Goal: Task Accomplishment & Management: Use online tool/utility

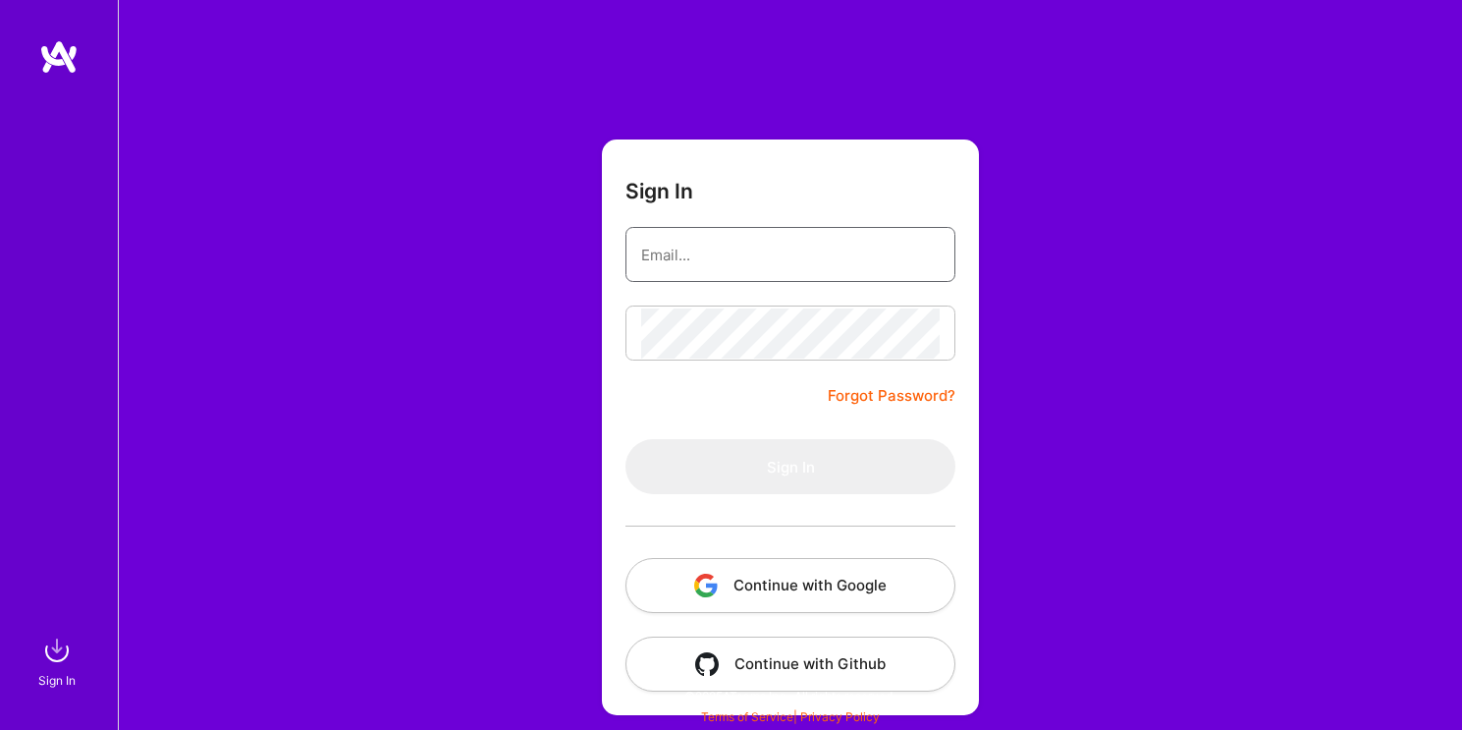
type input "[DOMAIN_NAME][EMAIL_ADDRESS][DOMAIN_NAME]"
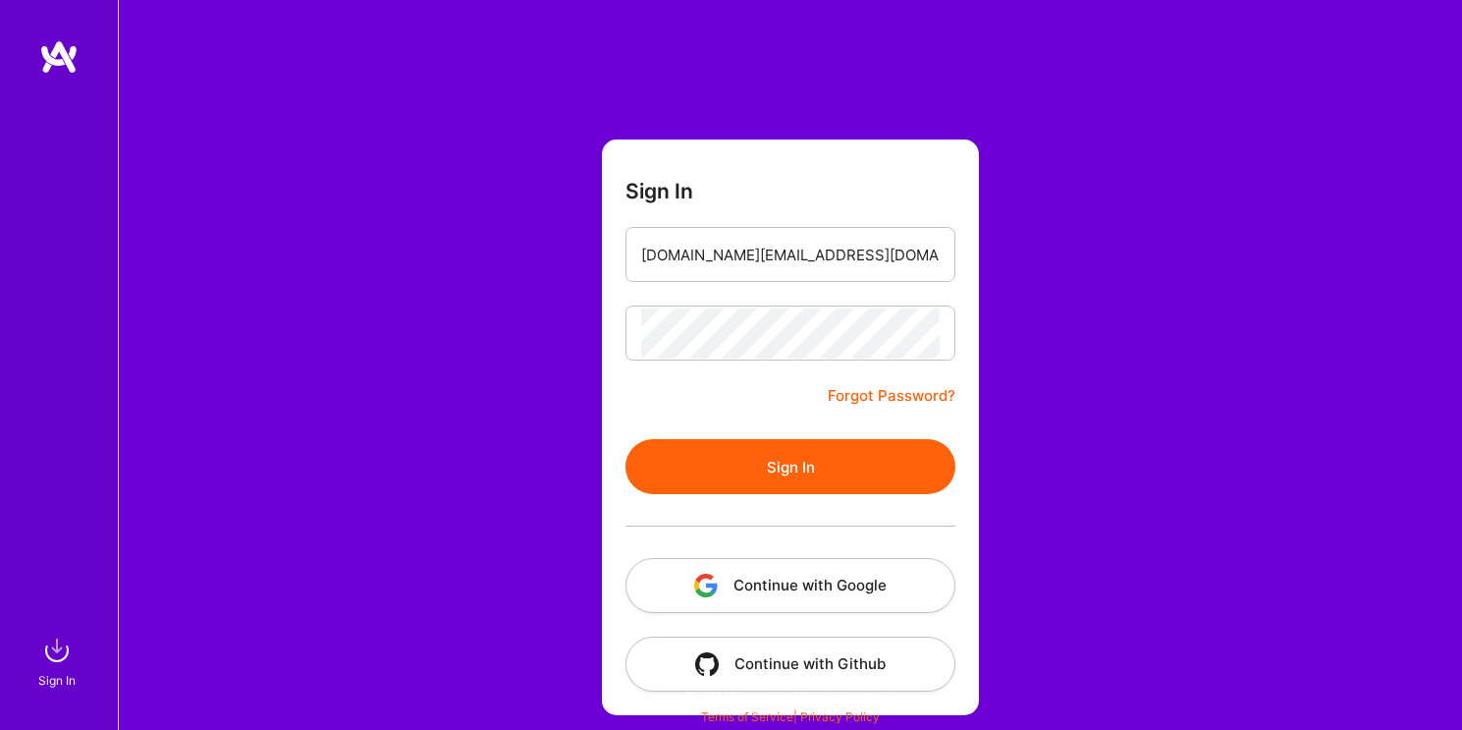
click at [608, 395] on form "Sign In [DOMAIN_NAME][EMAIL_ADDRESS][DOMAIN_NAME] Forgot Password? Sign In Cont…" at bounding box center [790, 427] width 377 height 576
click at [731, 445] on button "Sign In" at bounding box center [791, 466] width 330 height 55
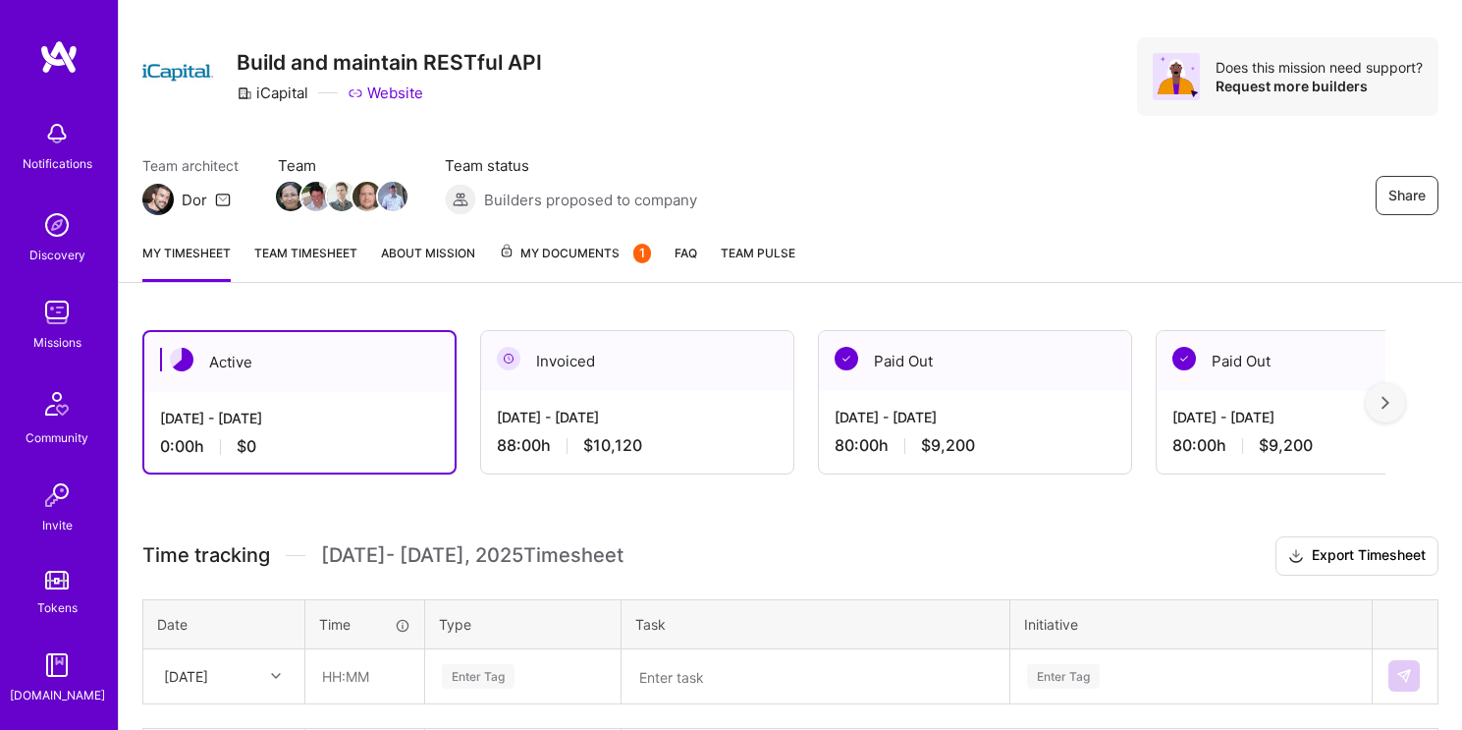
click at [638, 372] on div "Invoiced" at bounding box center [637, 361] width 312 height 60
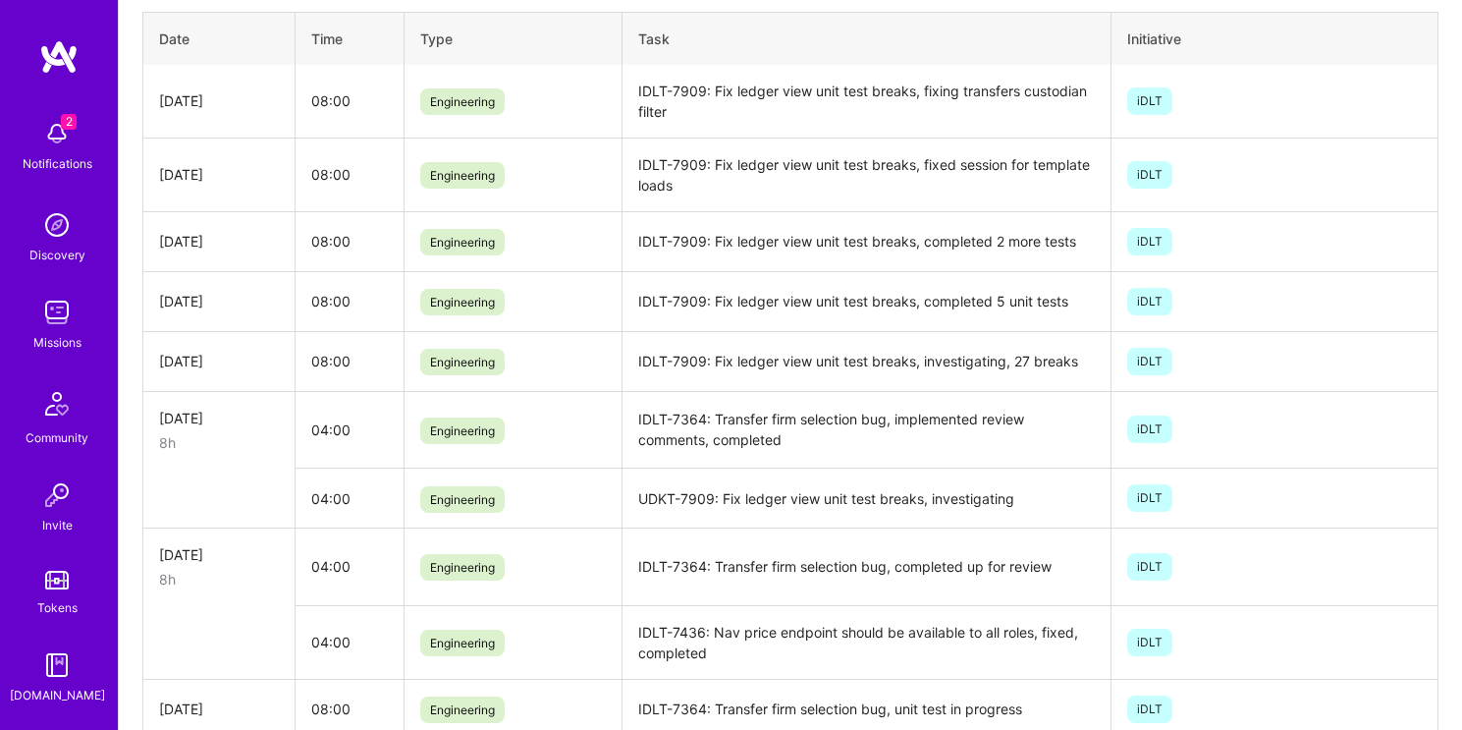
scroll to position [485, 0]
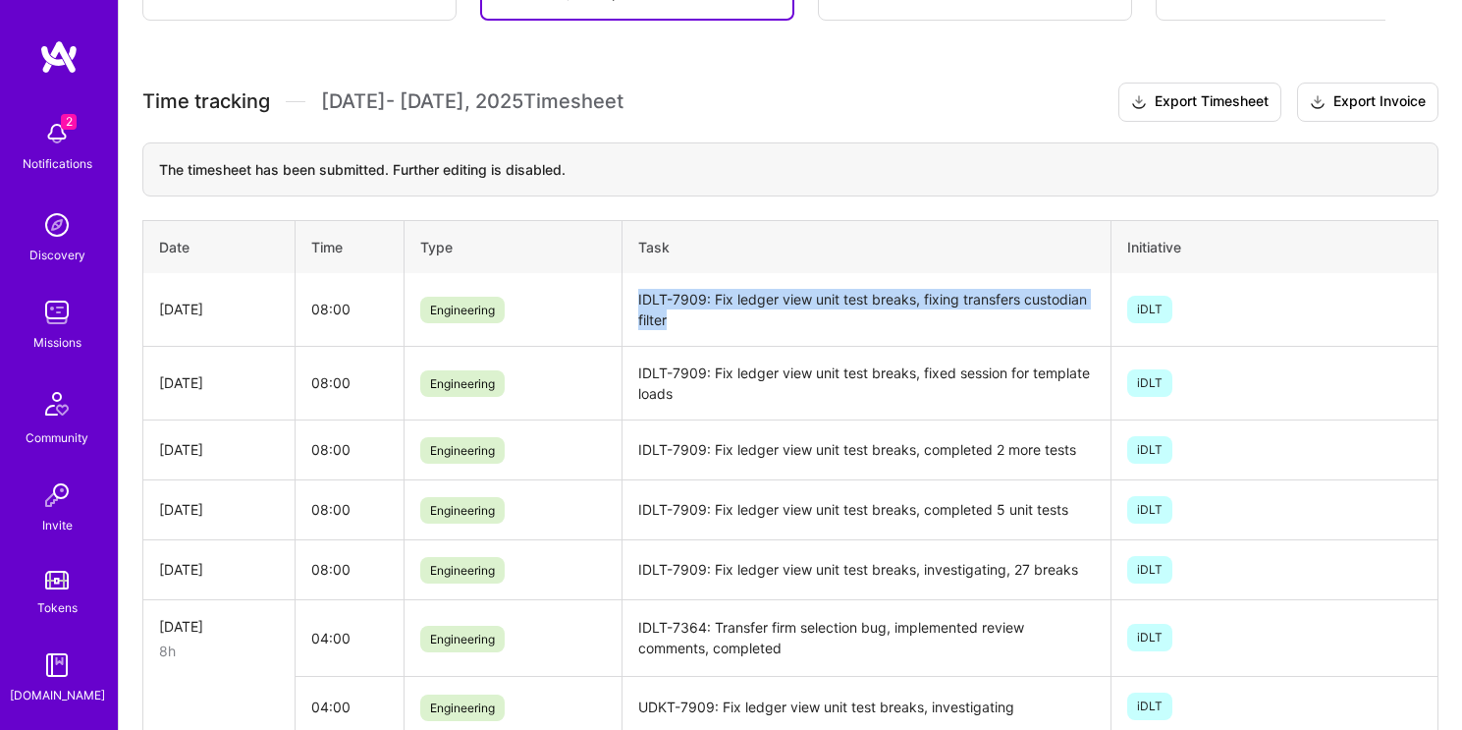
drag, startPoint x: 709, startPoint y: 319, endPoint x: 630, endPoint y: 299, distance: 82.2
click at [630, 299] on td "IDLT-7909: Fix ledger view unit test breaks, fixing transfers custodian filter" at bounding box center [867, 310] width 490 height 74
copy td "IDLT-7909: Fix ledger view unit test breaks, fixing transfers custodian filter"
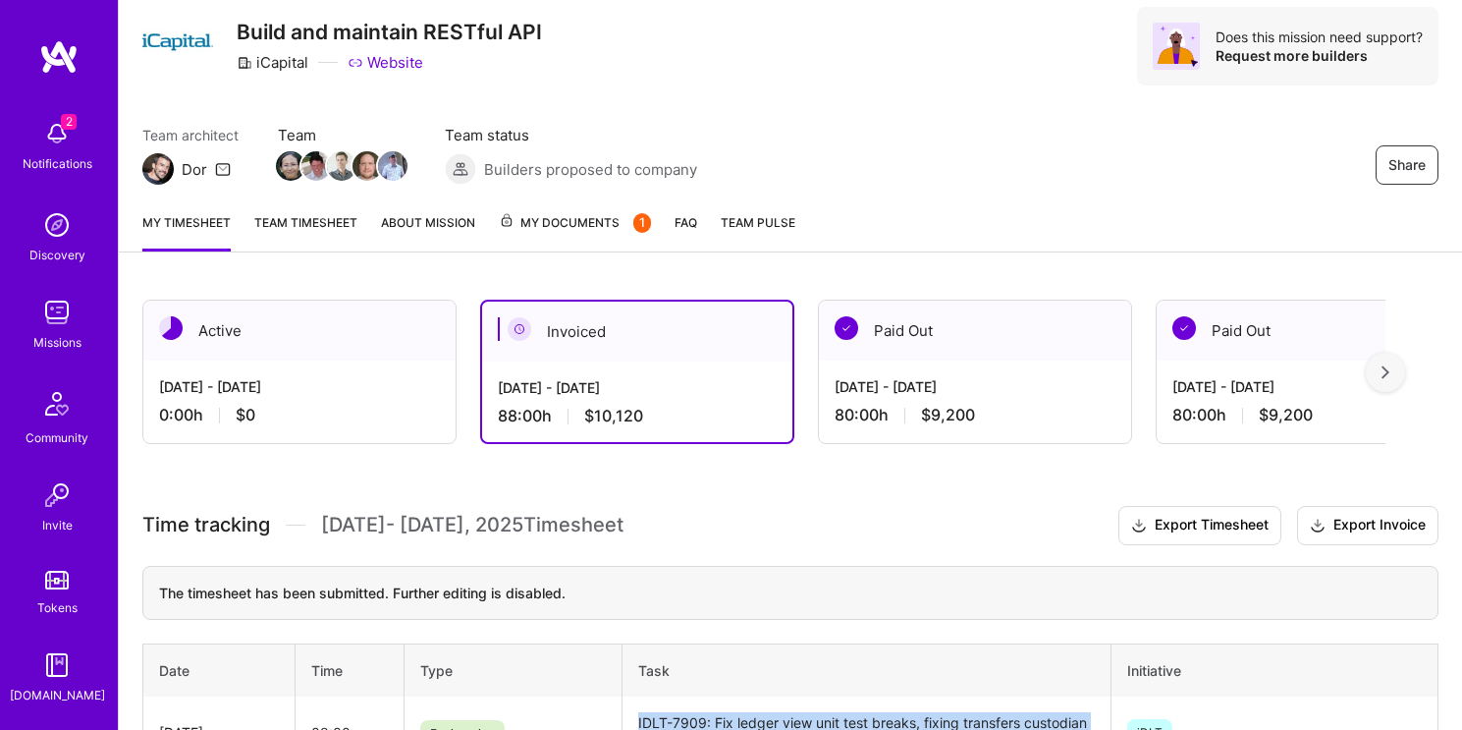
scroll to position [46, 0]
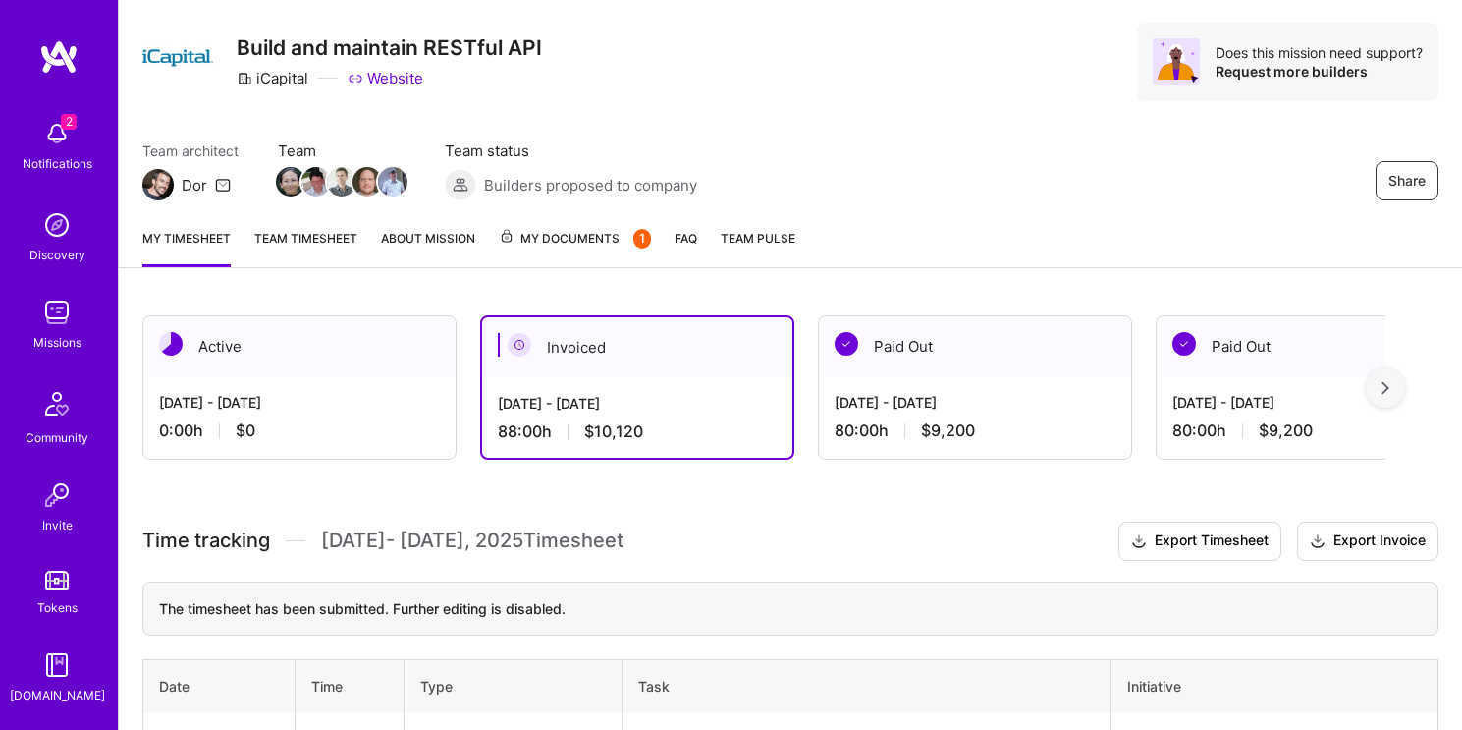
click at [267, 374] on div "Active" at bounding box center [299, 346] width 312 height 60
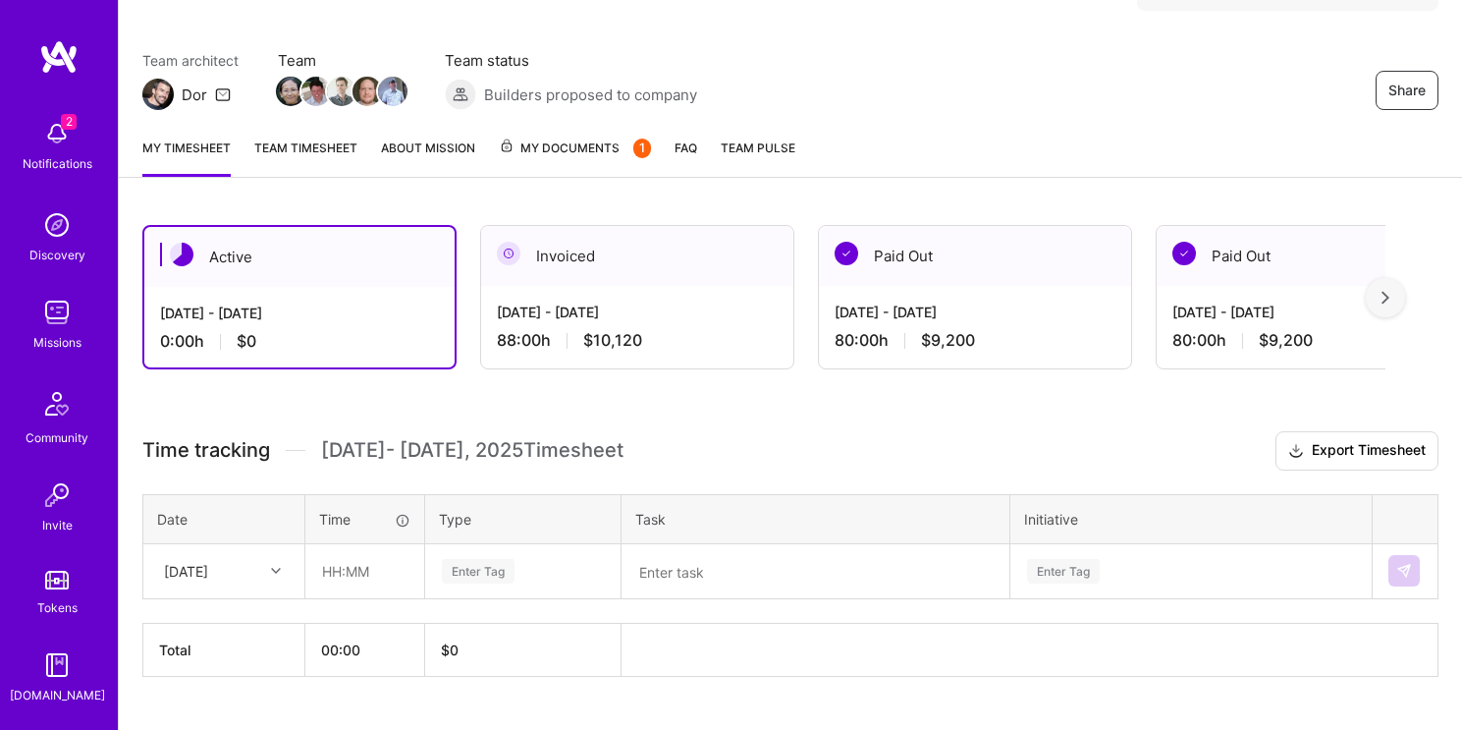
scroll to position [179, 0]
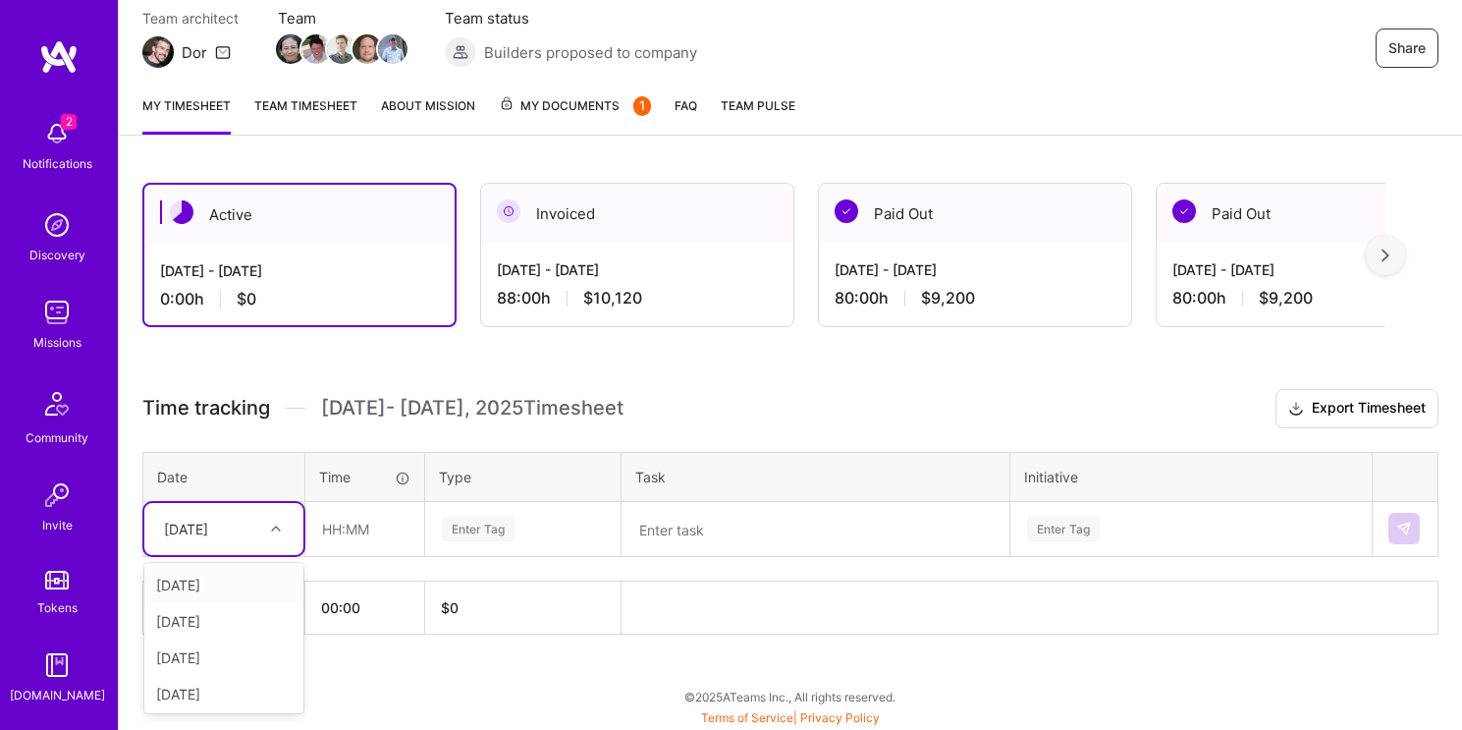
click at [241, 555] on div "option Wed, Oct 1 focused, 1 of 10. 9 results available. Use Up and Down to cho…" at bounding box center [223, 529] width 159 height 52
type input "wed"
type input "08:00"
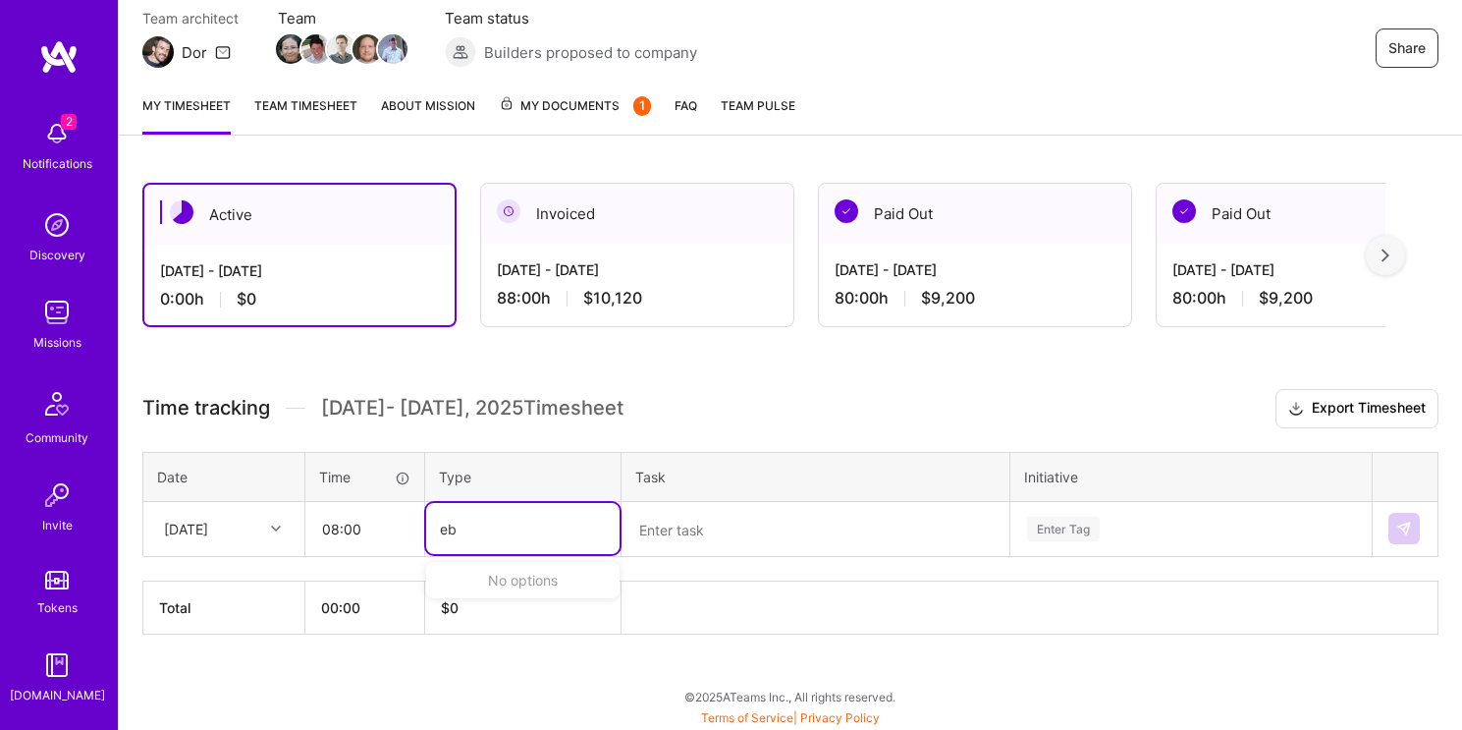
type input "e"
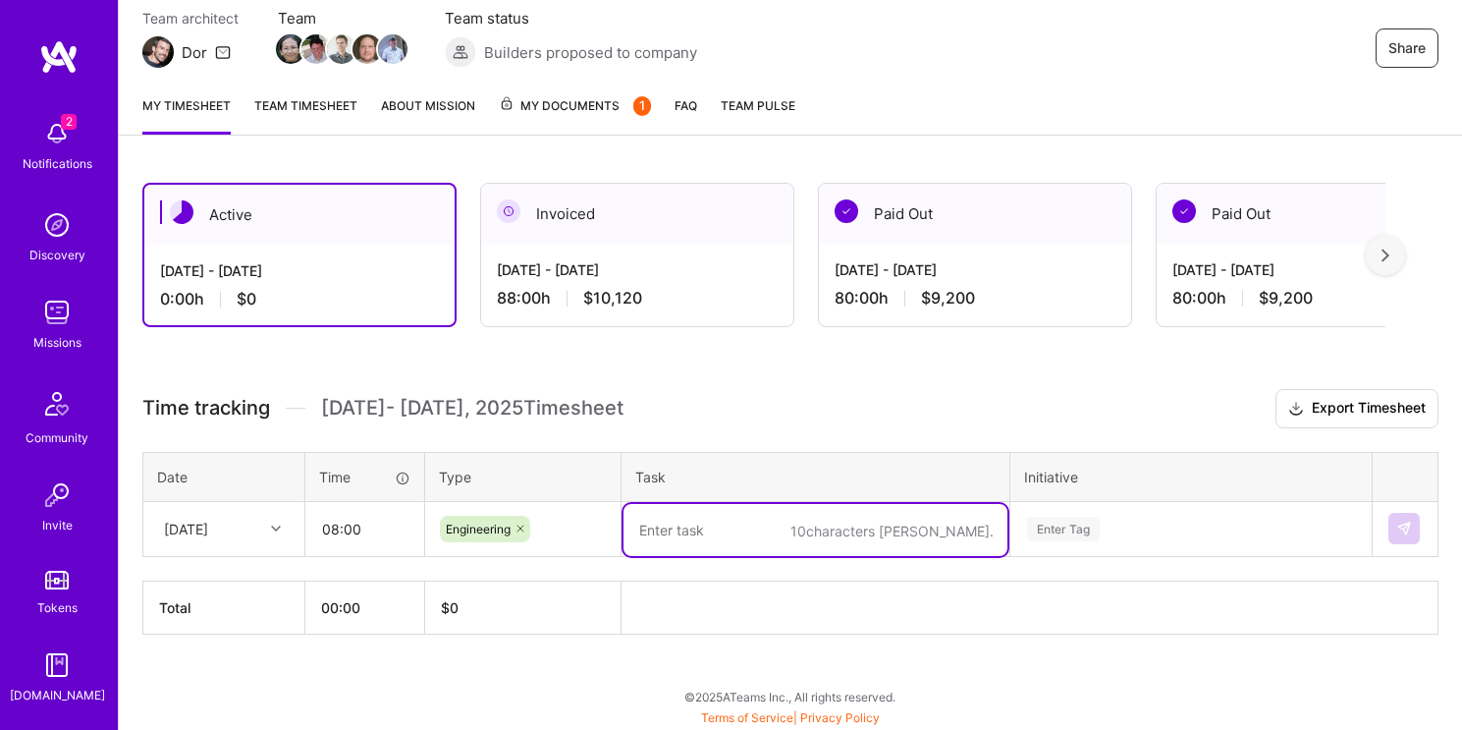
paste textarea "IDLT-7909: Fix ledger view unit test breaks, fixing transfers custodian filter"
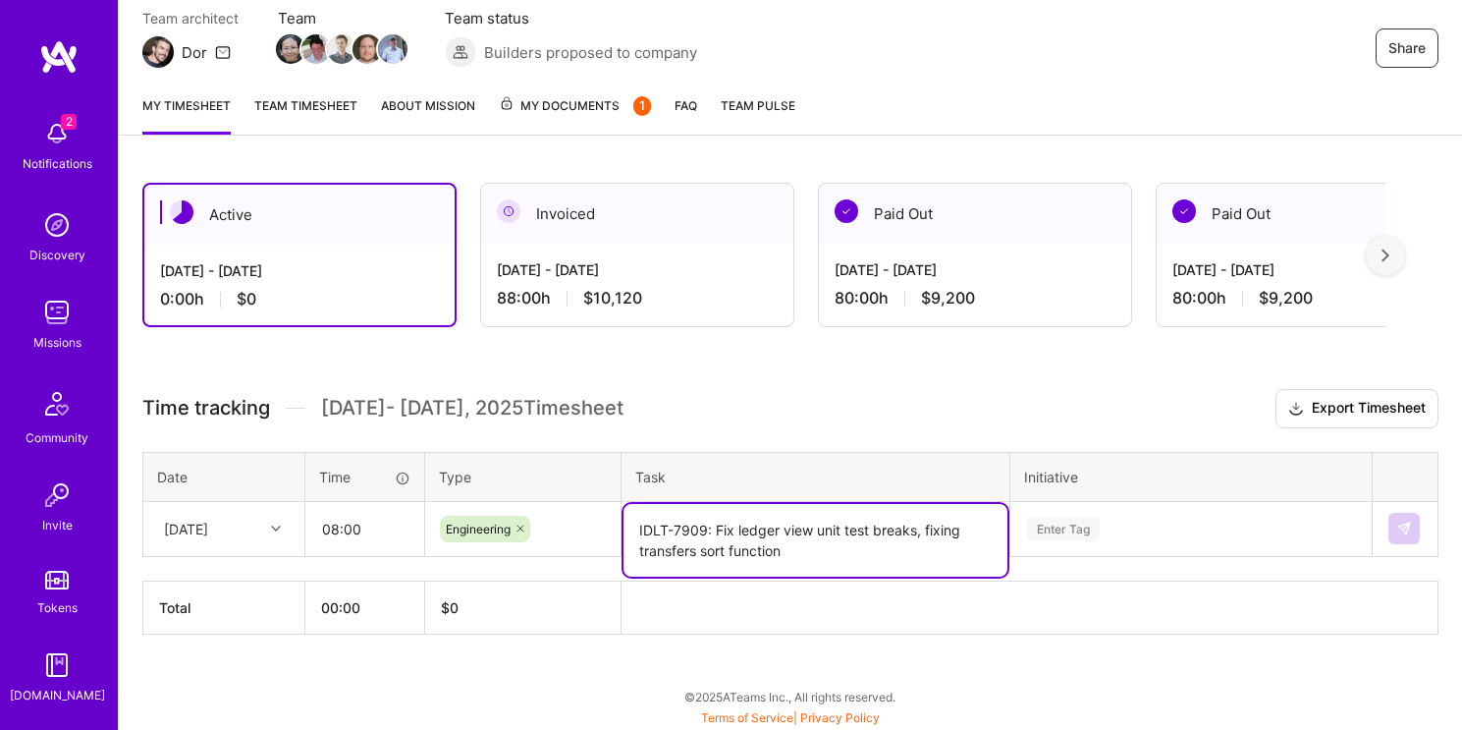
type textarea "IDLT-7909: Fix ledger view unit test breaks, fixing transfers sort function"
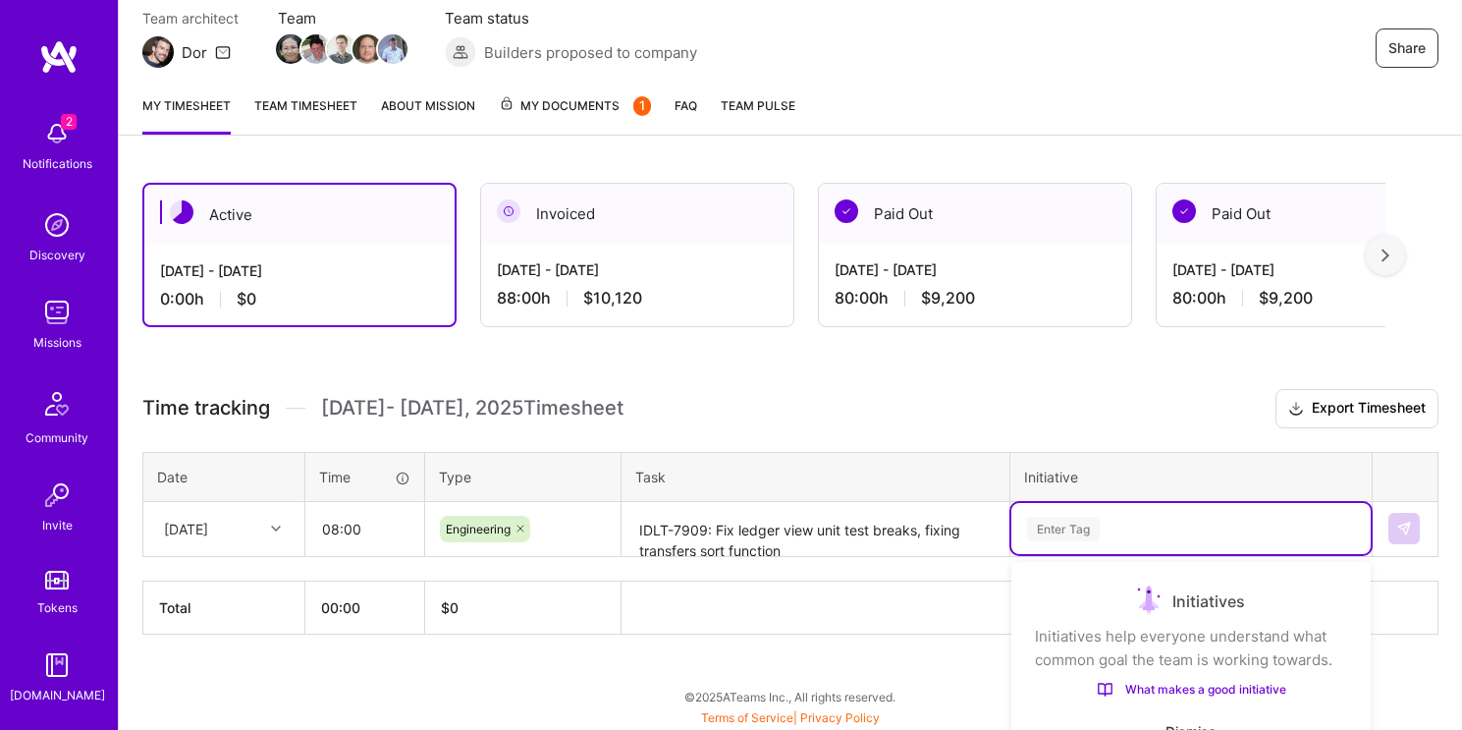
scroll to position [412, 0]
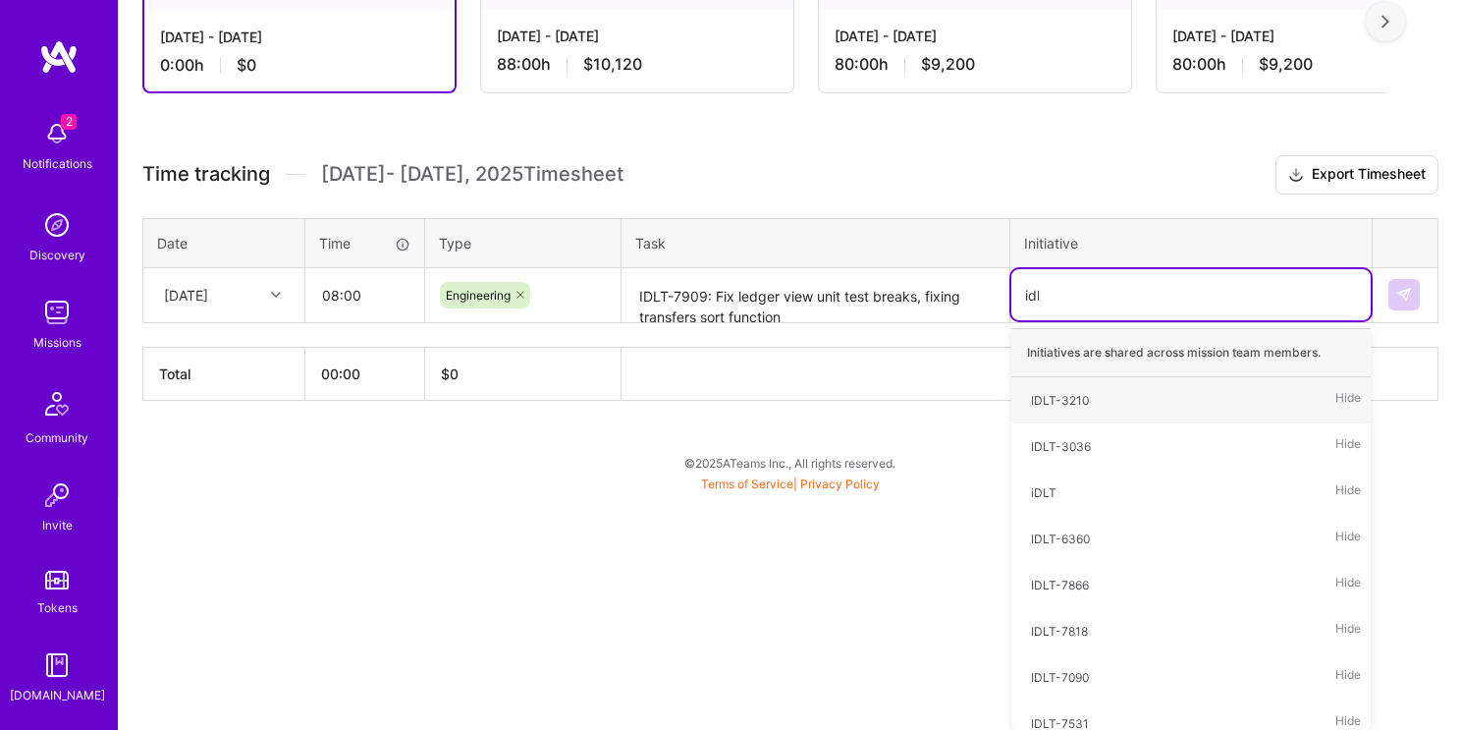
type input "idlt"
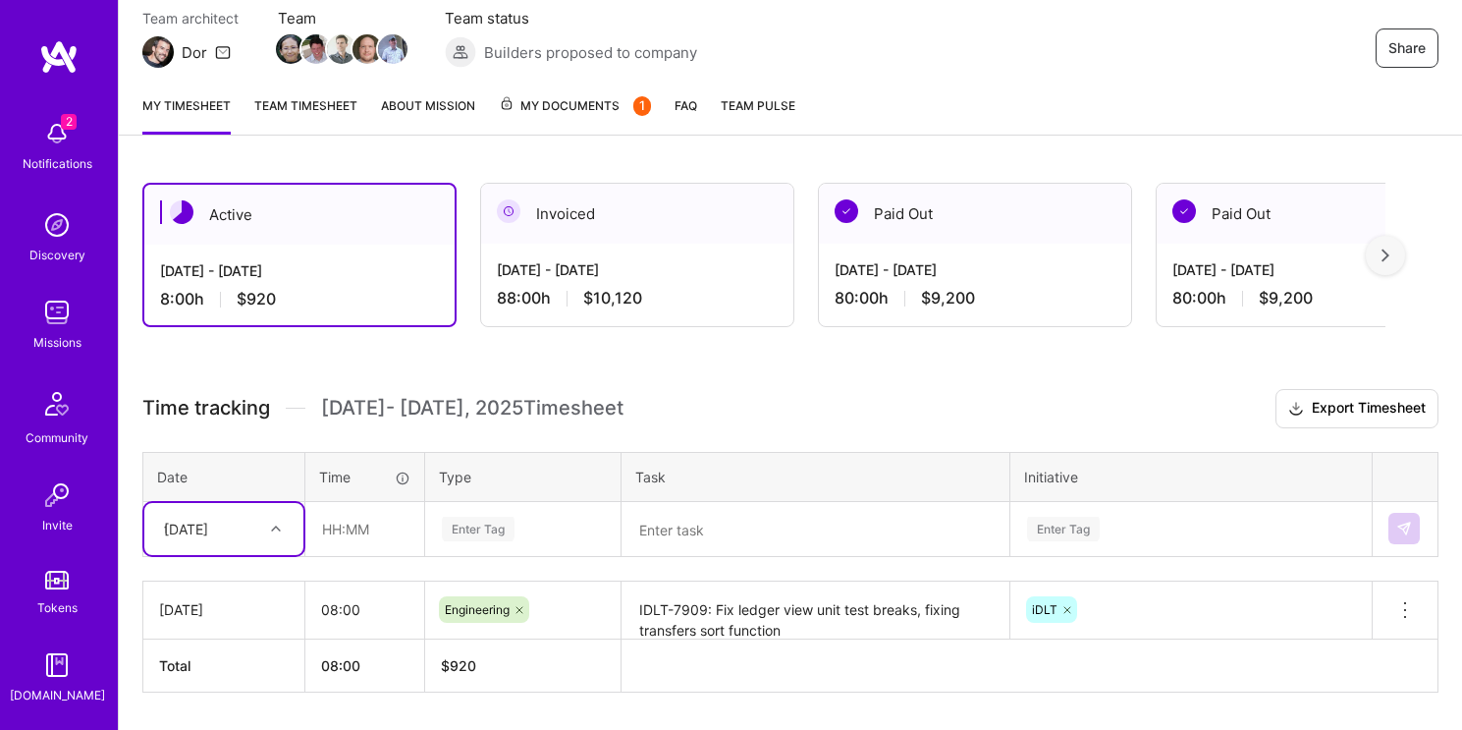
scroll to position [237, 0]
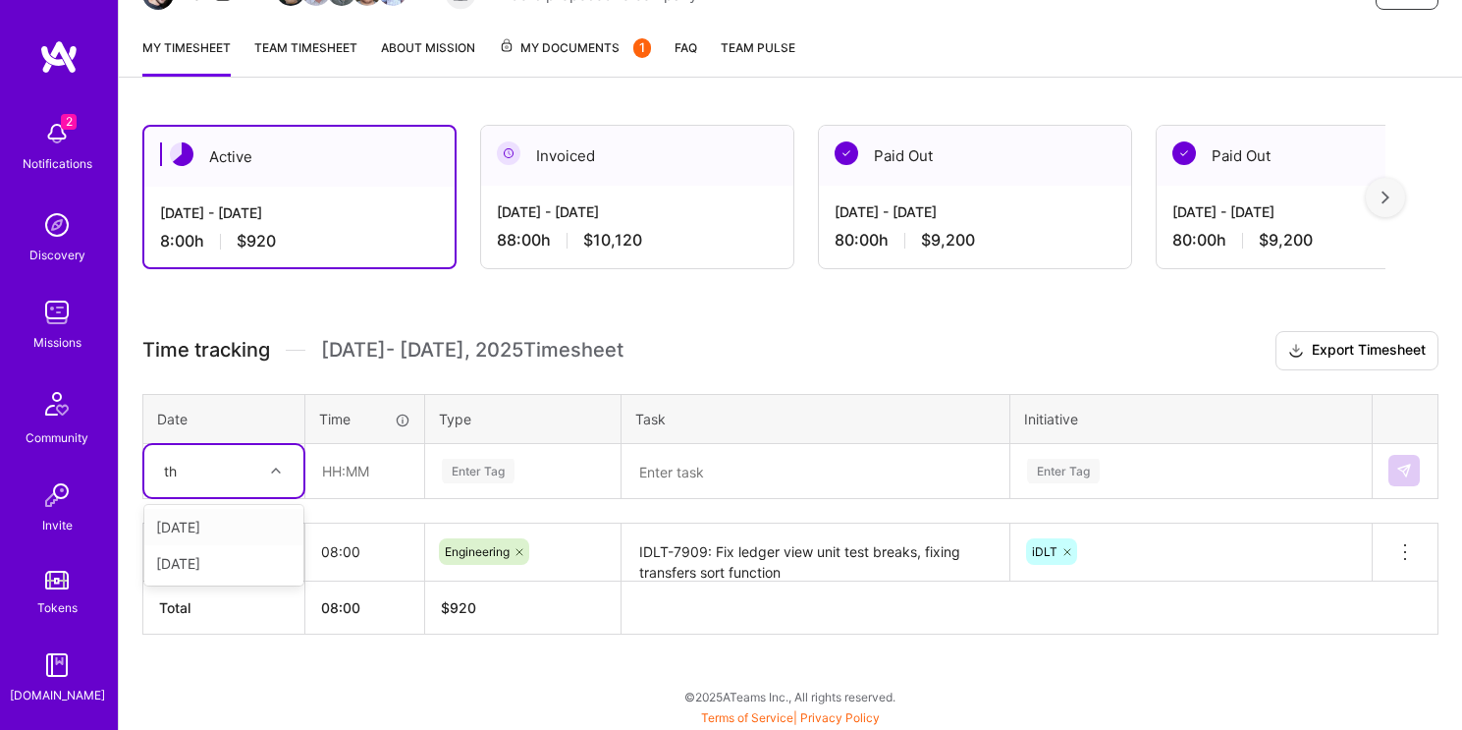
type input "thu"
type input "08:00"
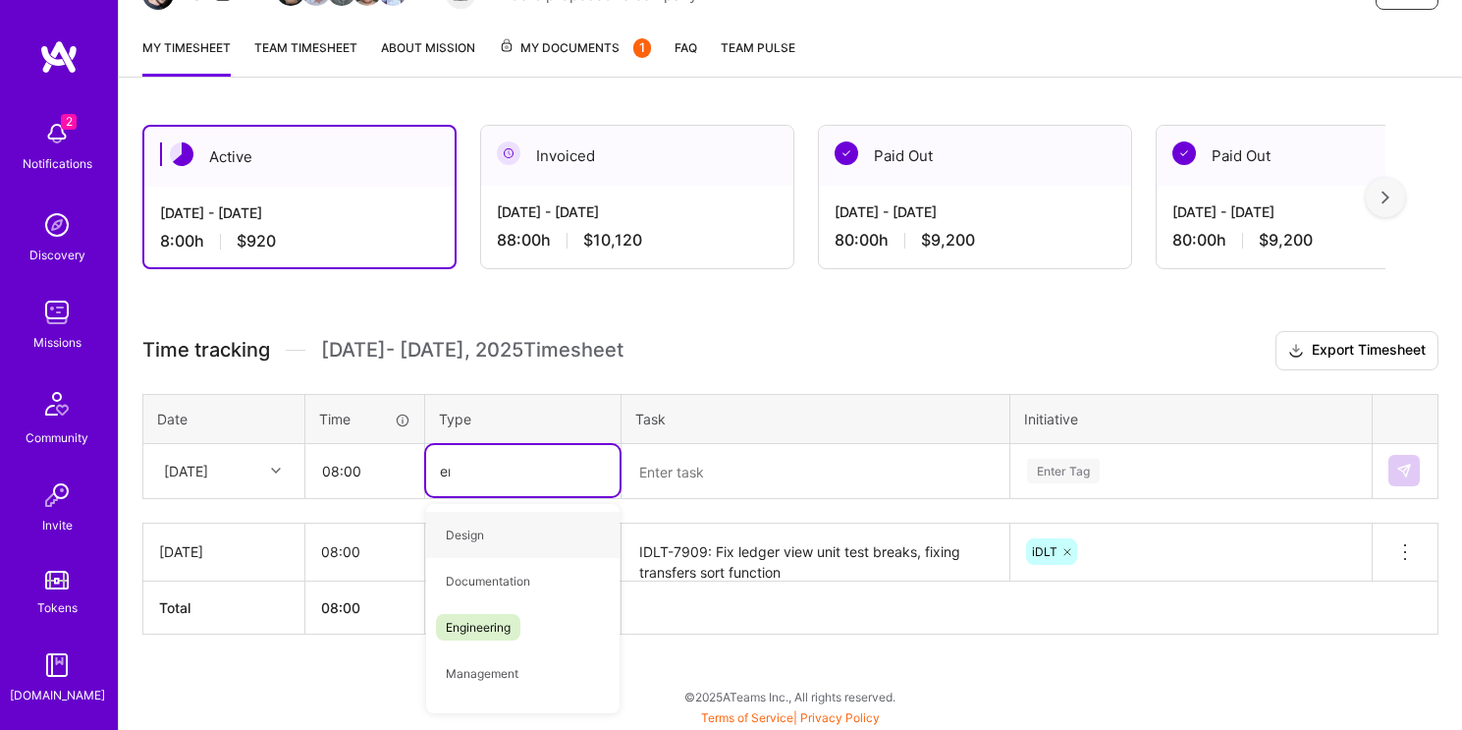
type input "eng"
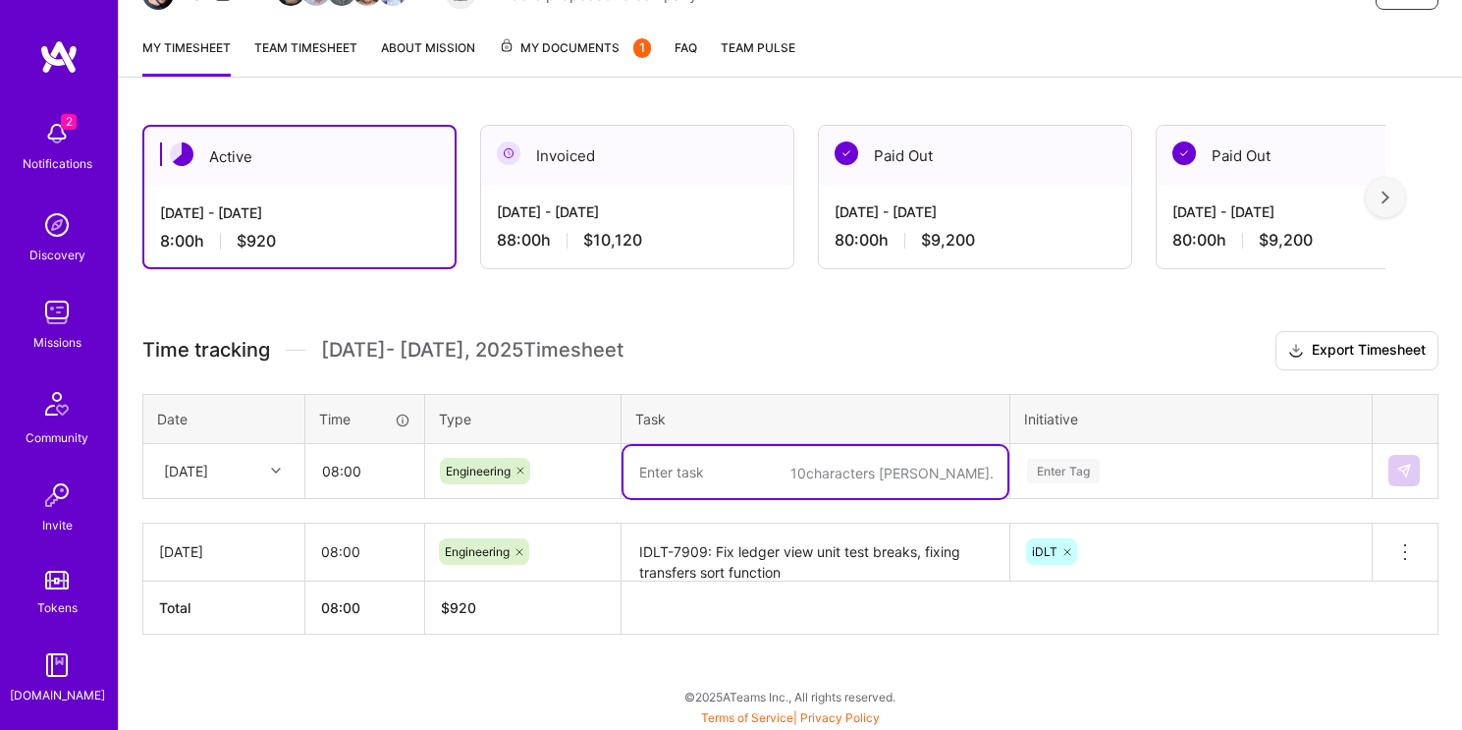
paste textarea "IDLT-7909: Fix ledger view unit test breaks, fixing transfers custodian filter"
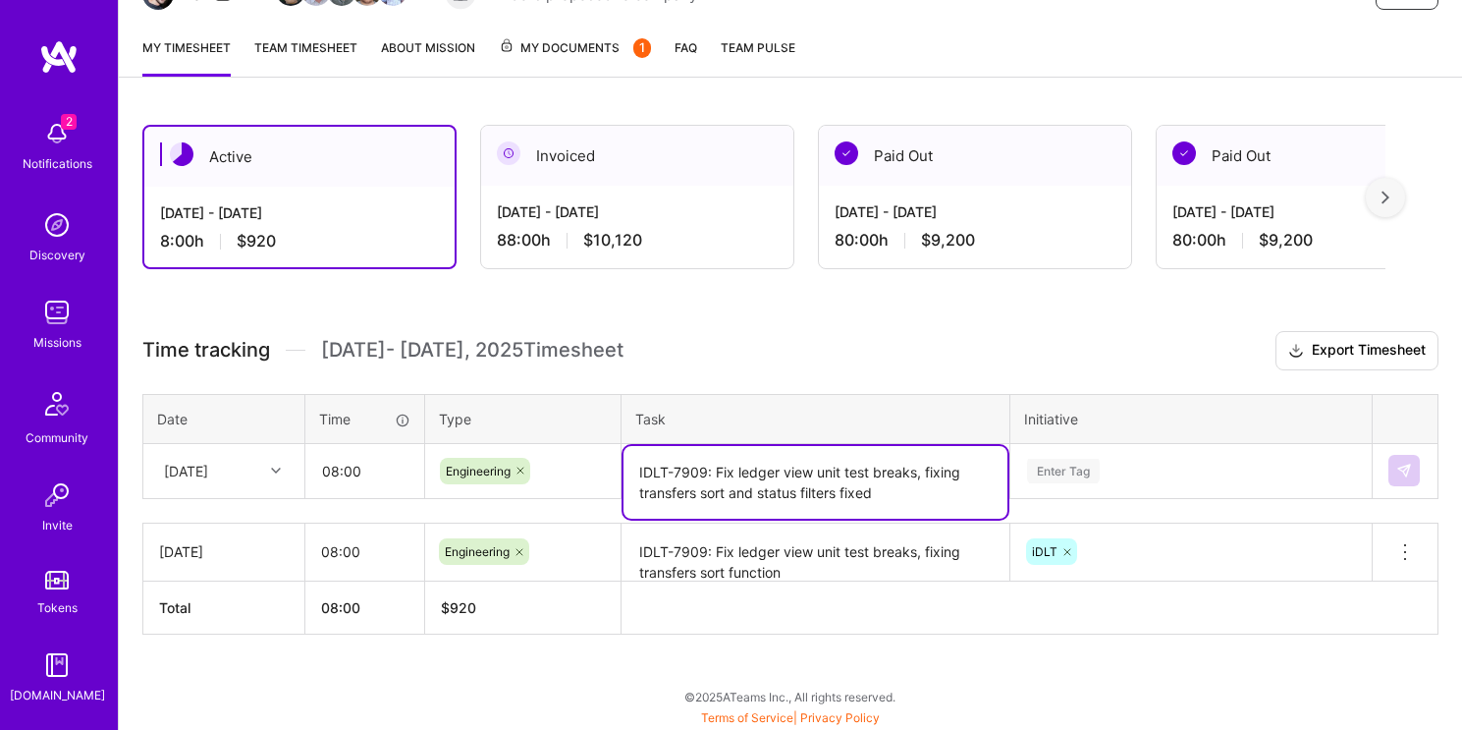
type textarea "IDLT-7909: Fix ledger view unit test breaks, fixing transfers sort and status f…"
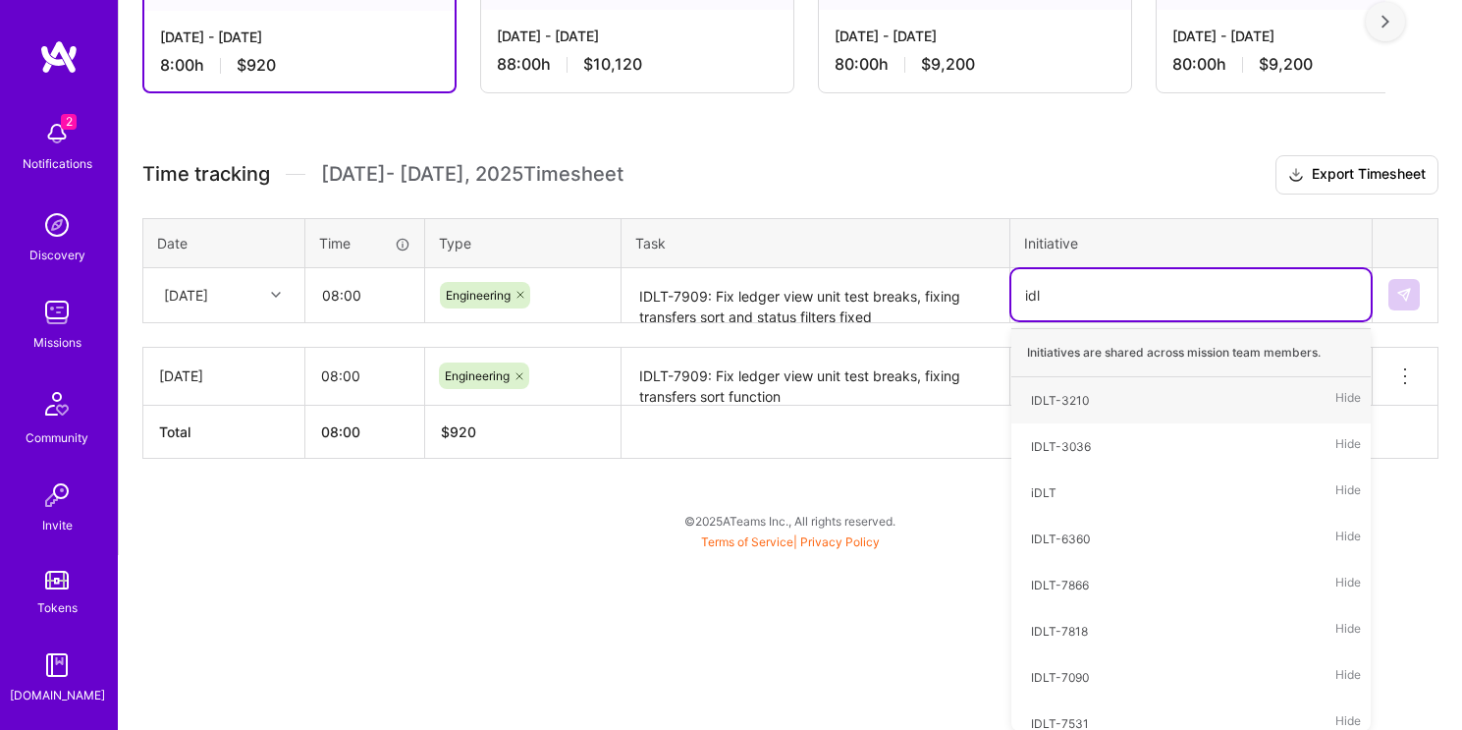
type input "idlt"
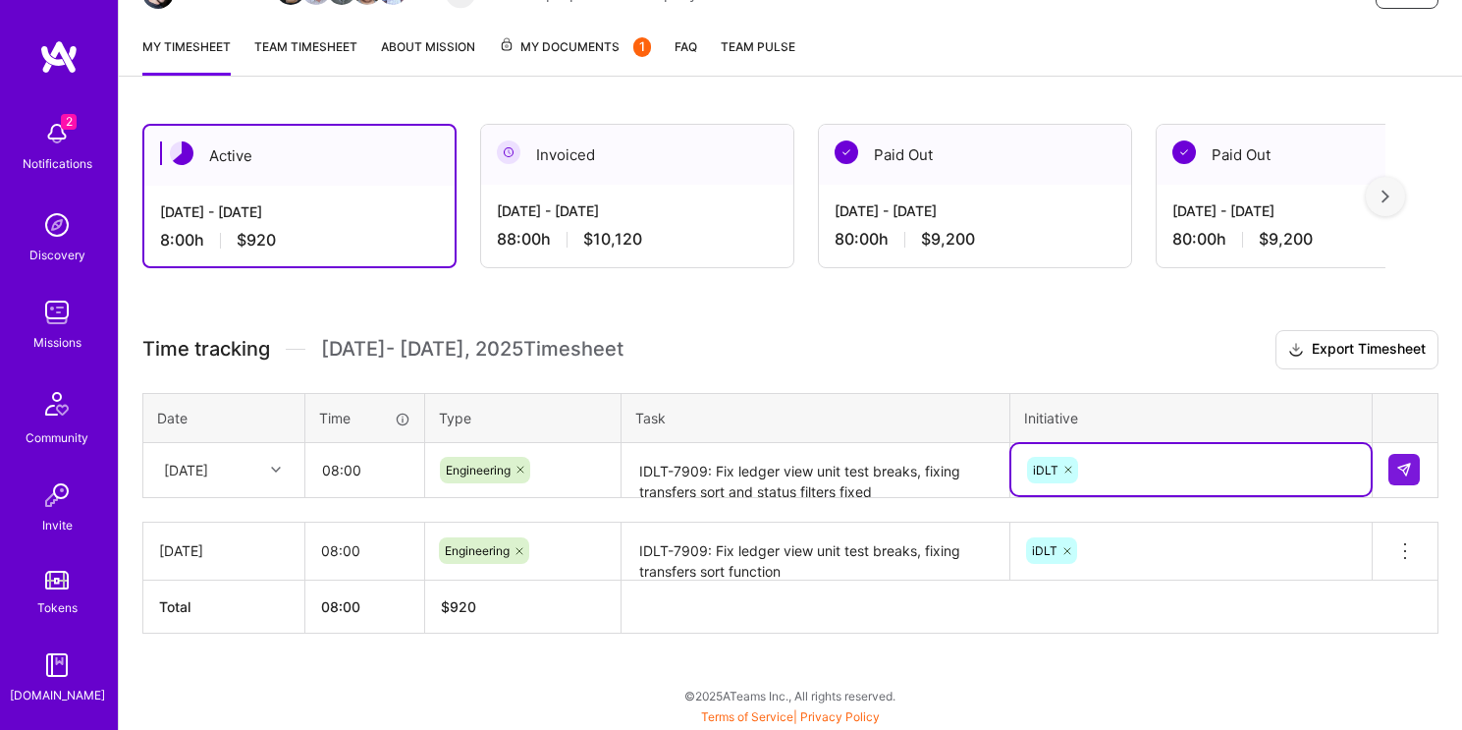
scroll to position [237, 0]
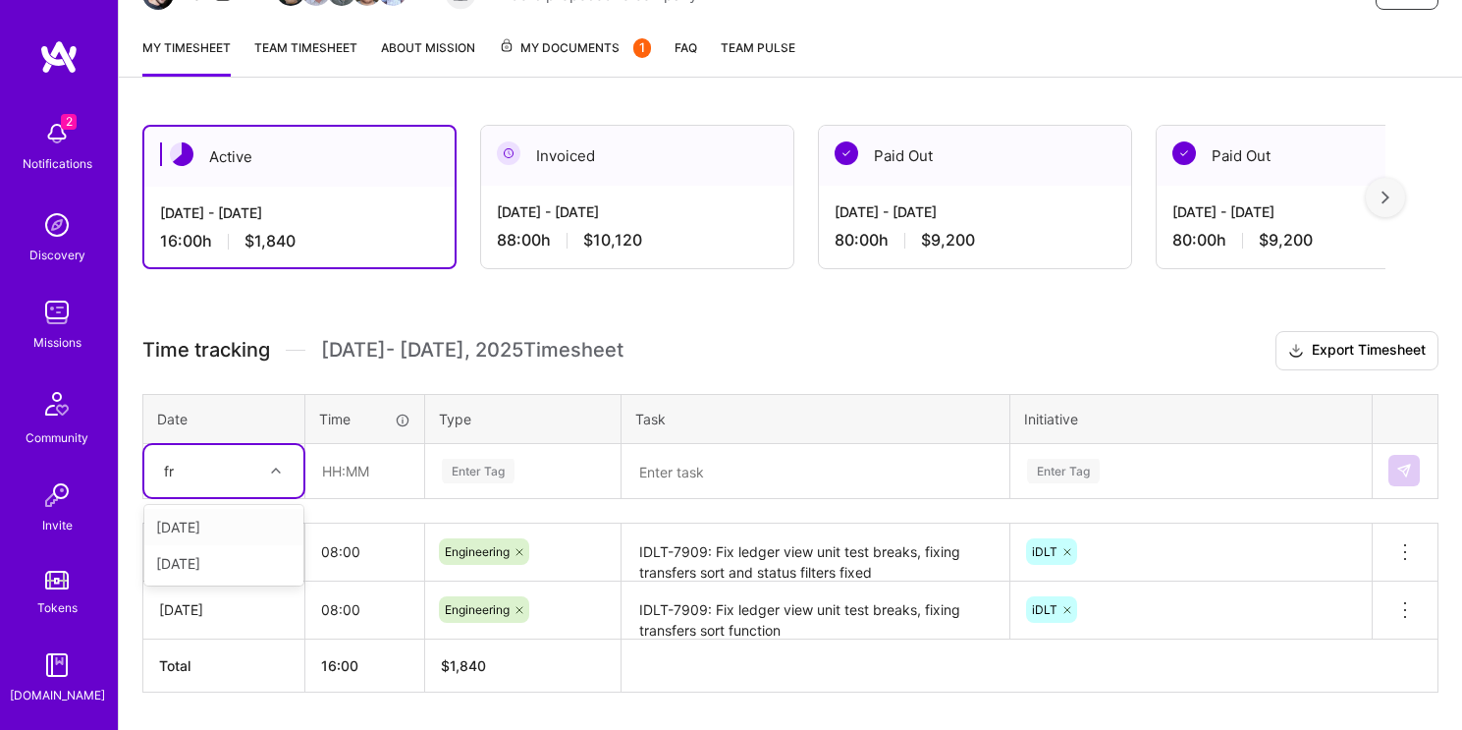
type input "fri"
type input "08:00"
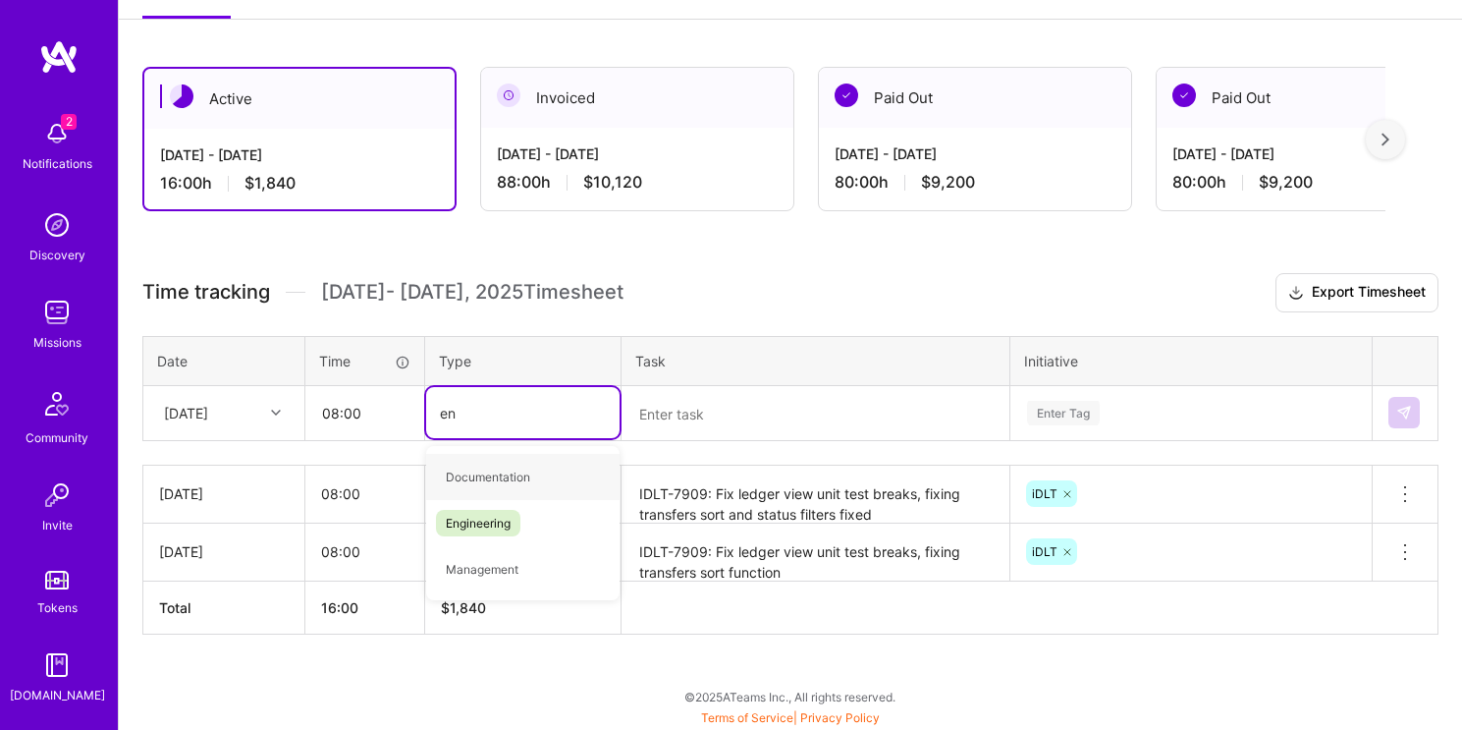
type input "eng"
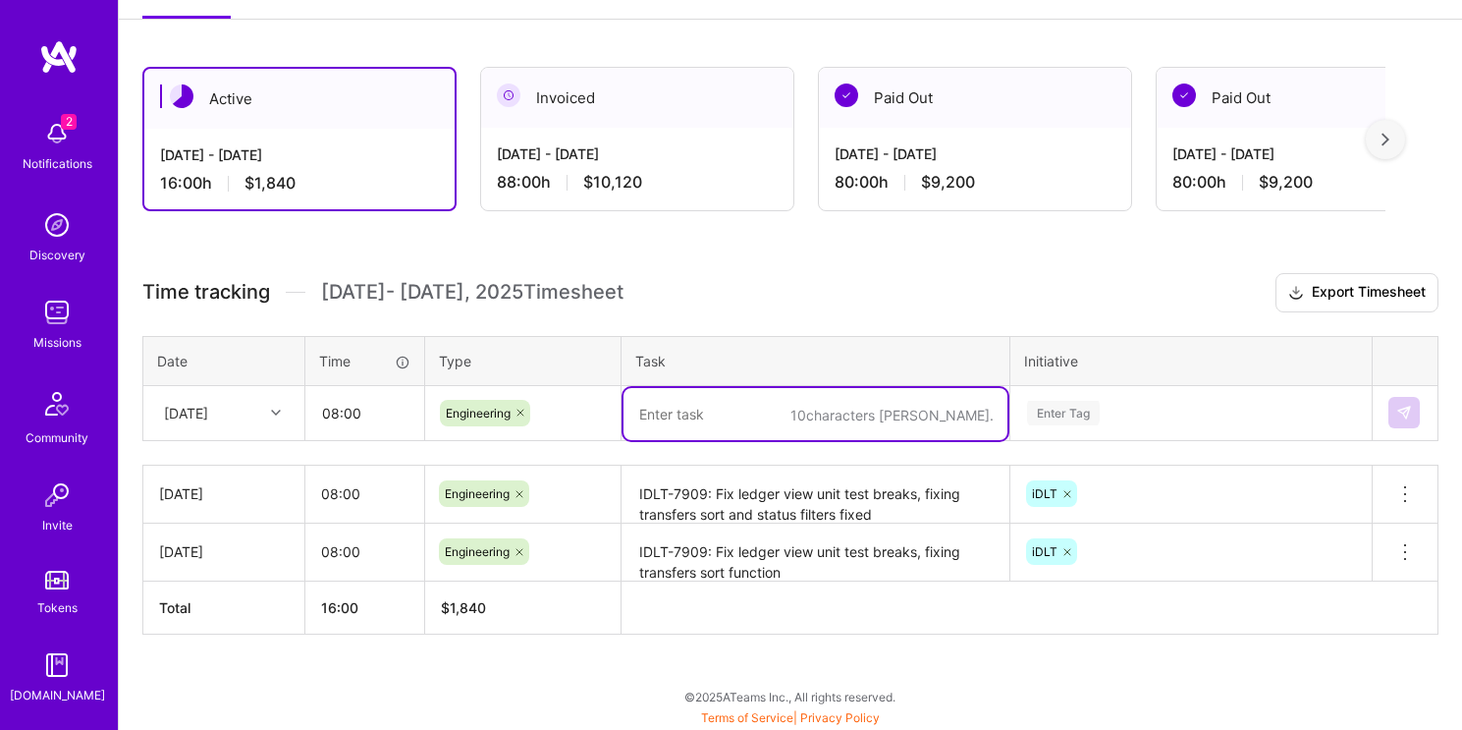
paste textarea "IDLT-7909: Fix ledger view unit test breaks, fixing transfers custodian filter"
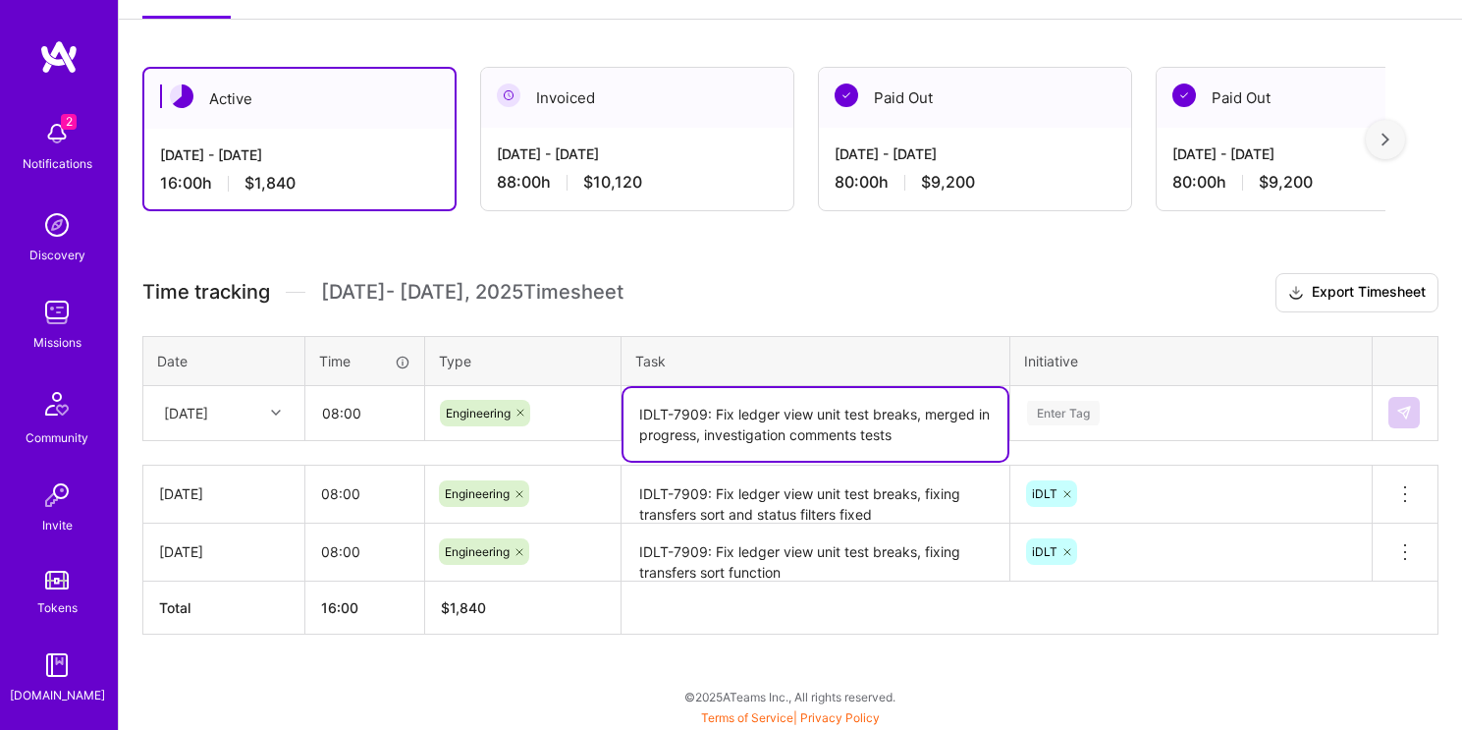
type textarea "IDLT-7909: Fix ledger view unit test breaks, merged in progress, investigation …"
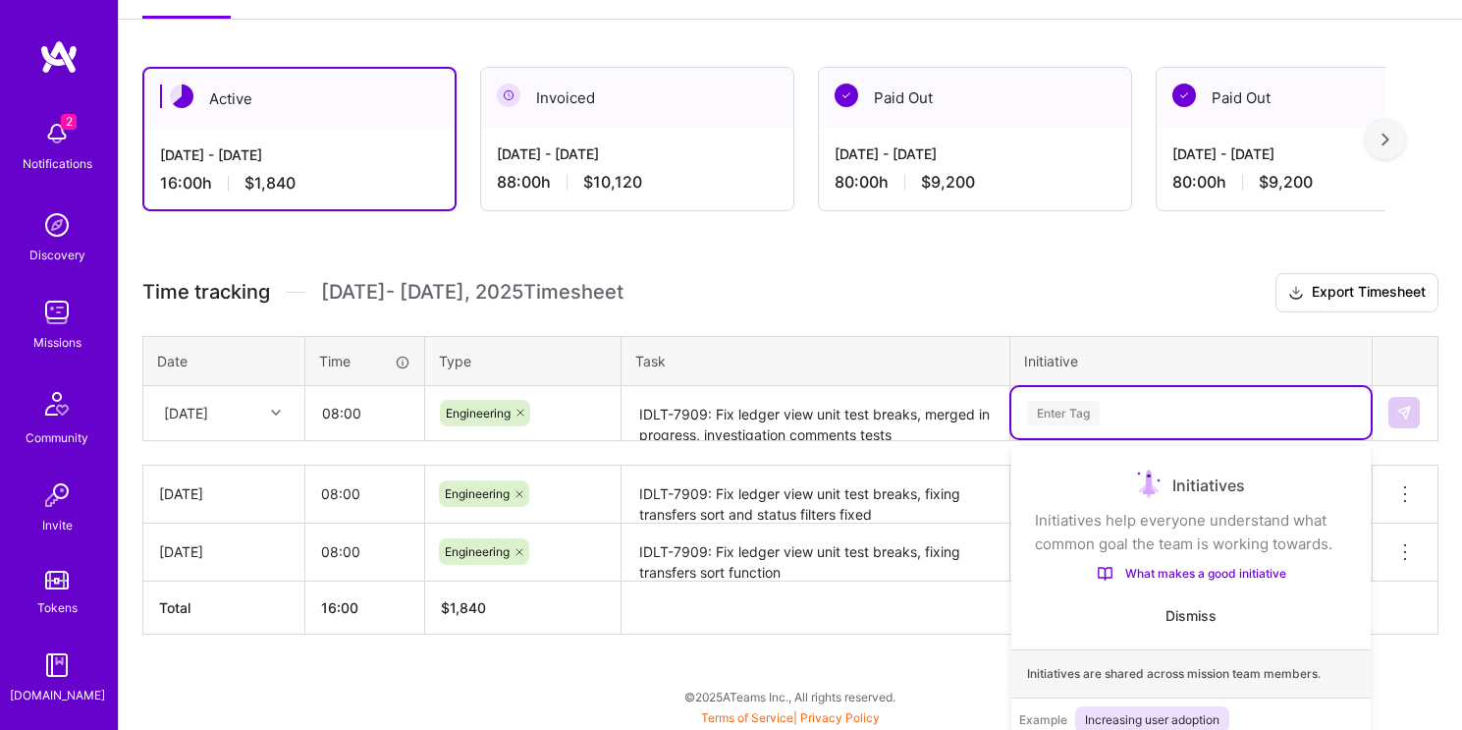
scroll to position [412, 0]
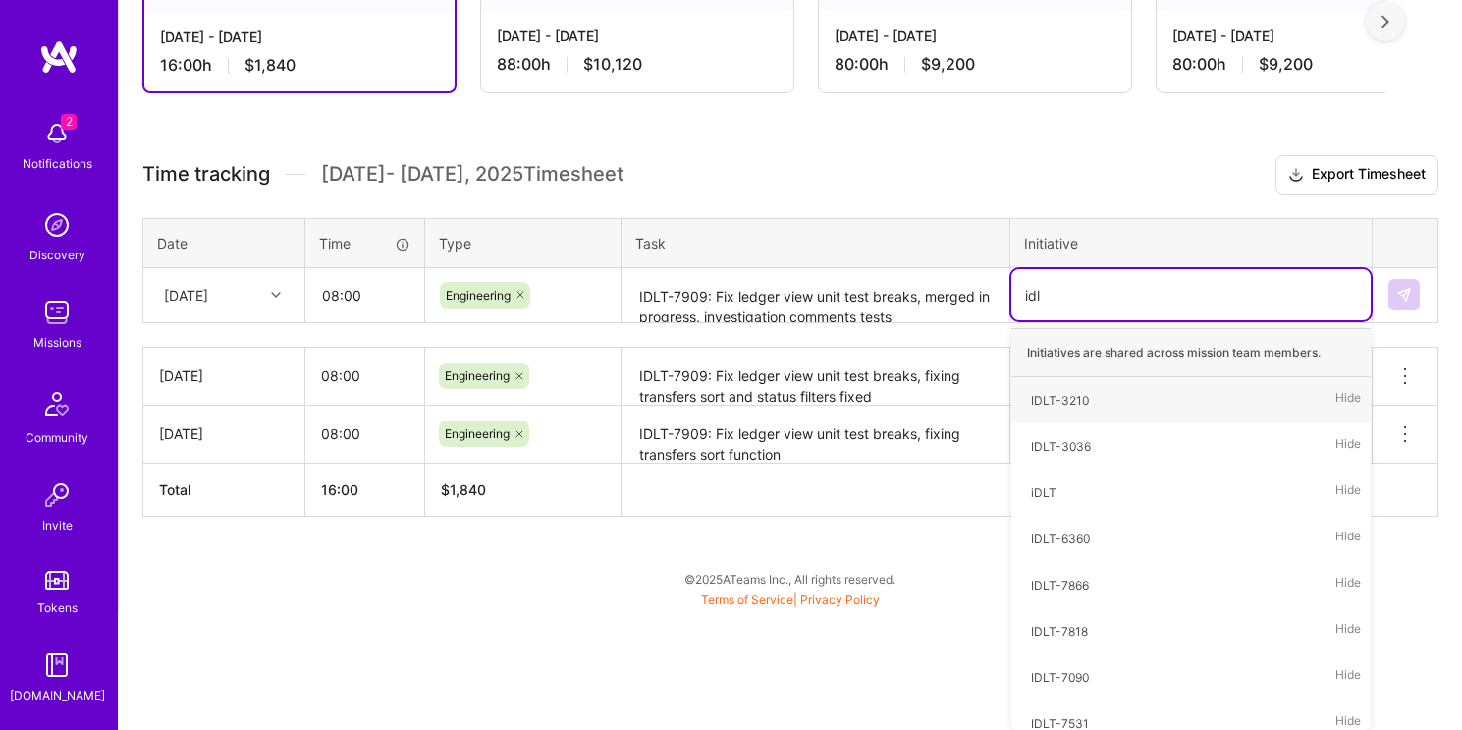
type input "idlt"
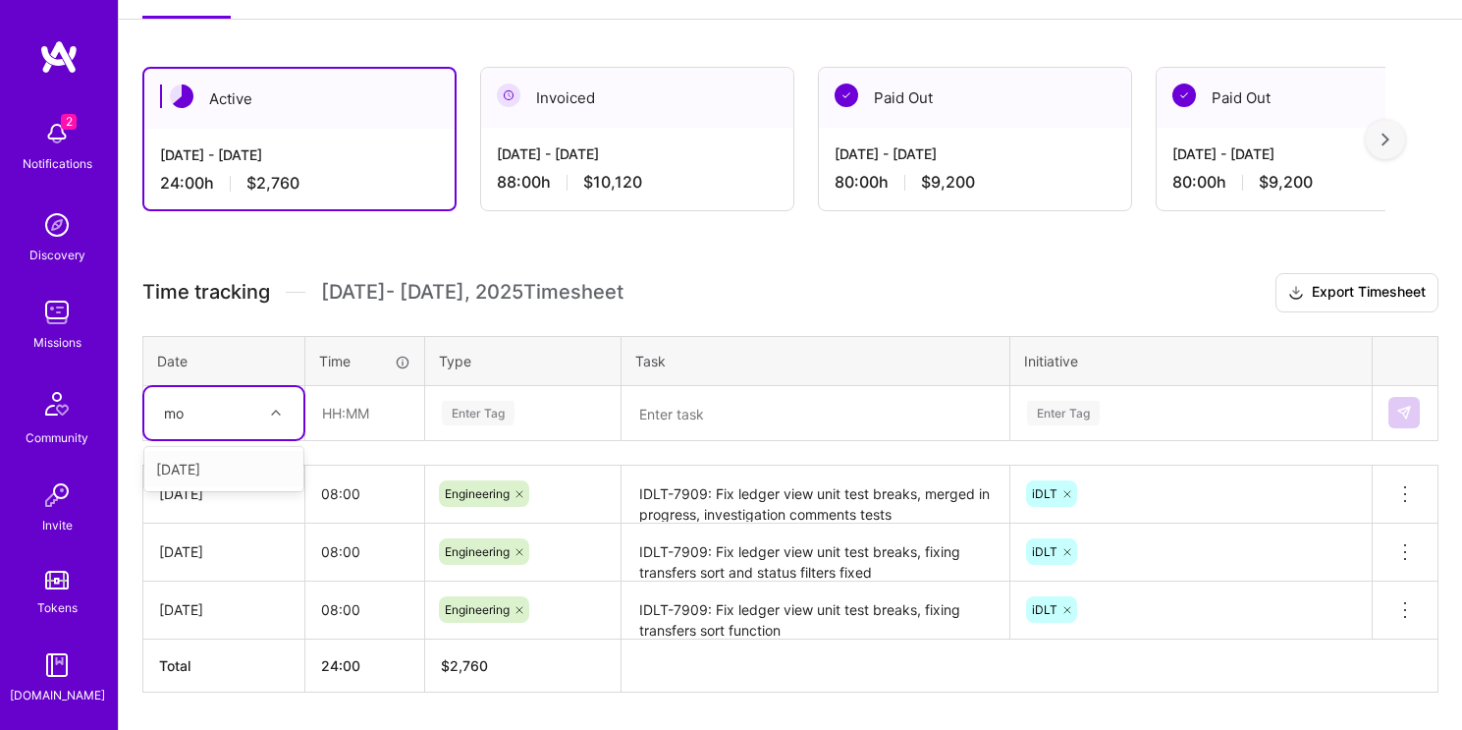
type input "mon"
type input "08:00"
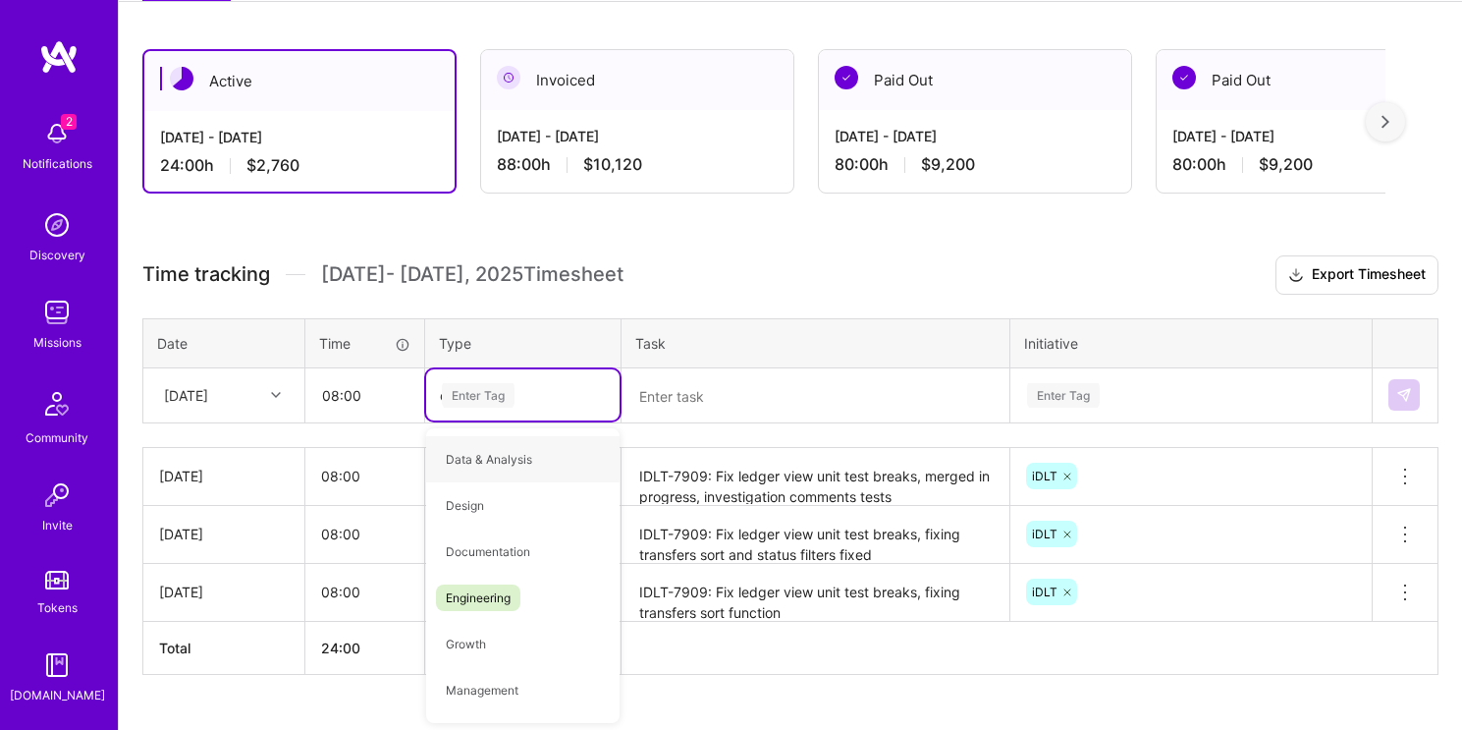
type input "eng"
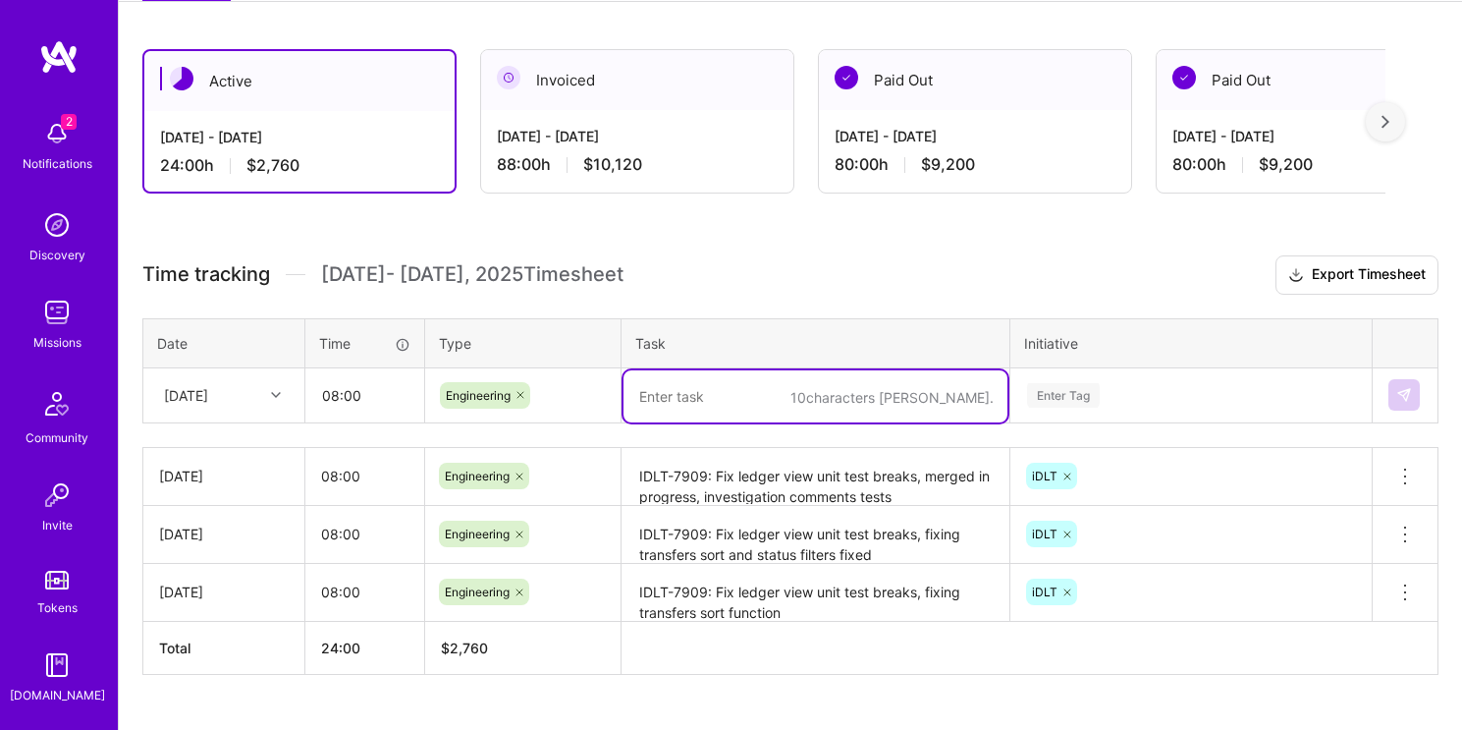
paste textarea "IDLT-7909: Fix ledger view unit test breaks, fixing transfers custodian filter"
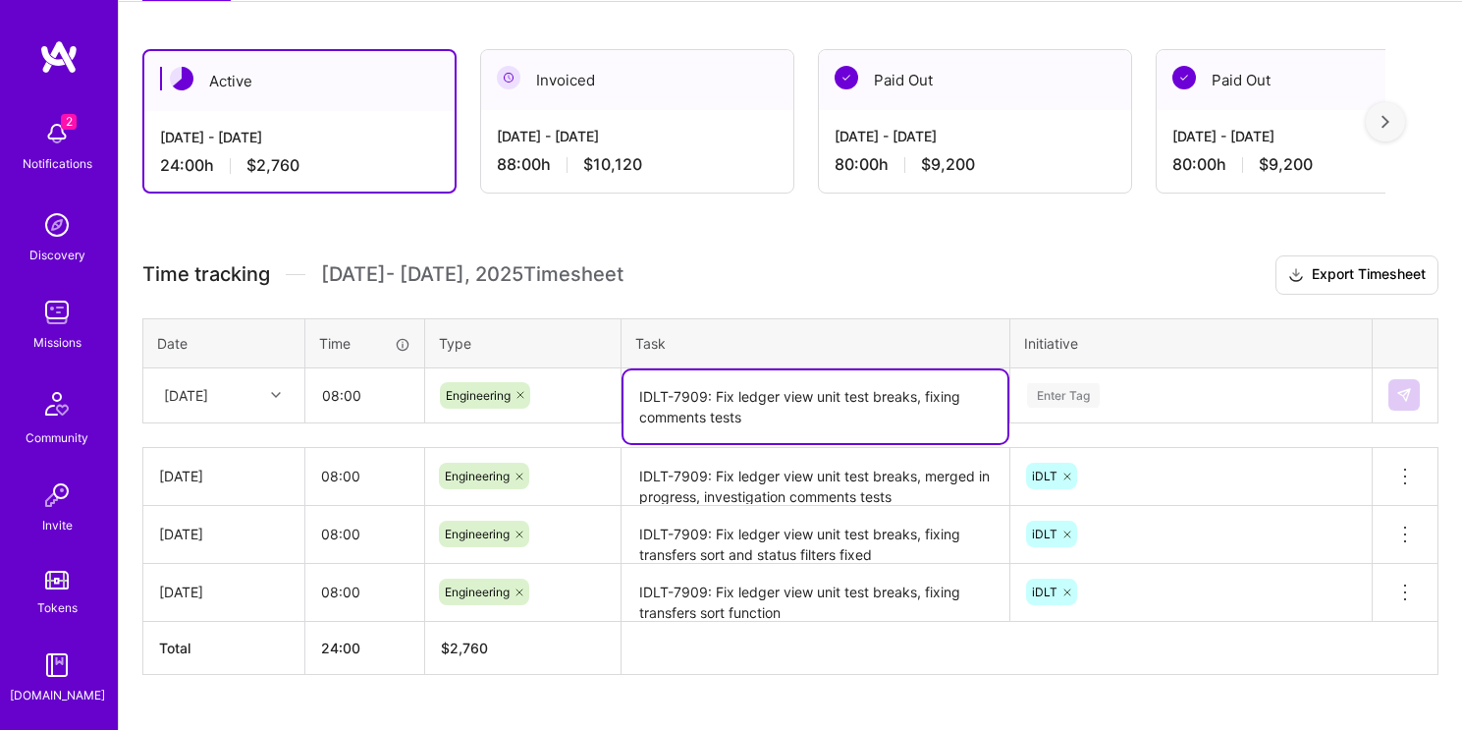
type textarea "IDLT-7909: Fix ledger view unit test breaks, fixing comments tests"
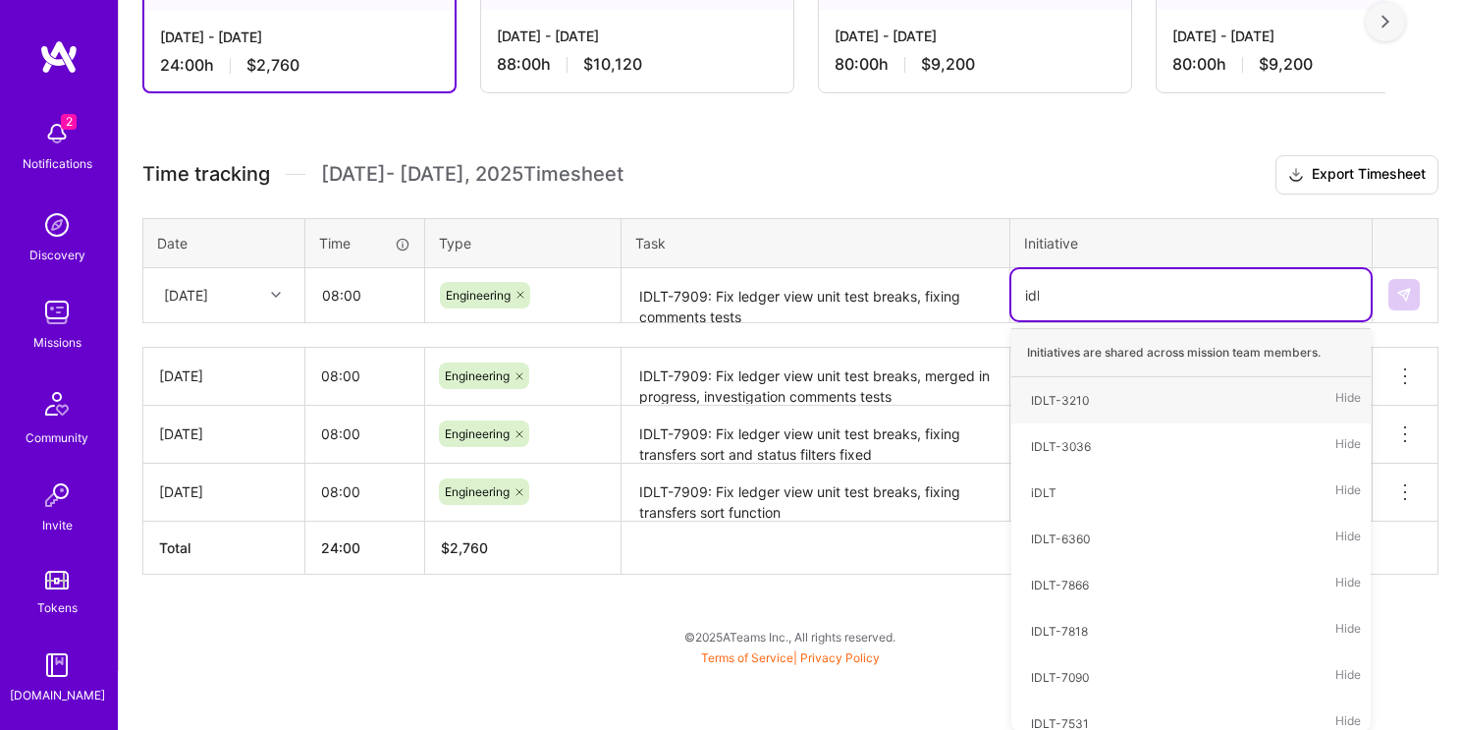
type input "idlt"
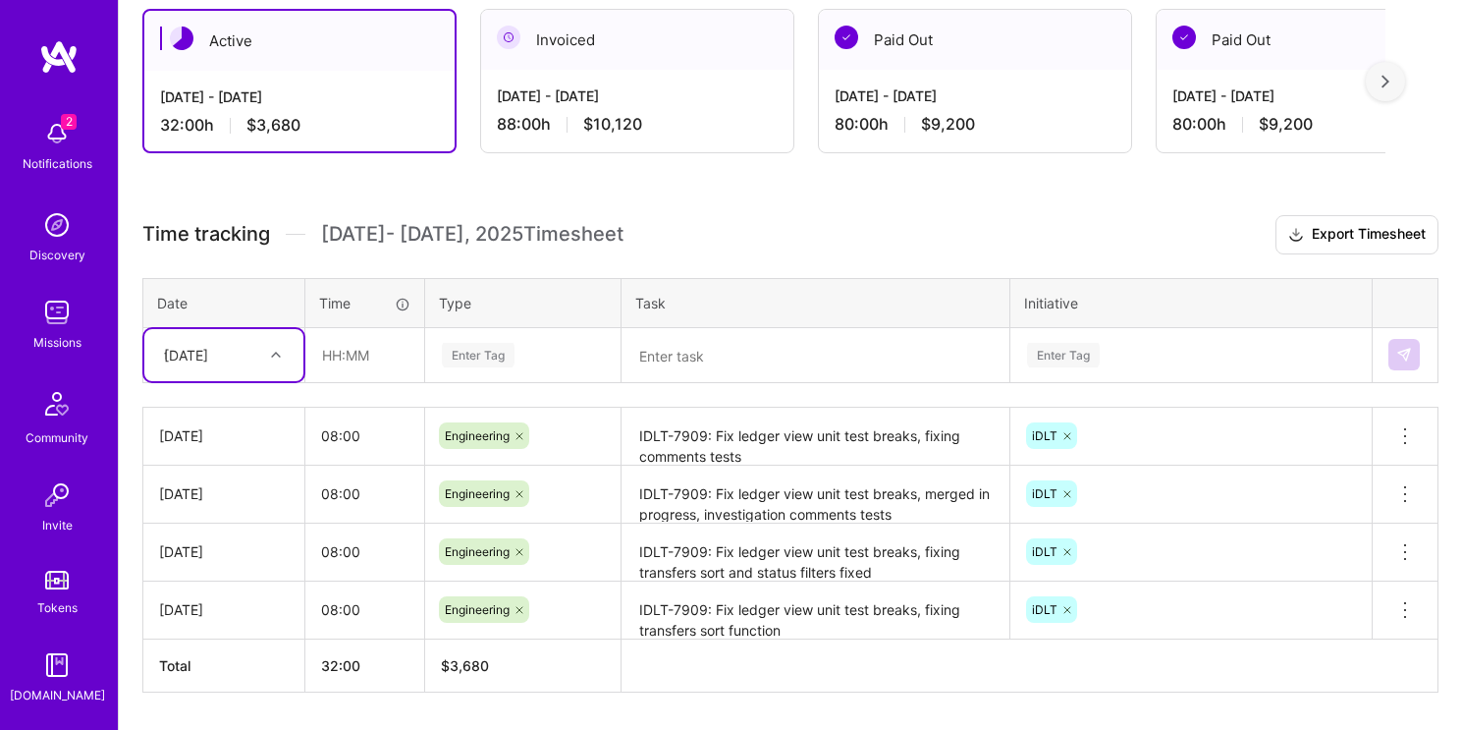
type input "tu"
type input "08:00"
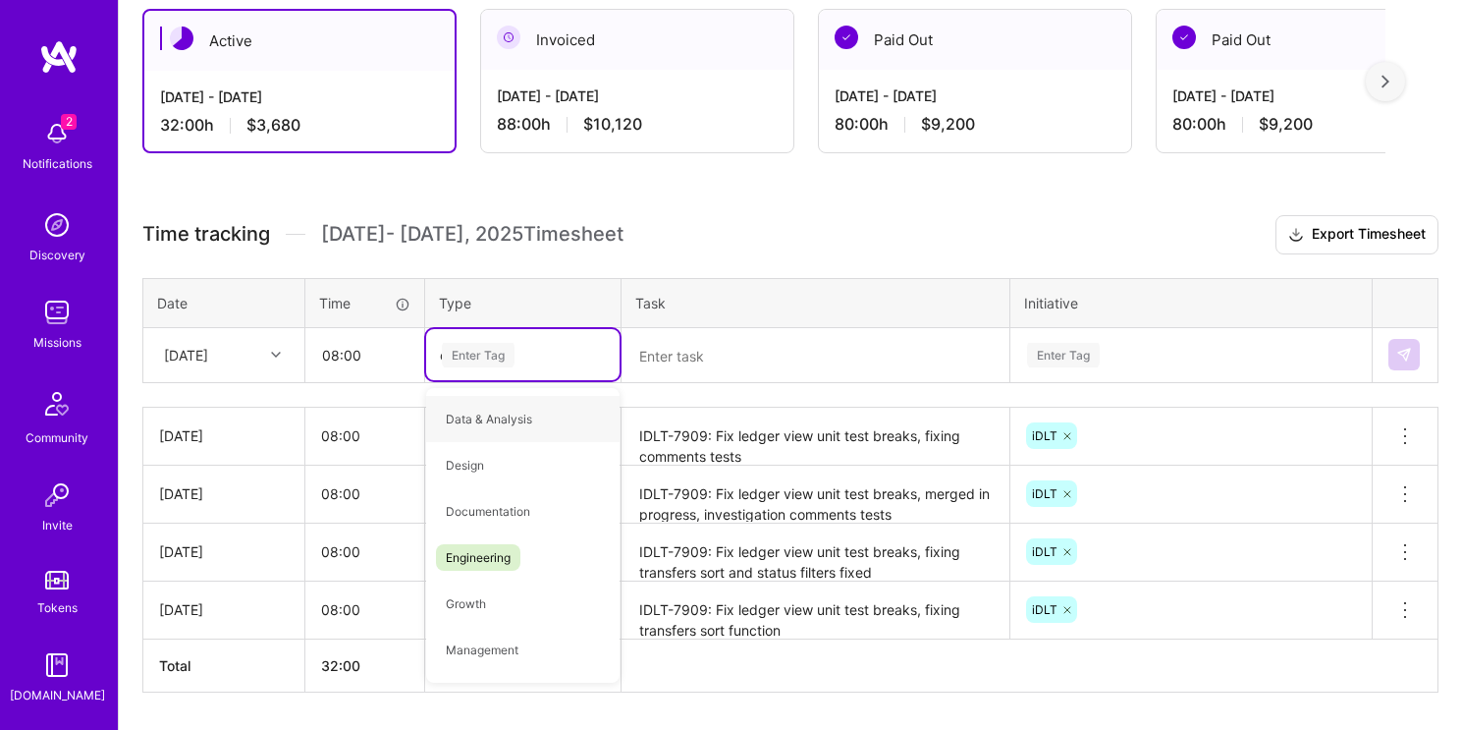
type input "eng"
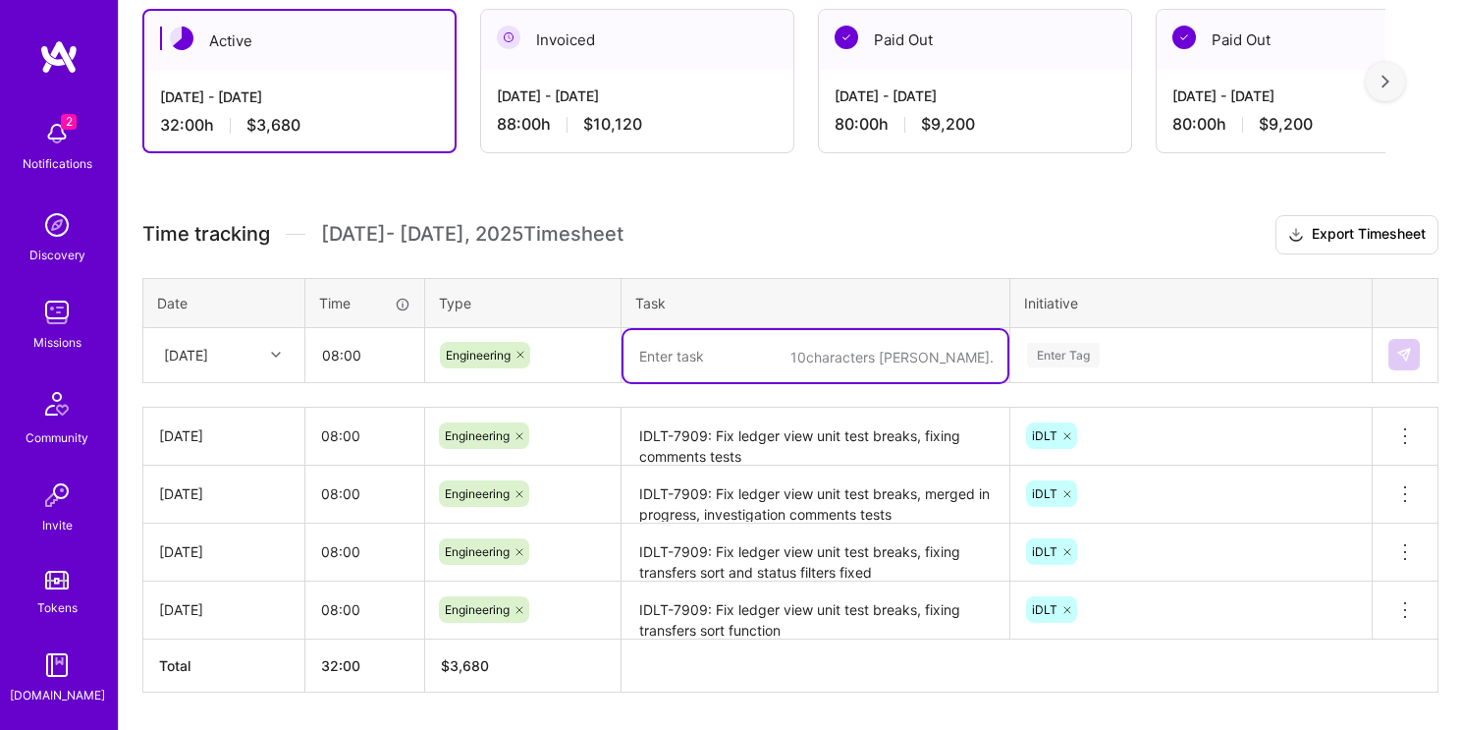
paste textarea "IDLT-7909: Fix ledger view unit test breaks, fixing transfers custodian filter"
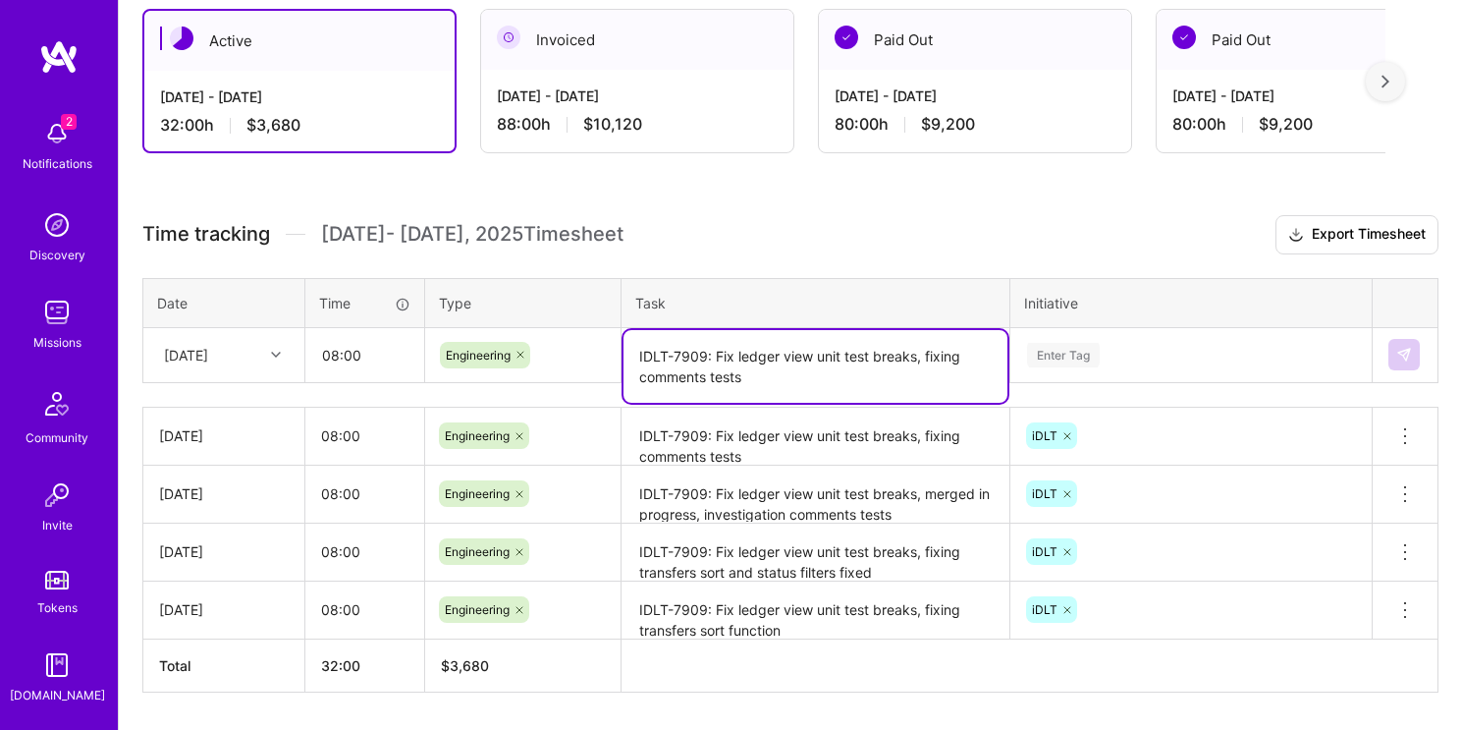
type textarea "IDLT-7909: Fix ledger view unit test breaks, fixing comments tests"
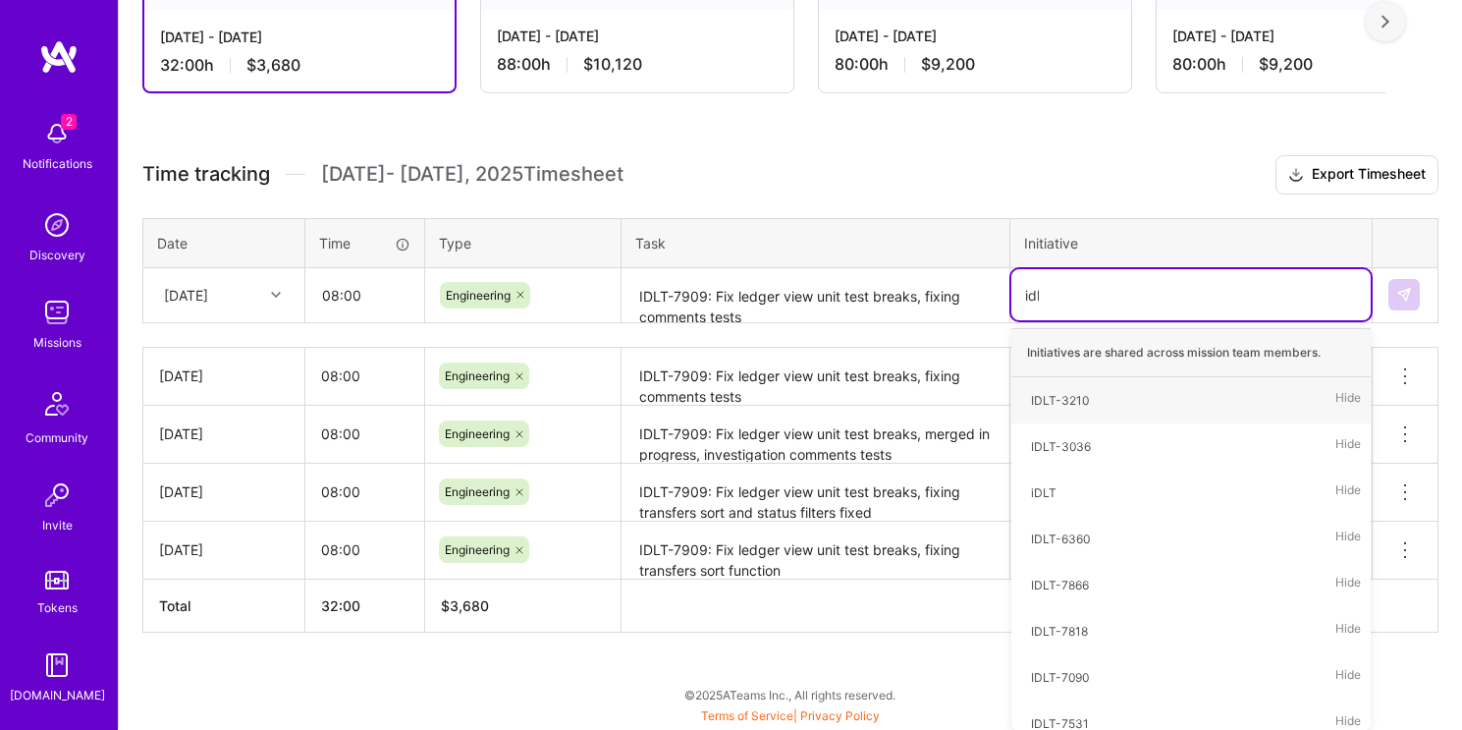
type input "idlt"
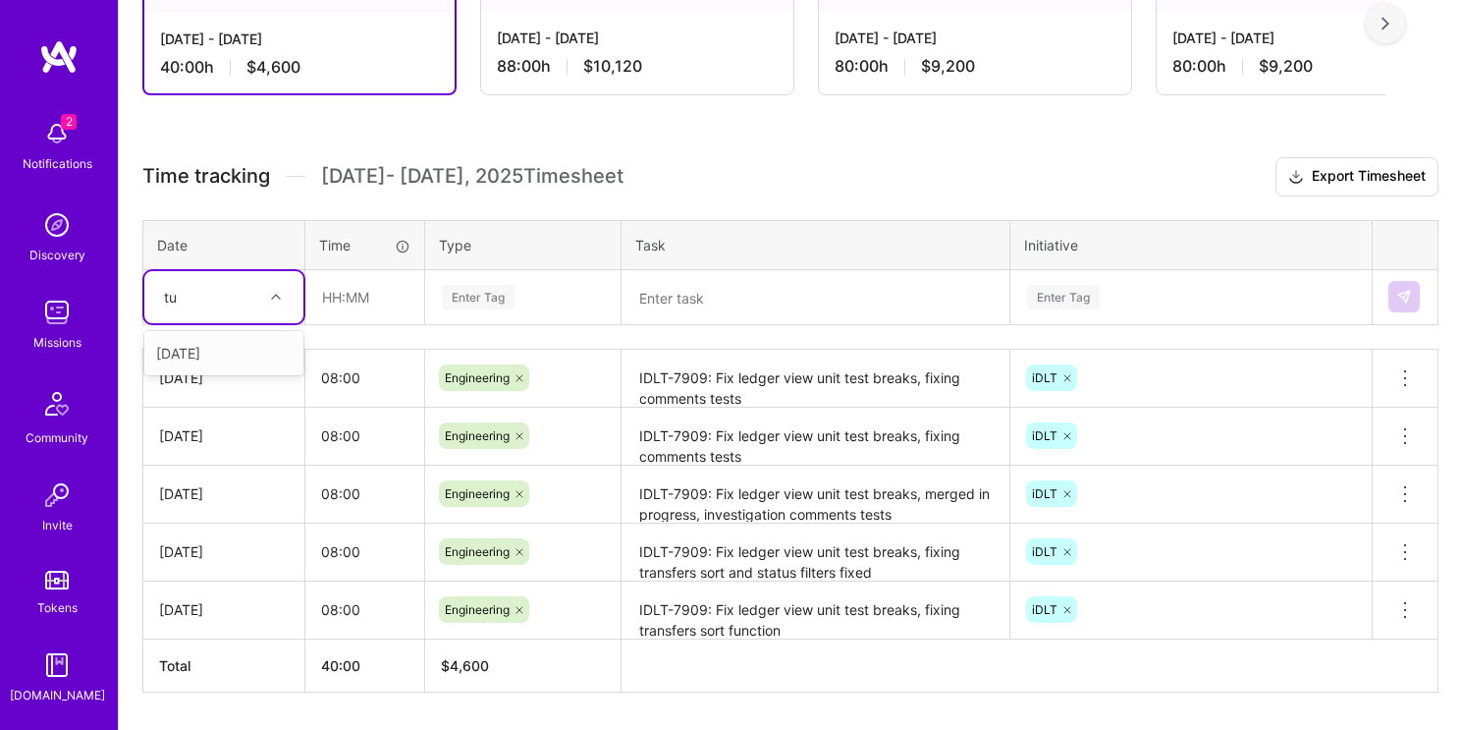
type input "tue"
type input "08:00"
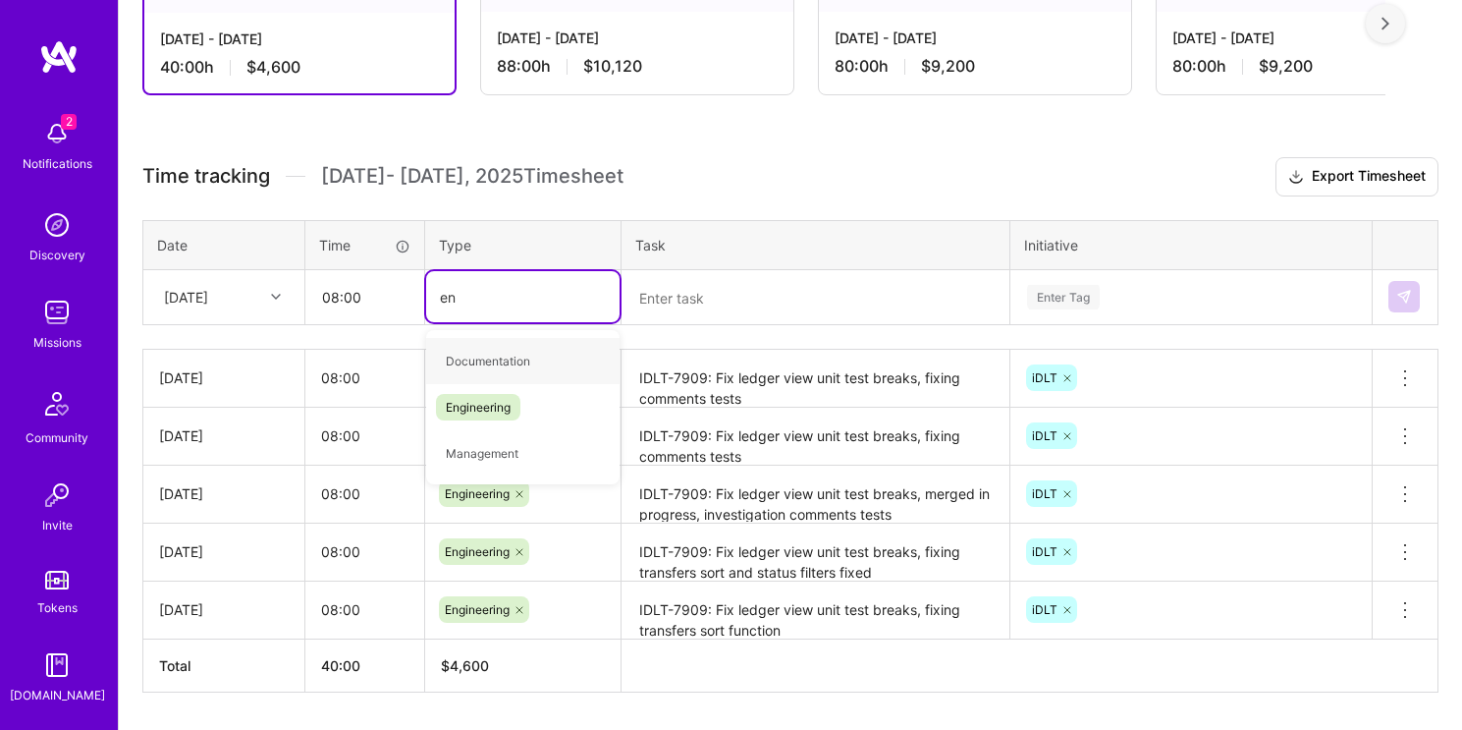
type input "eng"
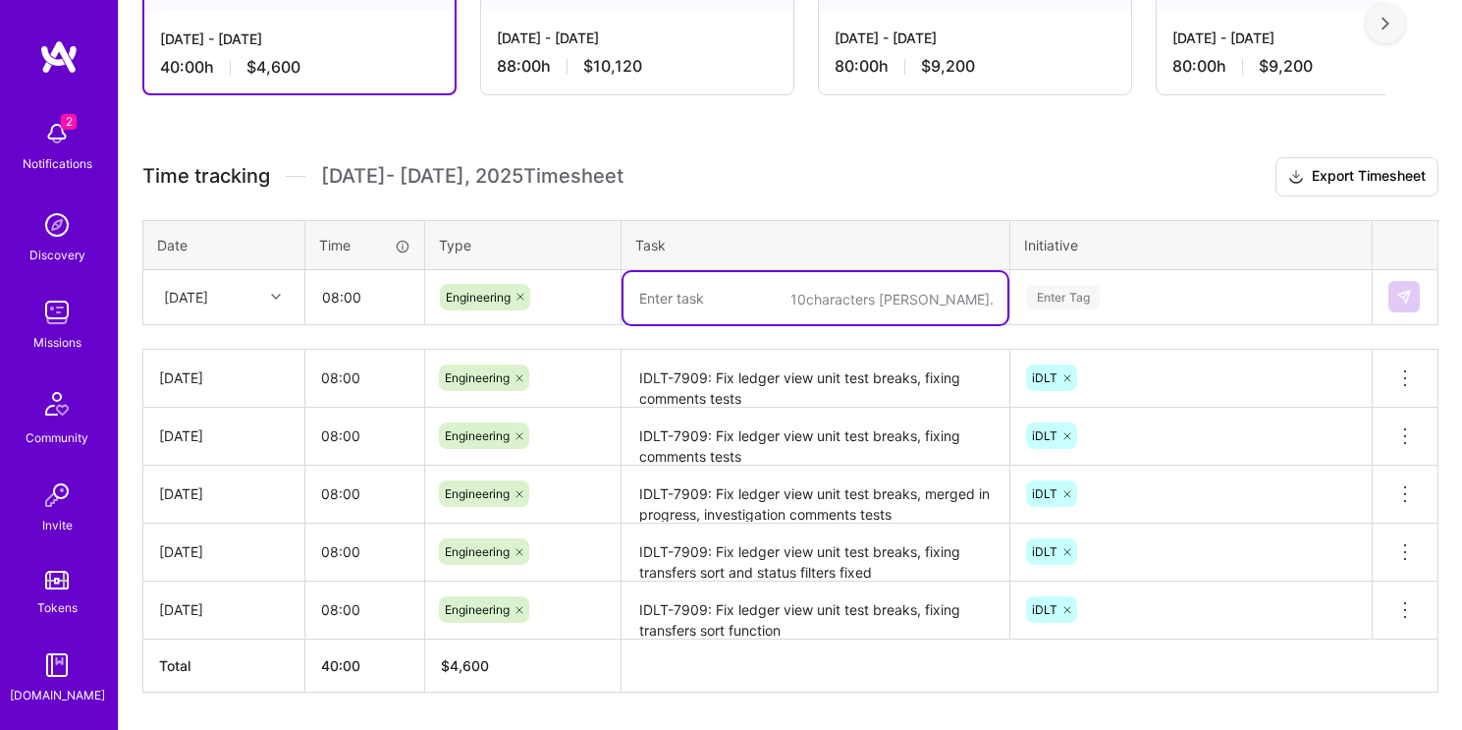
paste textarea "IDLT-7909: Fix ledger view unit test breaks, fixing transfers custodian filter"
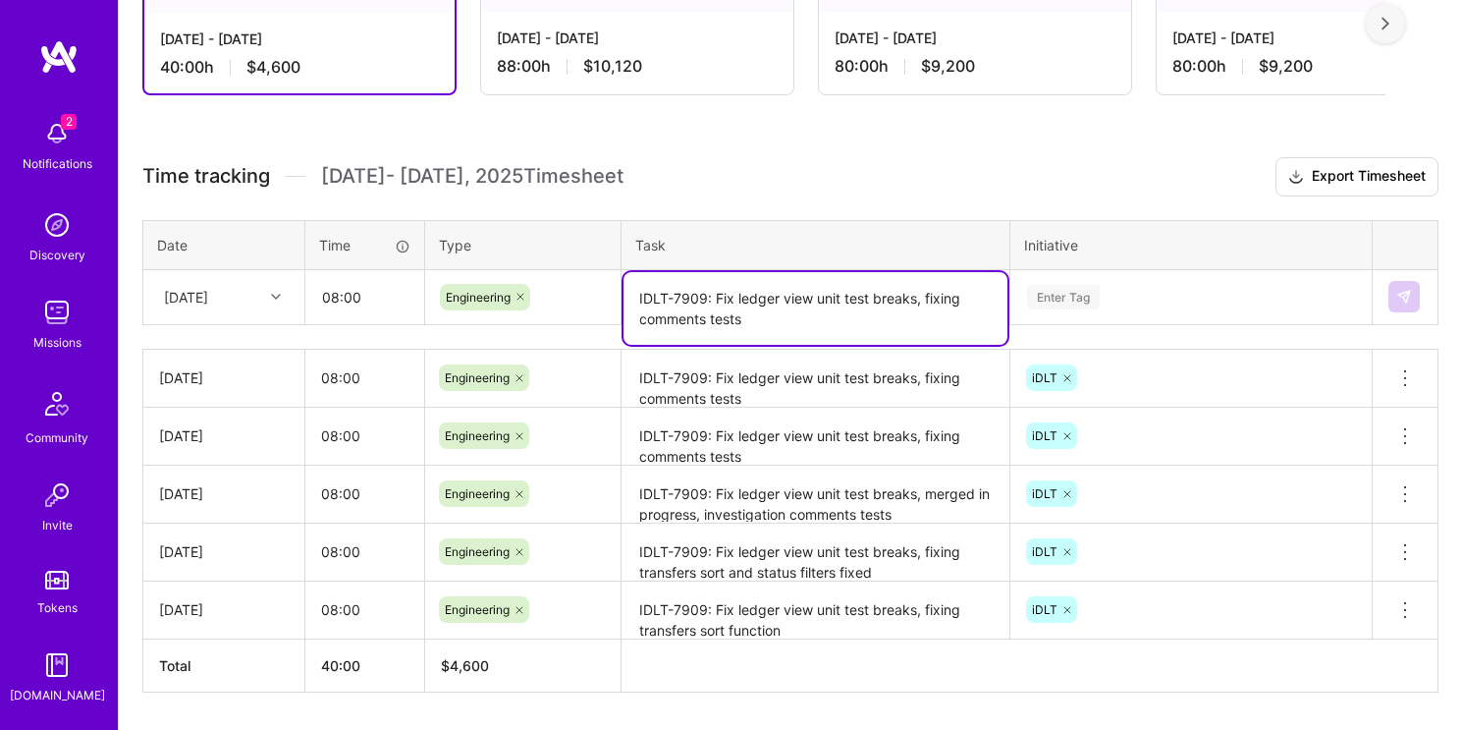
type textarea "IDLT-7909: Fix ledger view unit test breaks, fixing comments tests"
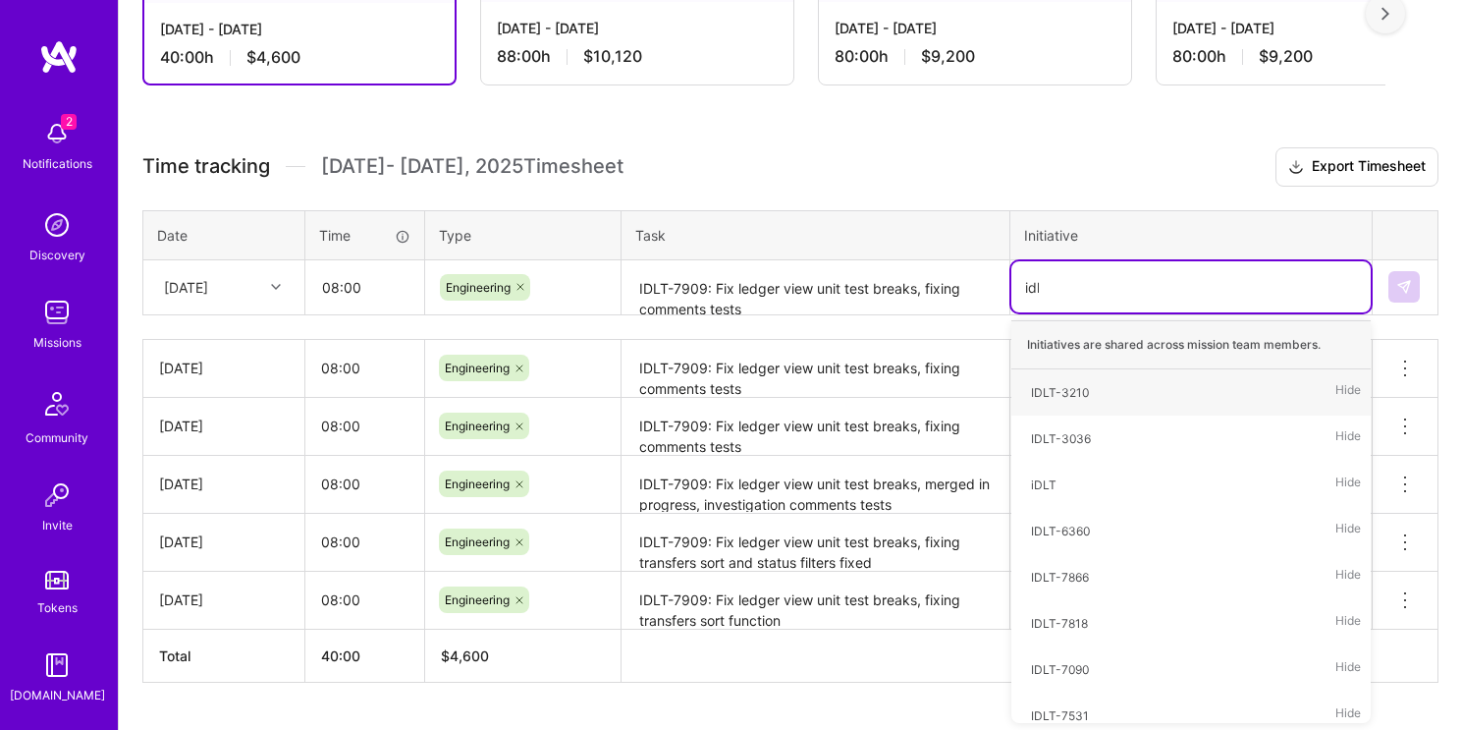
type input "idlt"
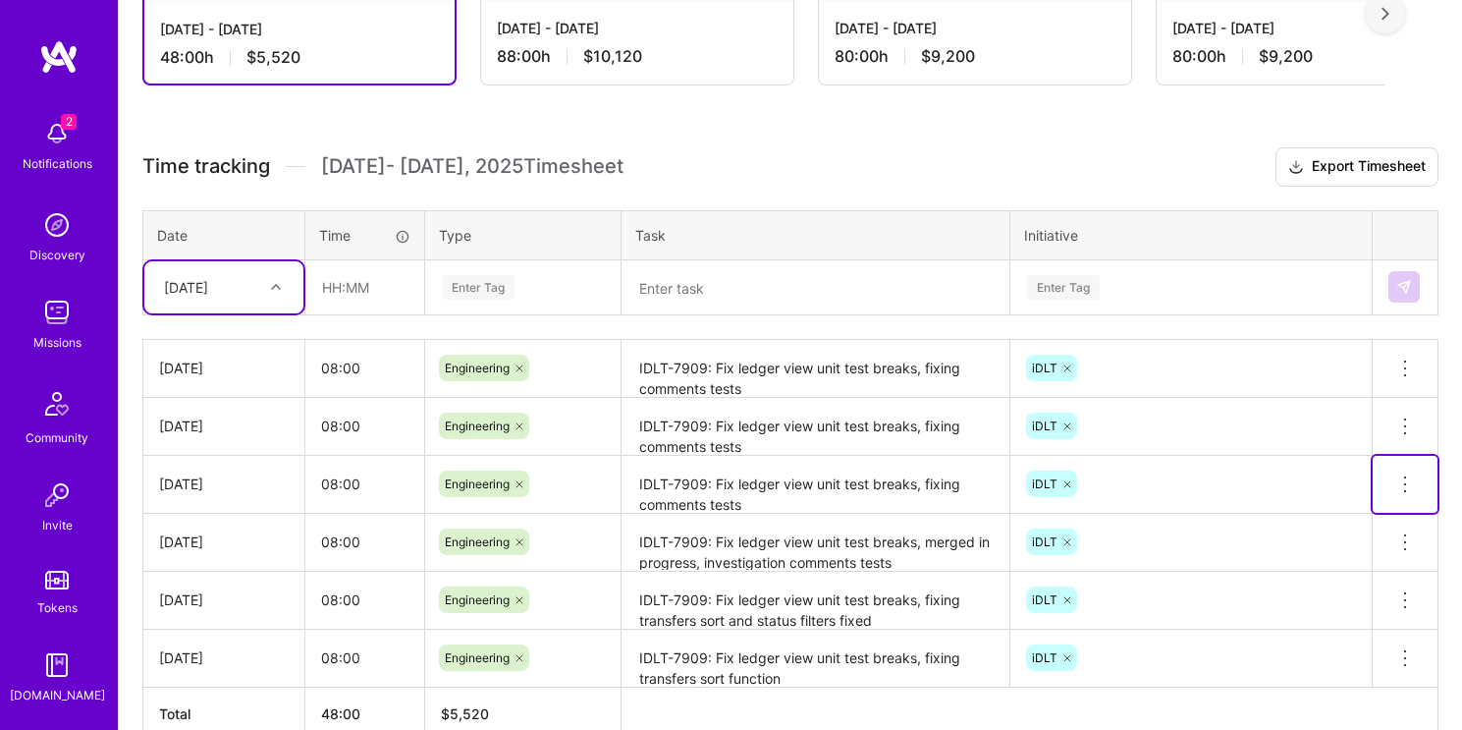
click at [1410, 485] on icon at bounding box center [1406, 484] width 24 height 24
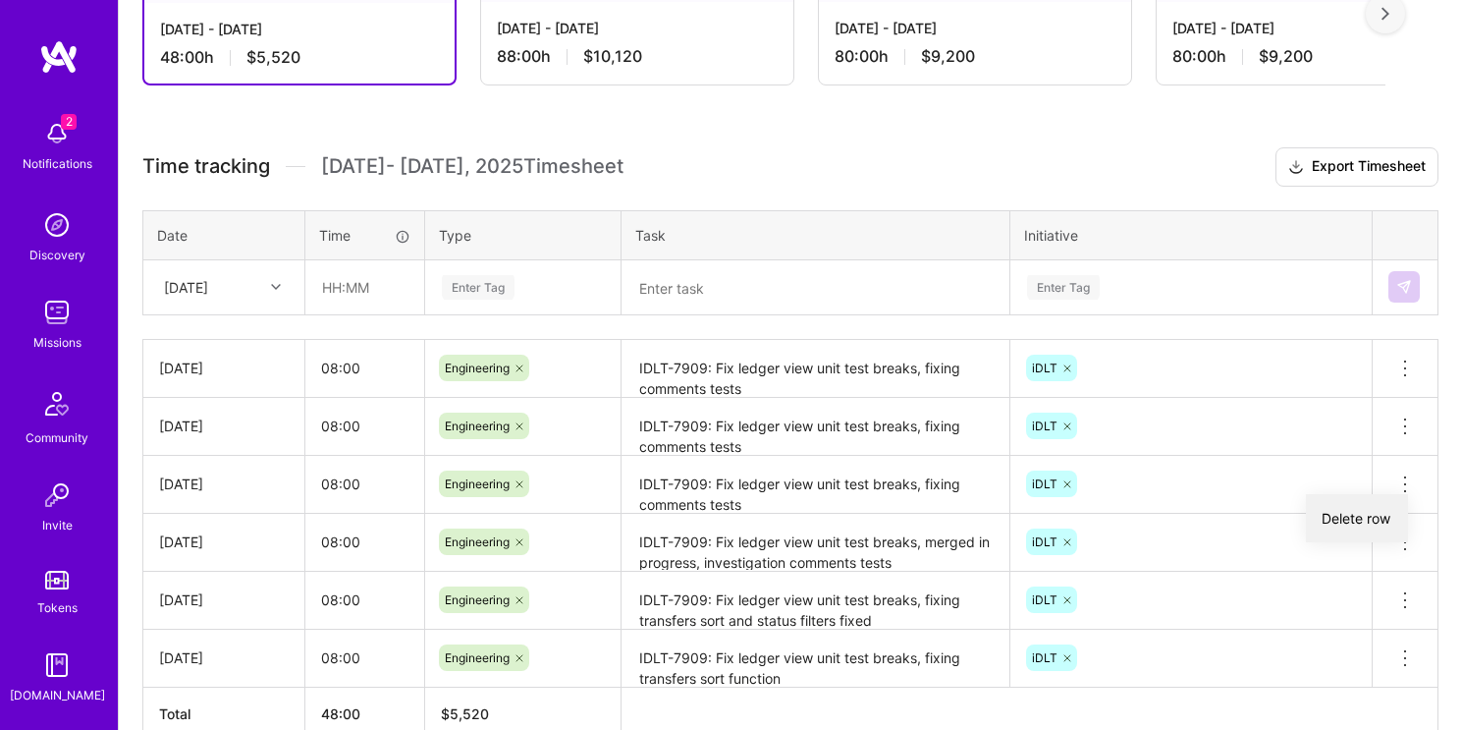
click at [1383, 519] on button "Delete row" at bounding box center [1357, 518] width 102 height 48
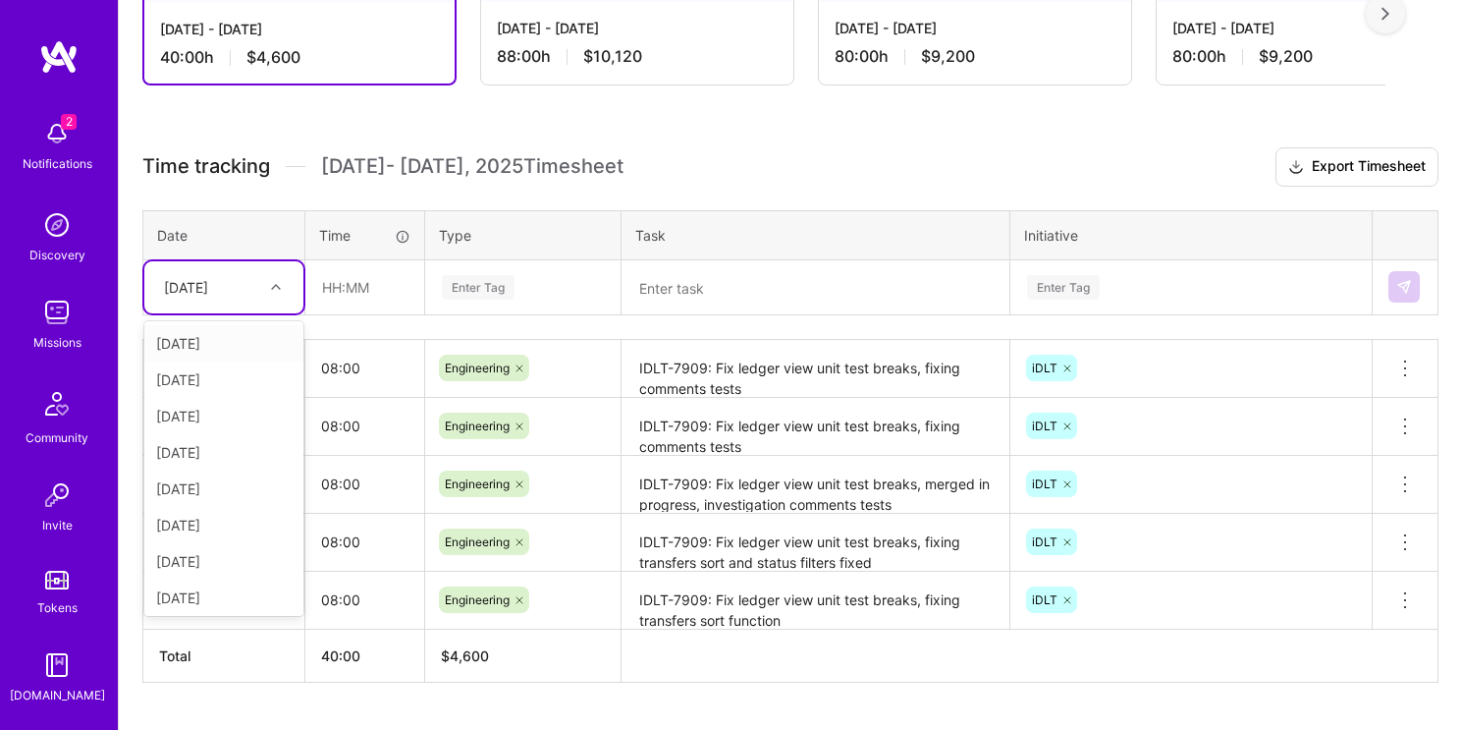
click at [257, 278] on div "Tue, Oct 7" at bounding box center [208, 287] width 109 height 32
type input "wed"
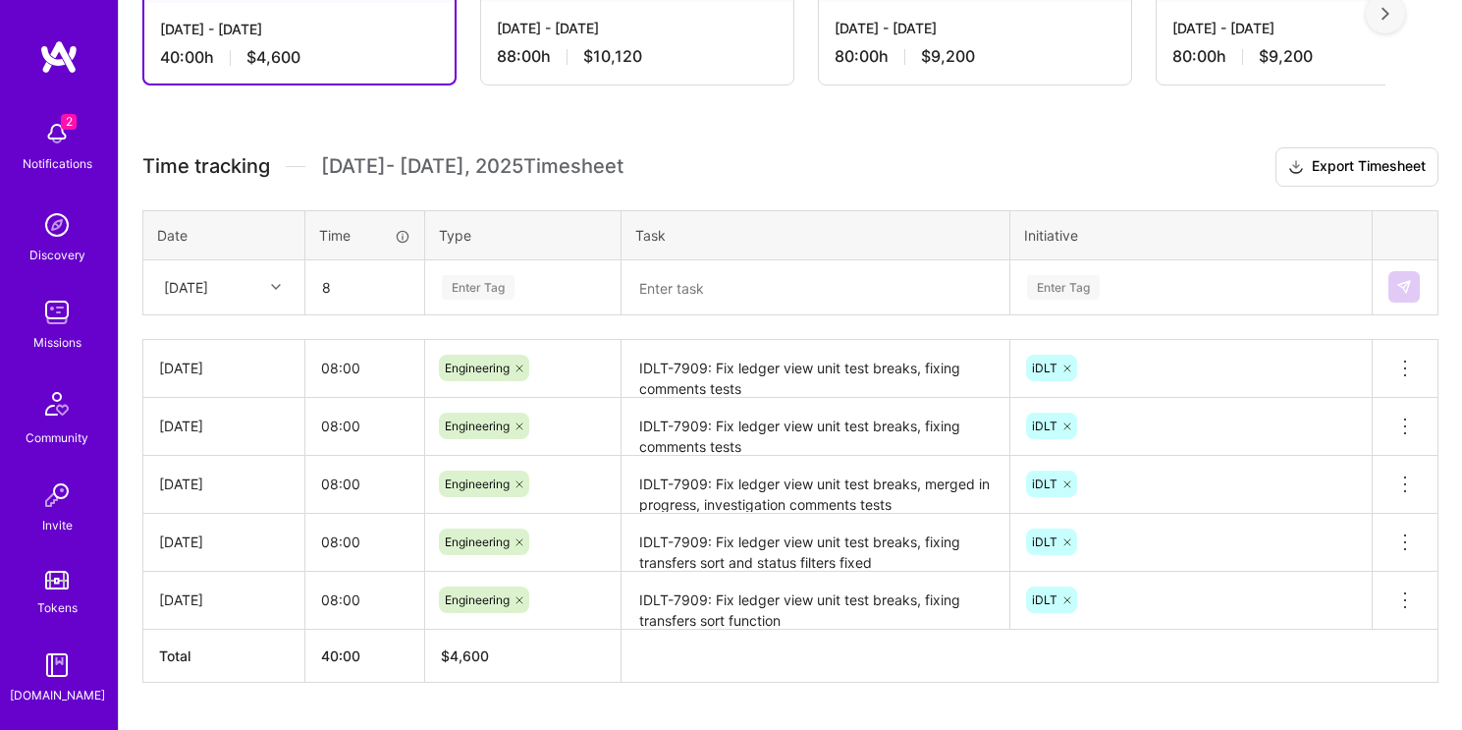
type input "08:00"
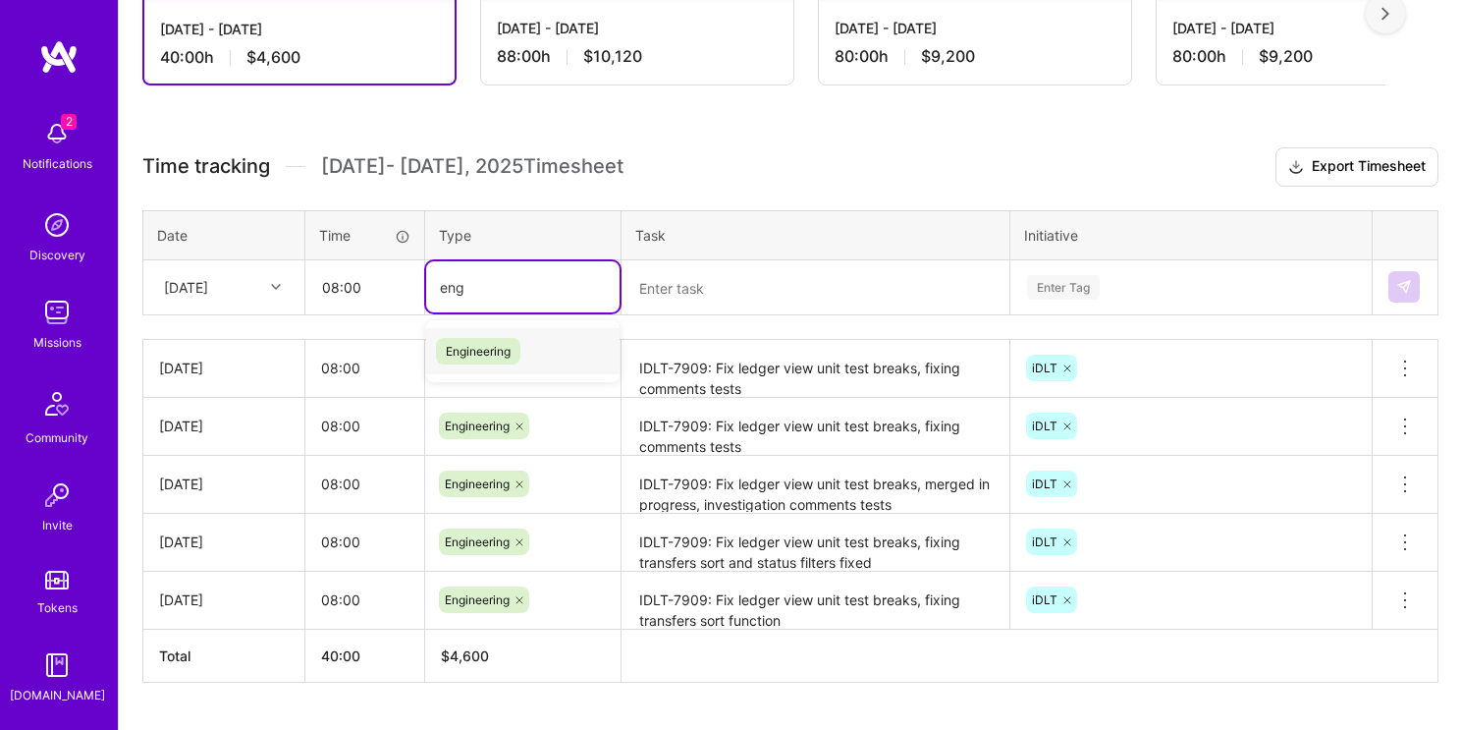
type input "eng"
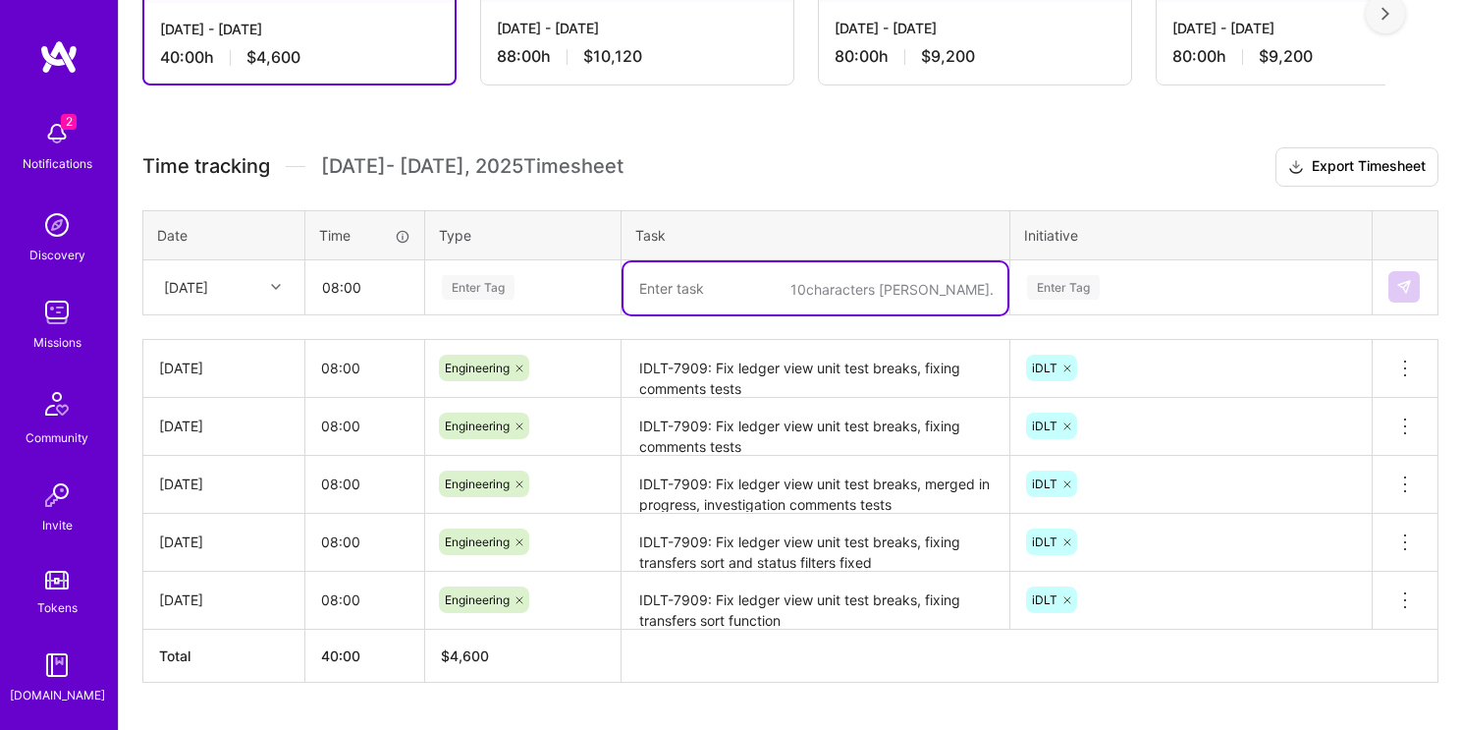
paste textarea "IDLT-7909: Fix ledger view unit test breaks, fixing transfers custodian filter"
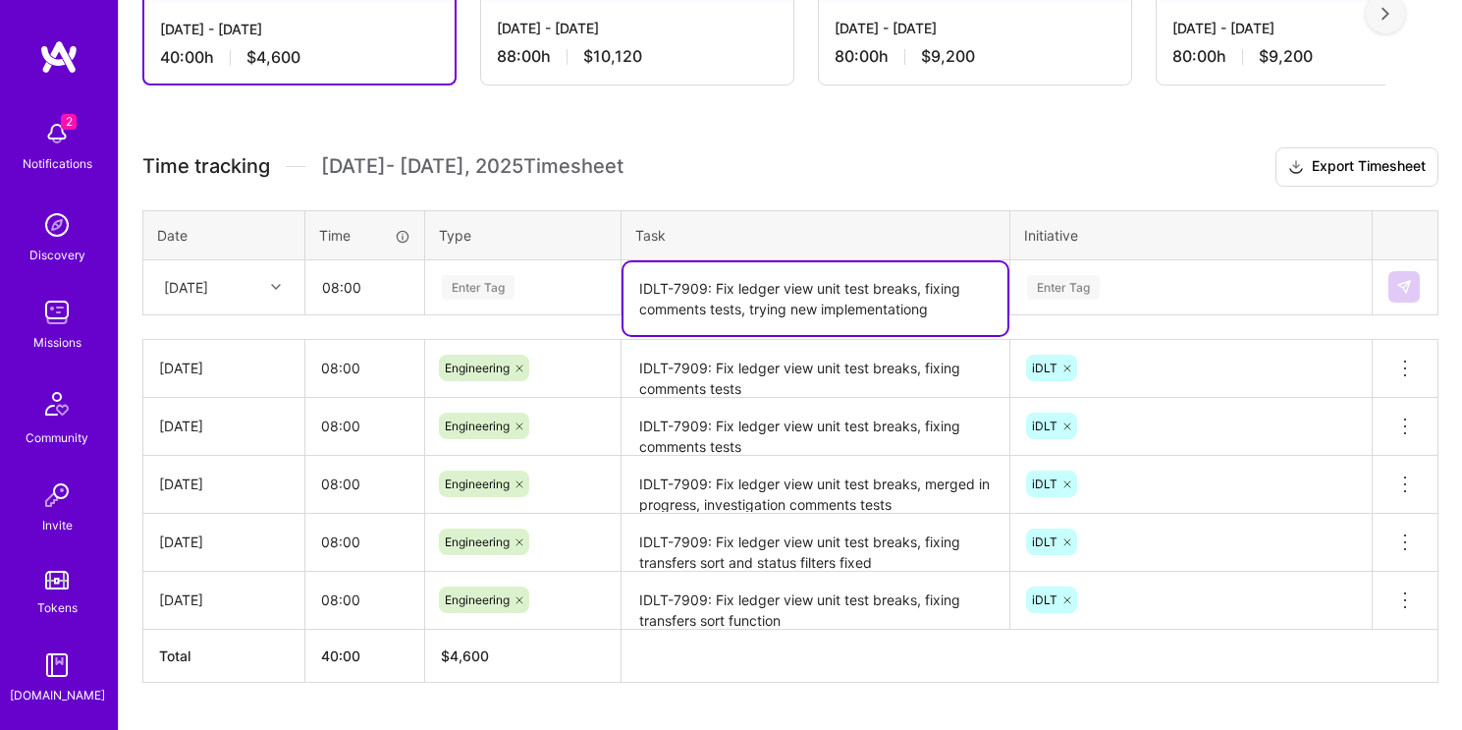
type textarea "IDLT-7909: Fix ledger view unit test breaks, fixing comments tests, trying new …"
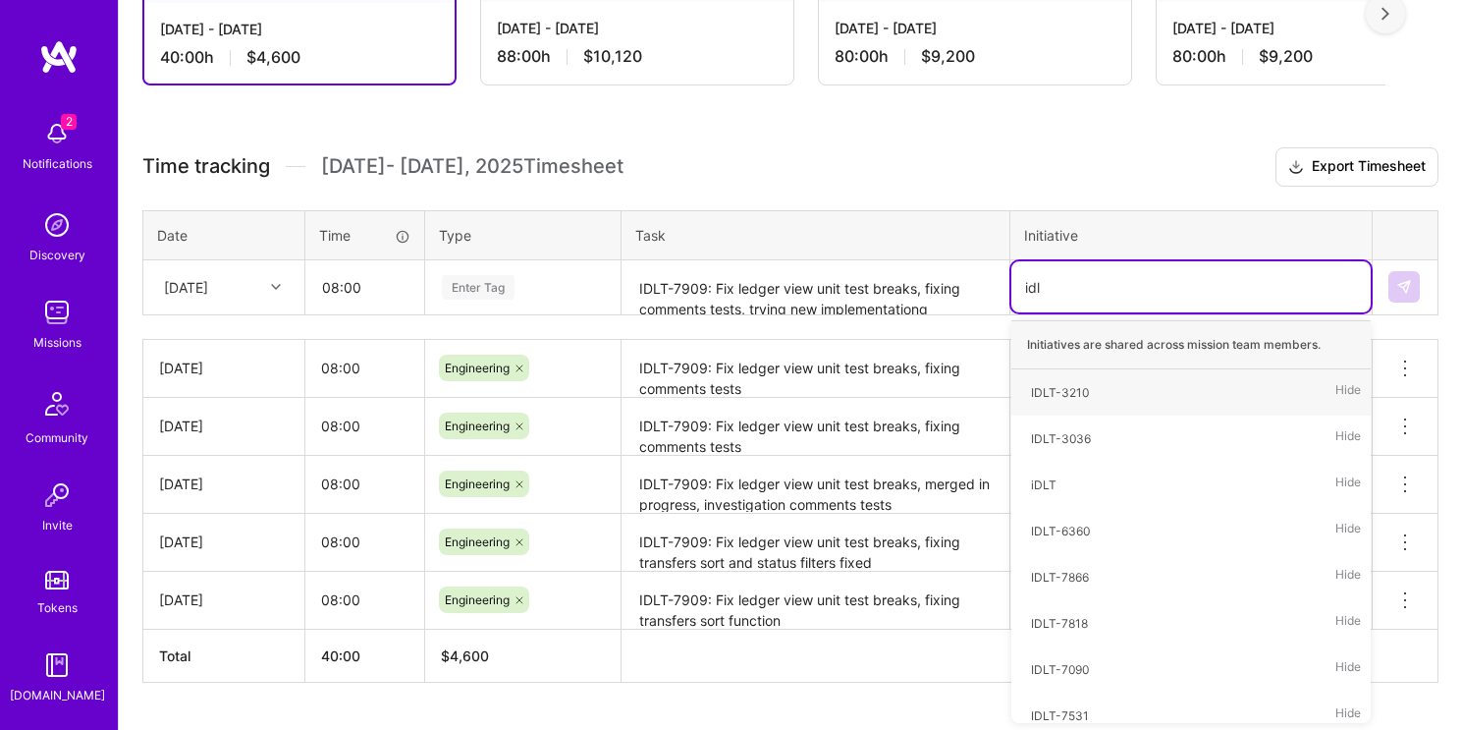
type input "idlt"
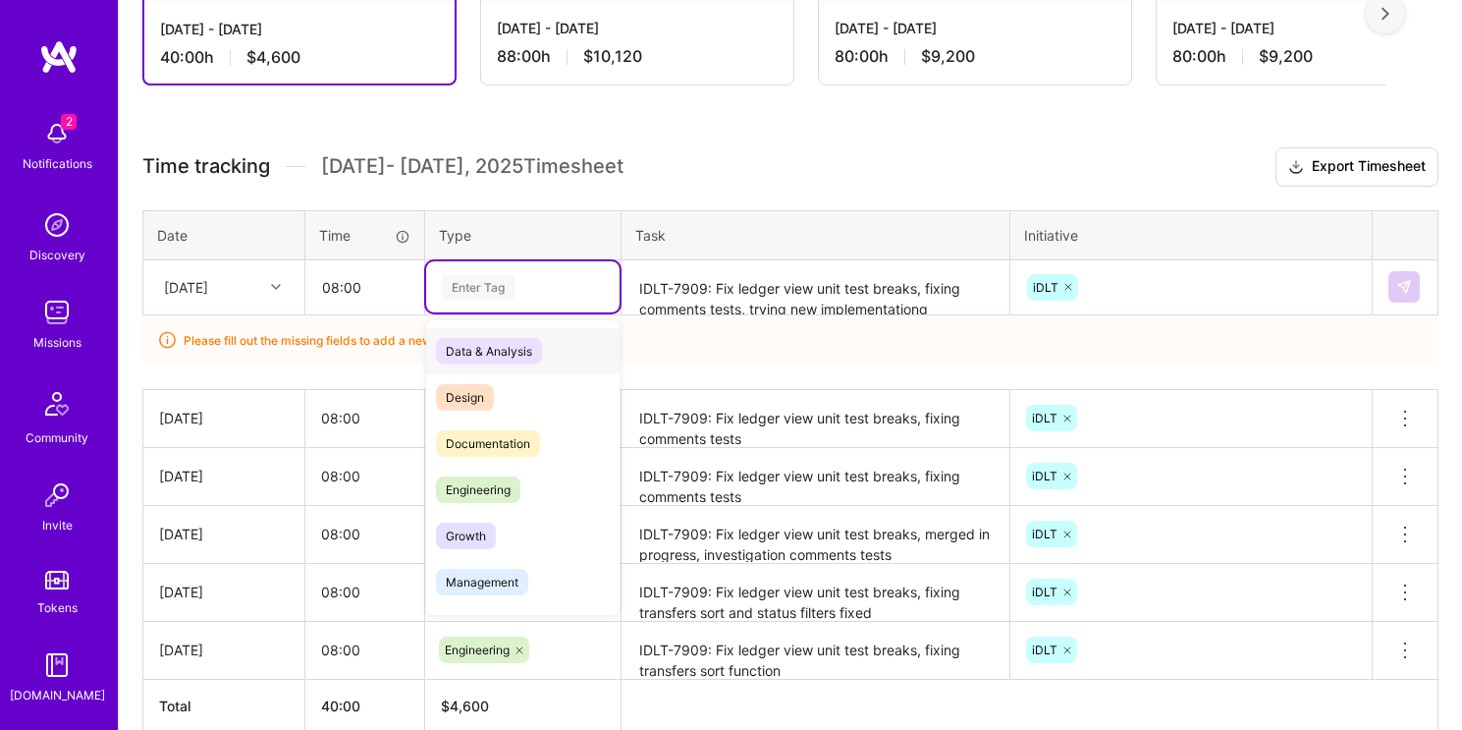
click at [453, 286] on div "Enter Tag" at bounding box center [478, 287] width 73 height 30
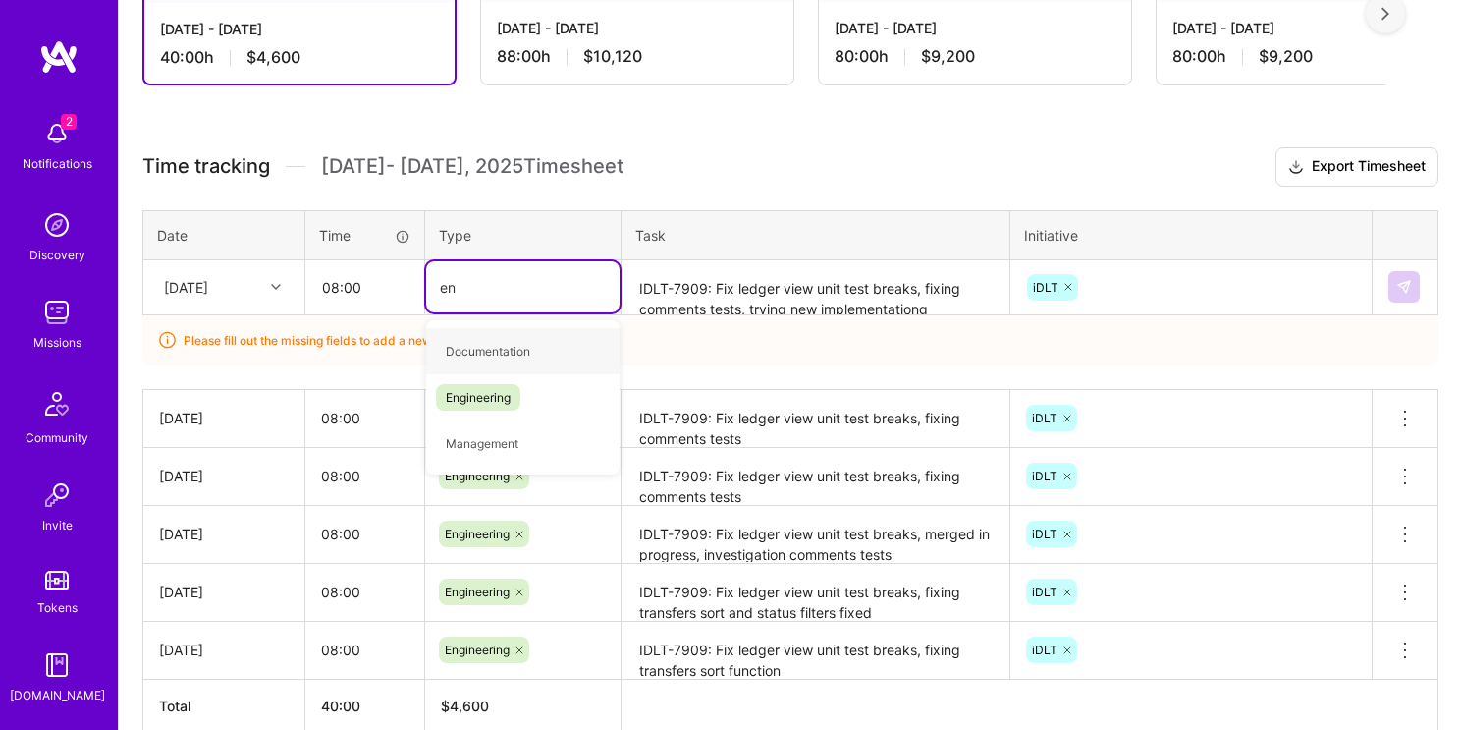
type input "eng"
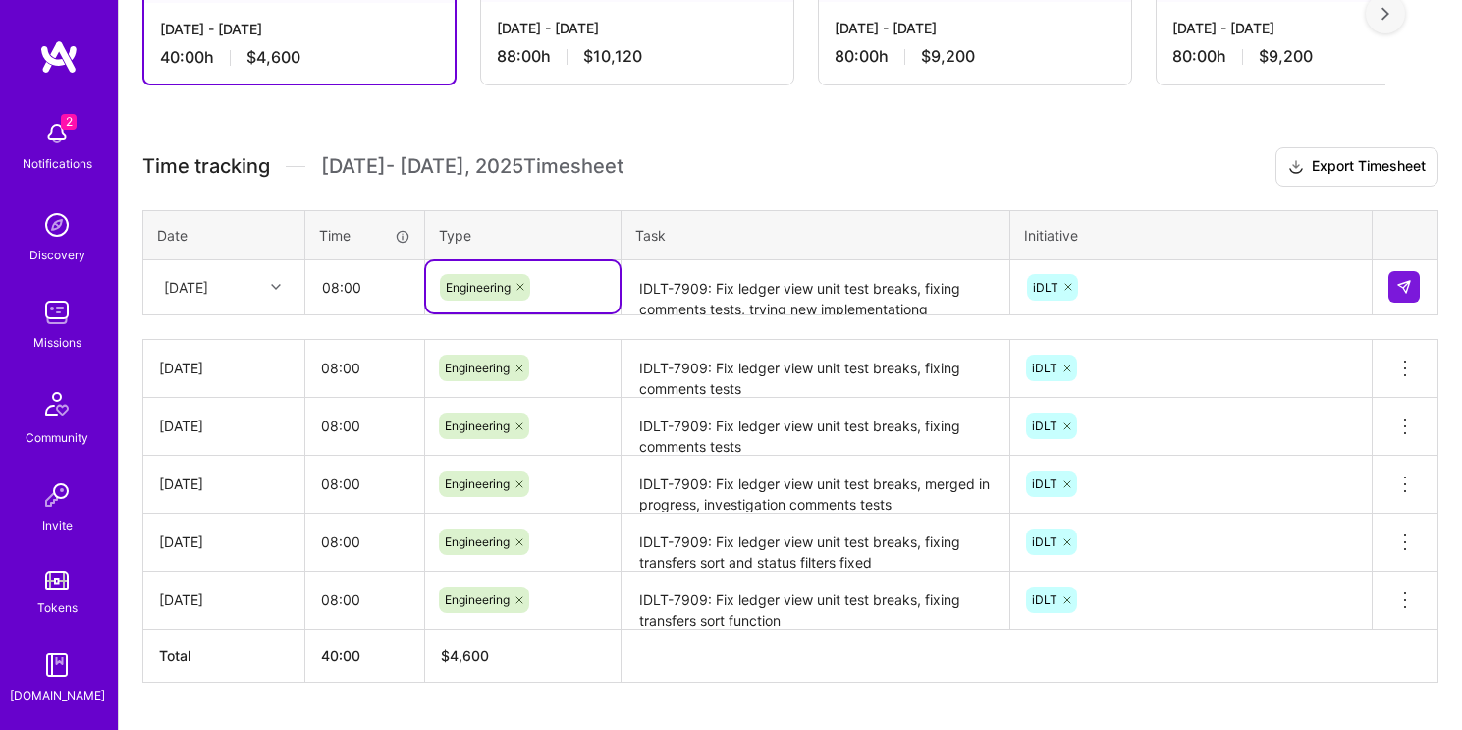
scroll to position [0, 0]
click at [1401, 288] on img at bounding box center [1405, 287] width 16 height 16
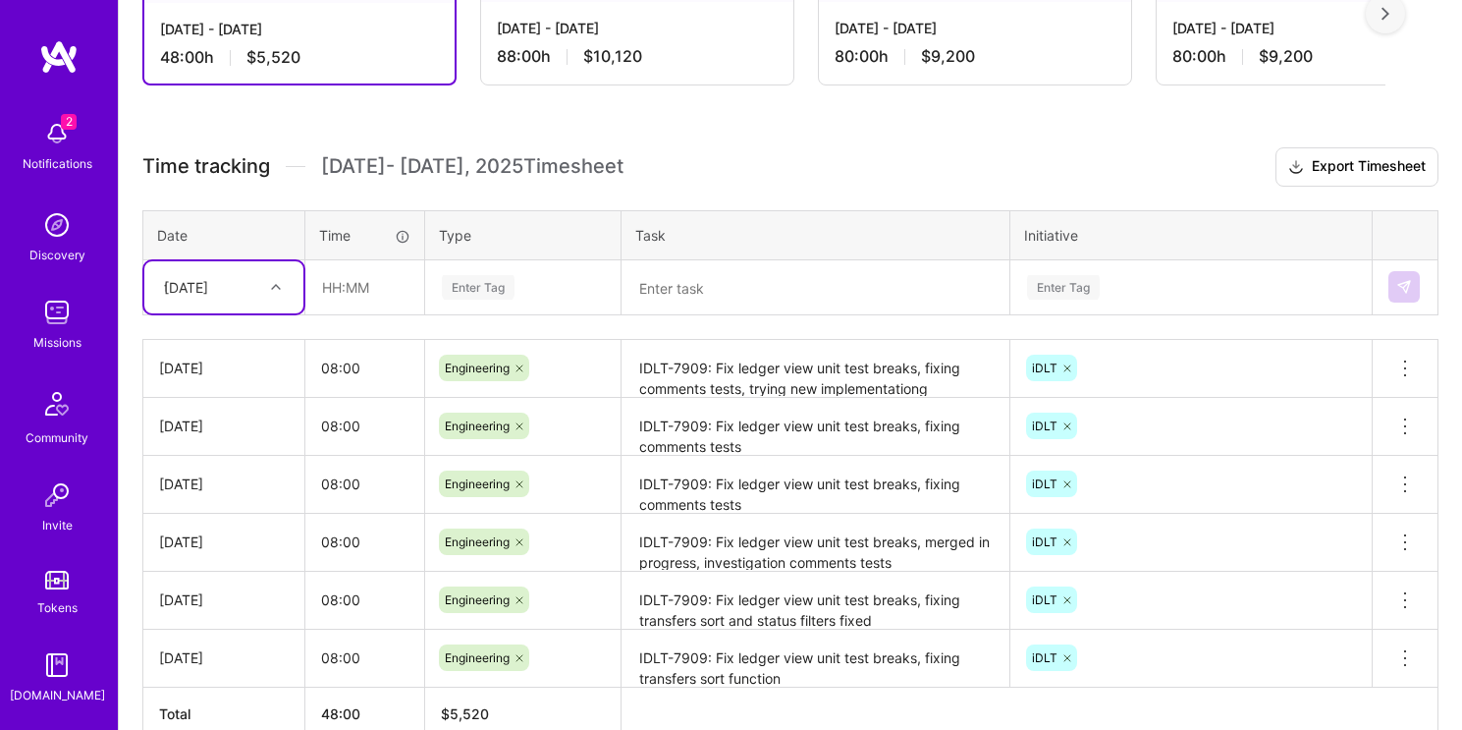
type input "th"
type input "08:00"
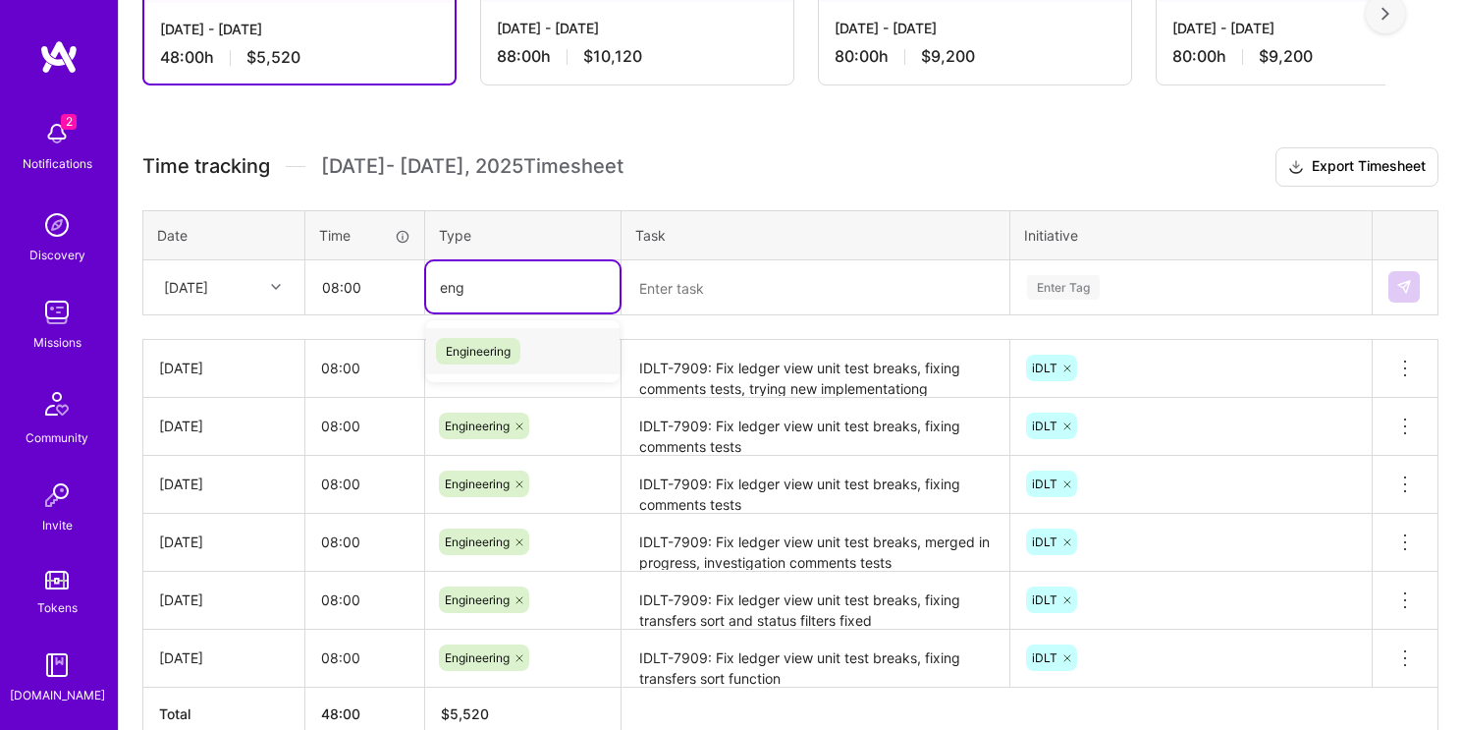
type input "eng"
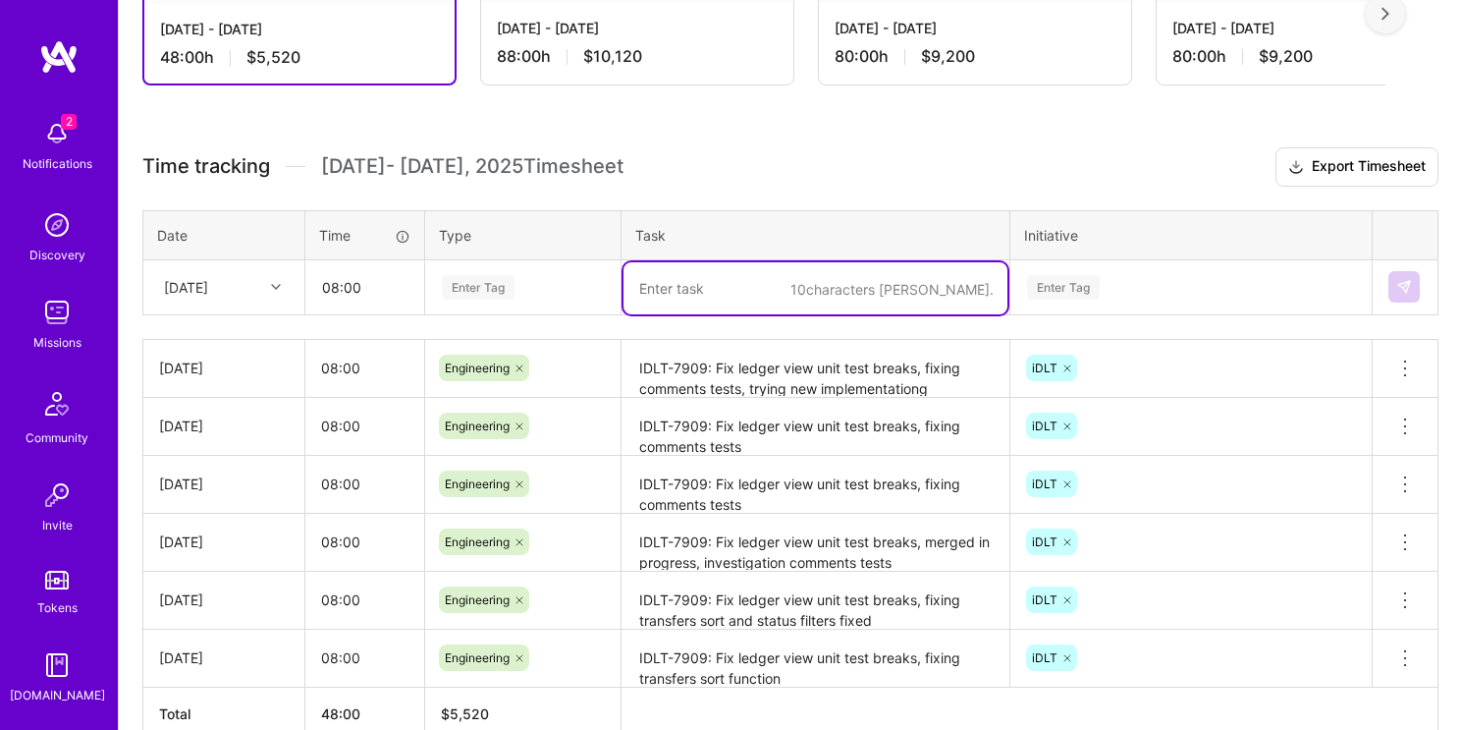
paste textarea "IDLT-7909: Fix ledger view unit test breaks, fixing transfers custodian filter"
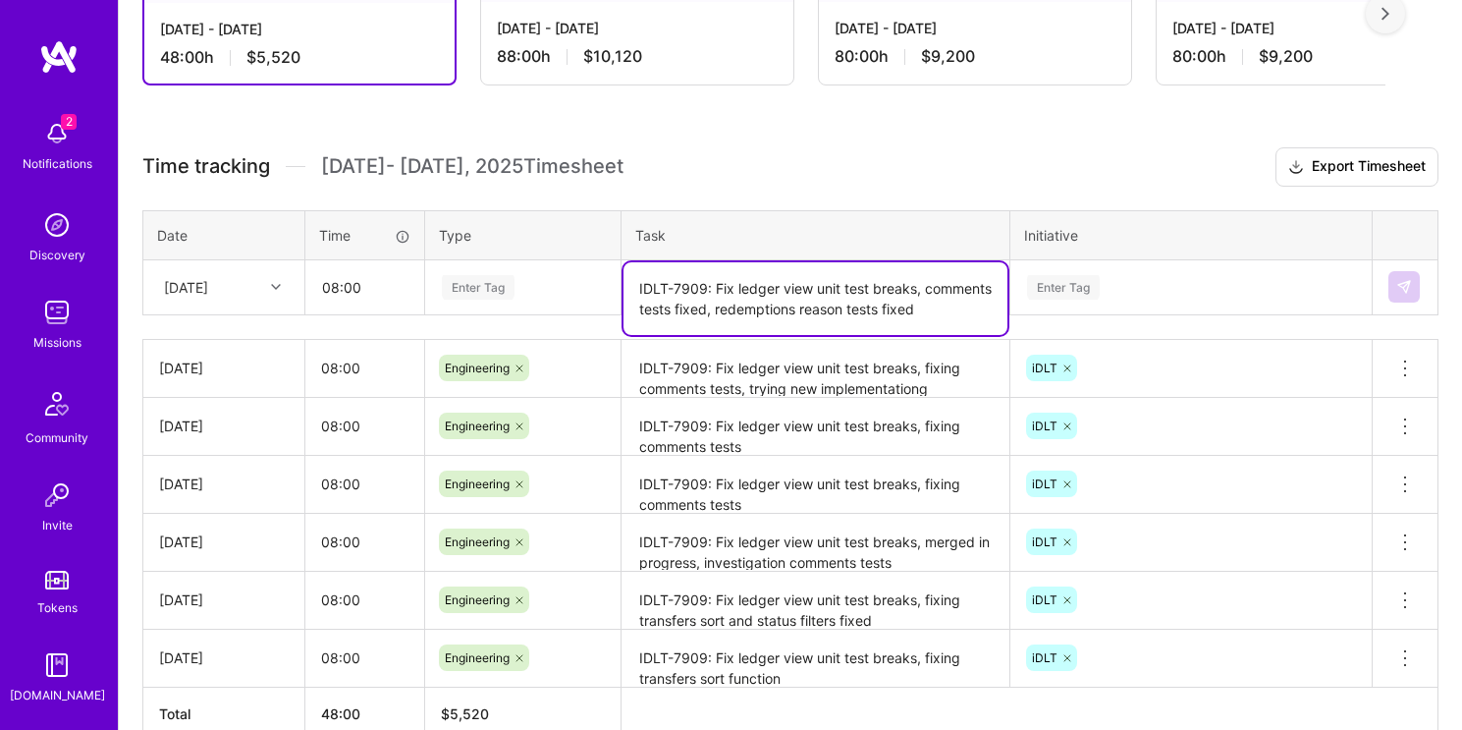
type textarea "IDLT-7909: Fix ledger view unit test breaks, comments tests fixed, redemptions …"
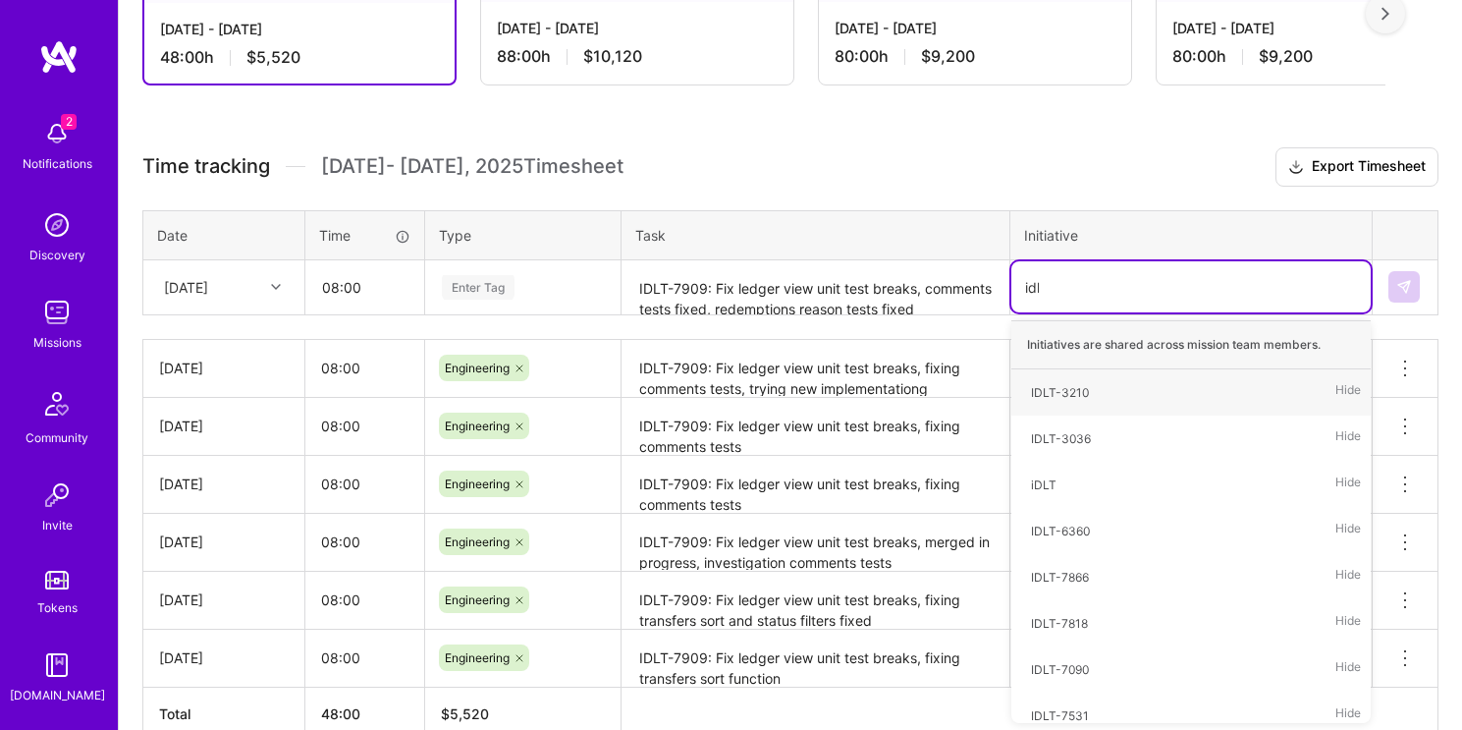
type input "idlt"
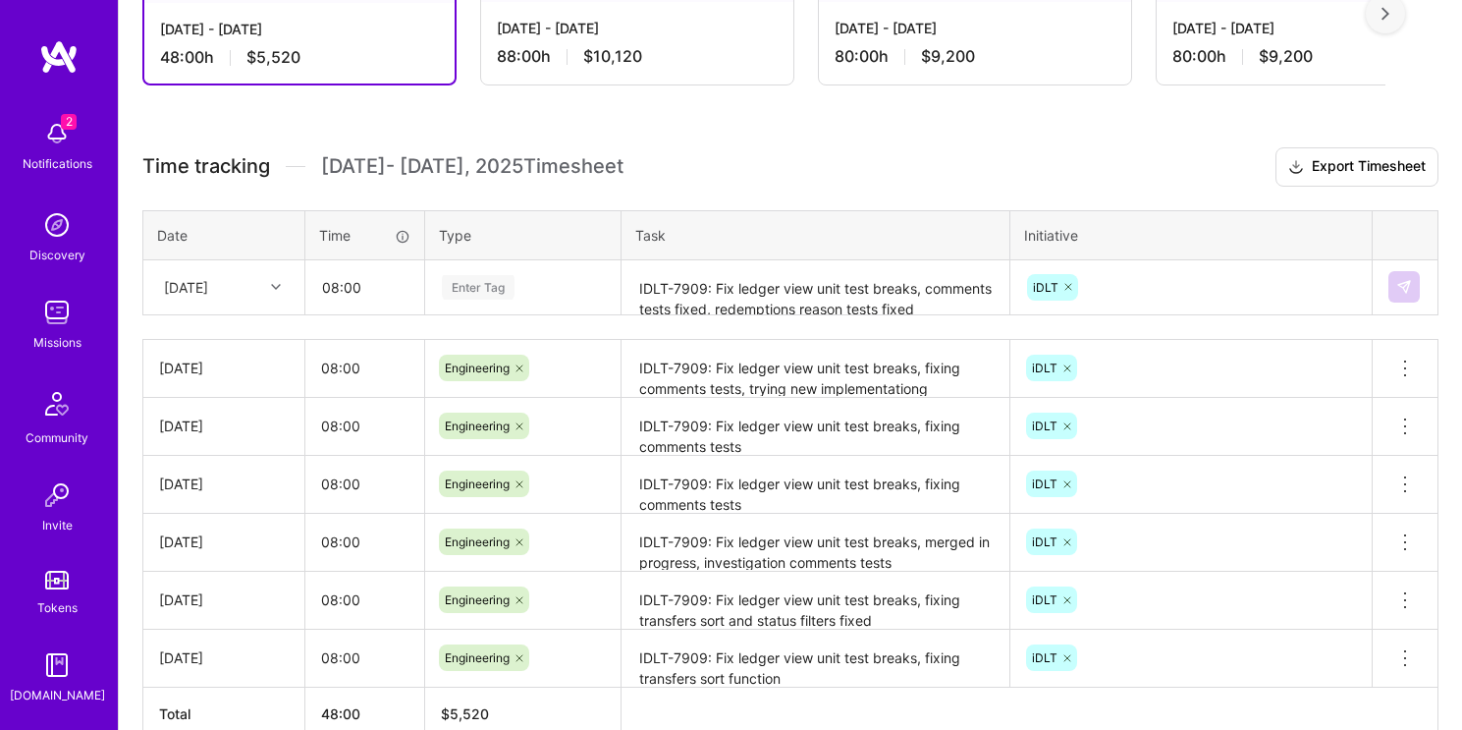
click at [556, 286] on div "Enter Tag" at bounding box center [523, 287] width 166 height 25
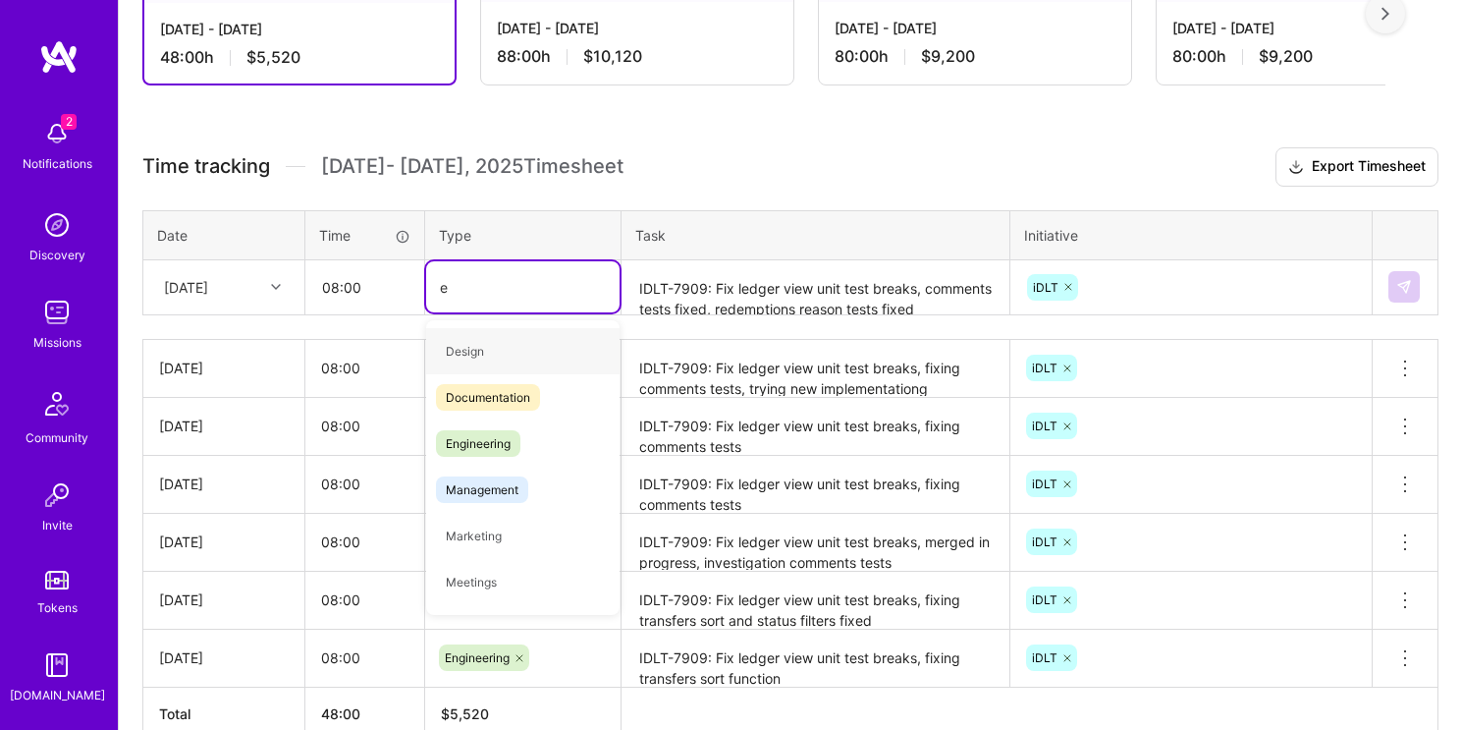
type input "en"
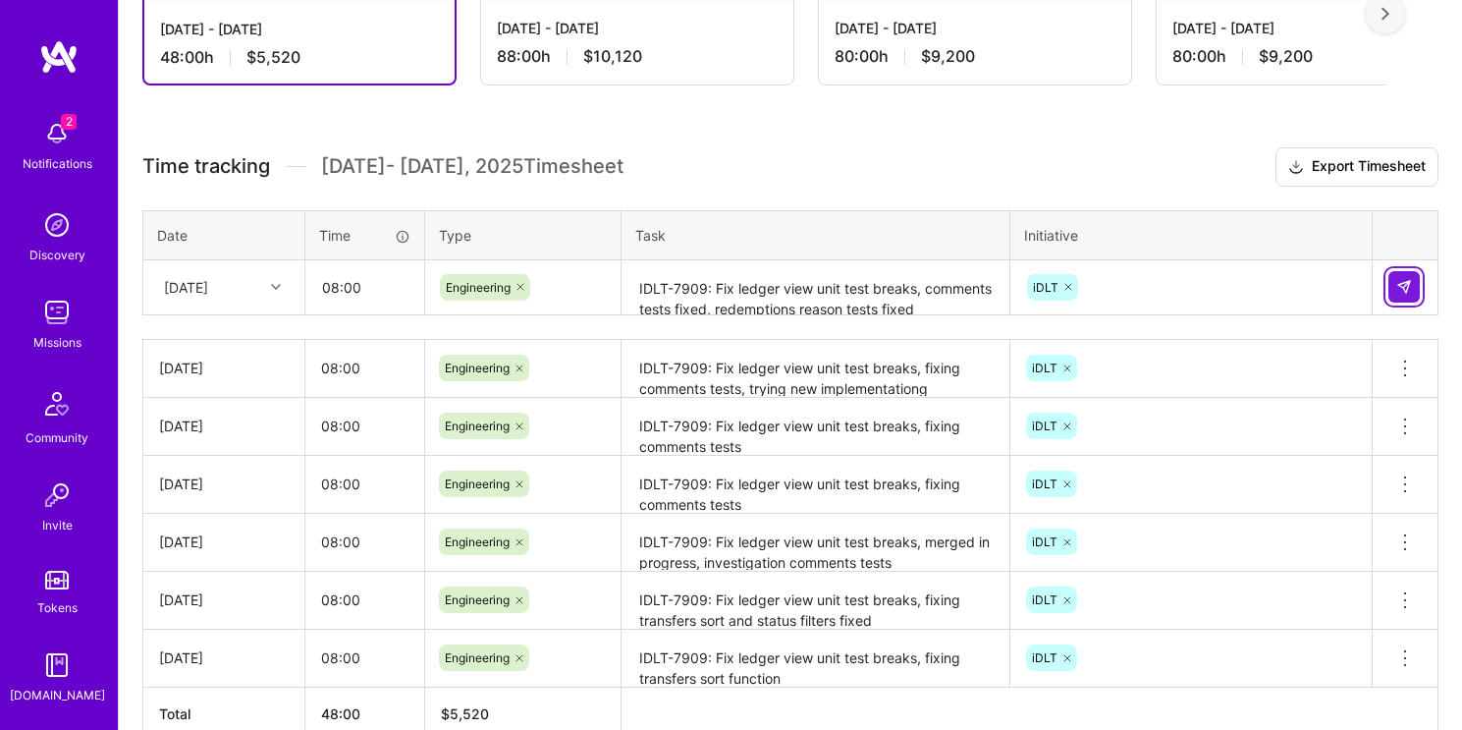
click at [1412, 293] on button at bounding box center [1404, 286] width 31 height 31
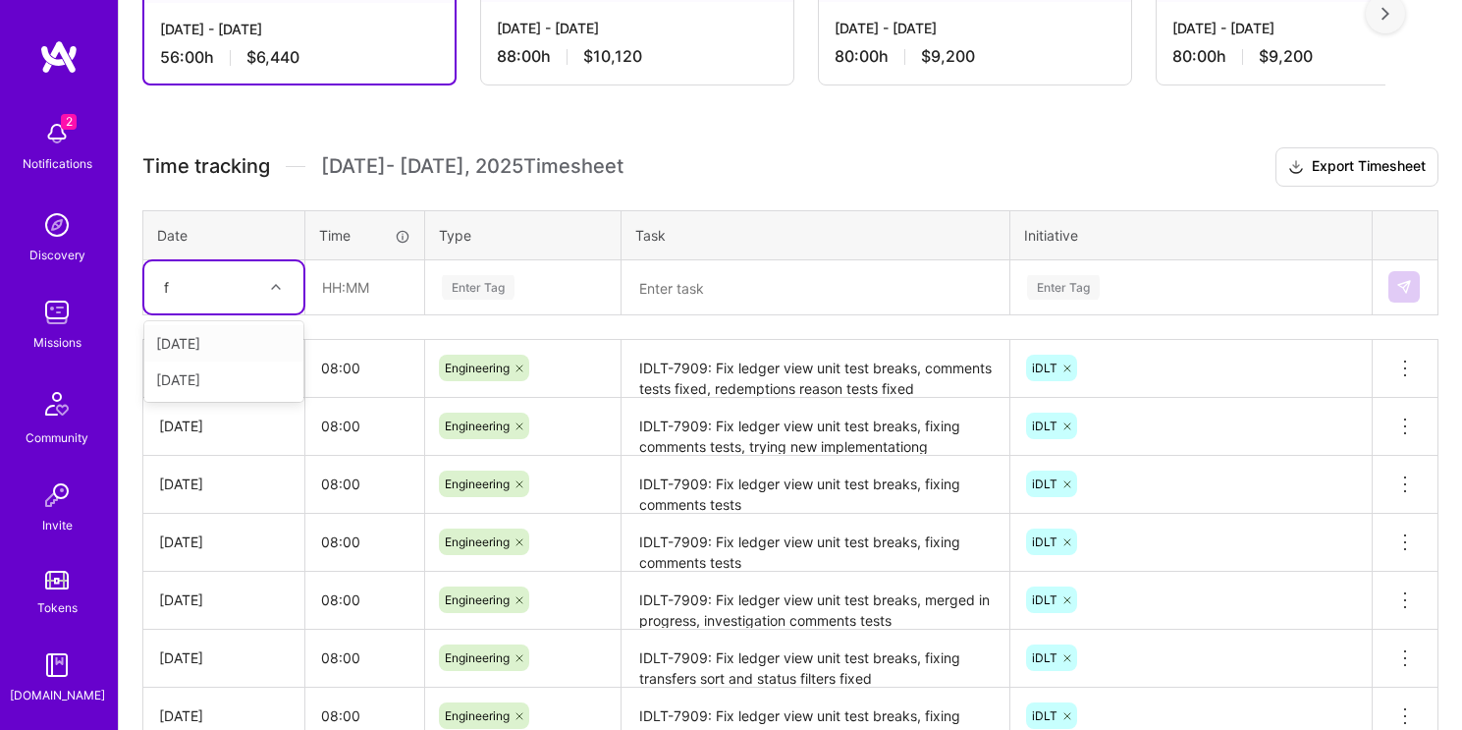
type input "fr"
type input "08:00"
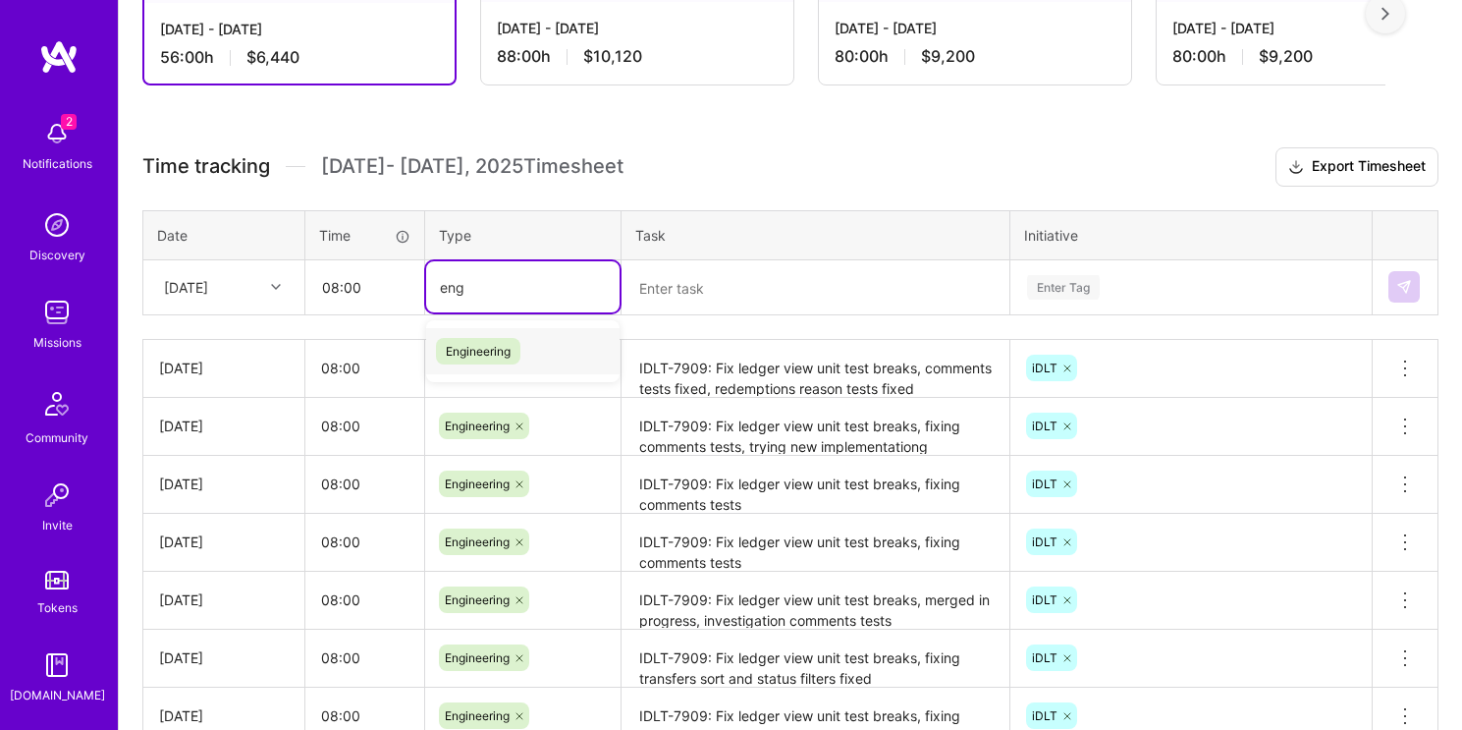
type input "eng"
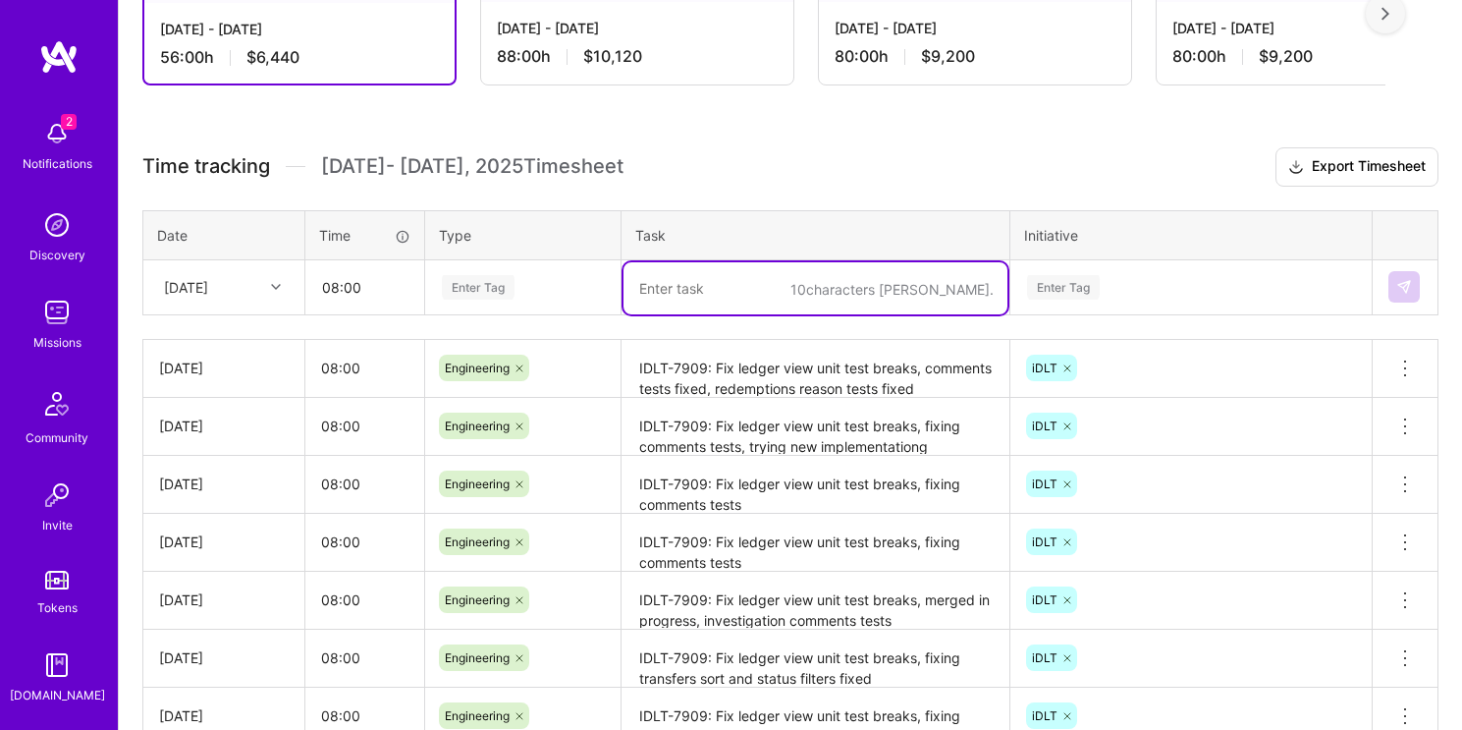
paste textarea "IDLT-7909: Fix ledger view unit test breaks, fixing transfers custodian filter"
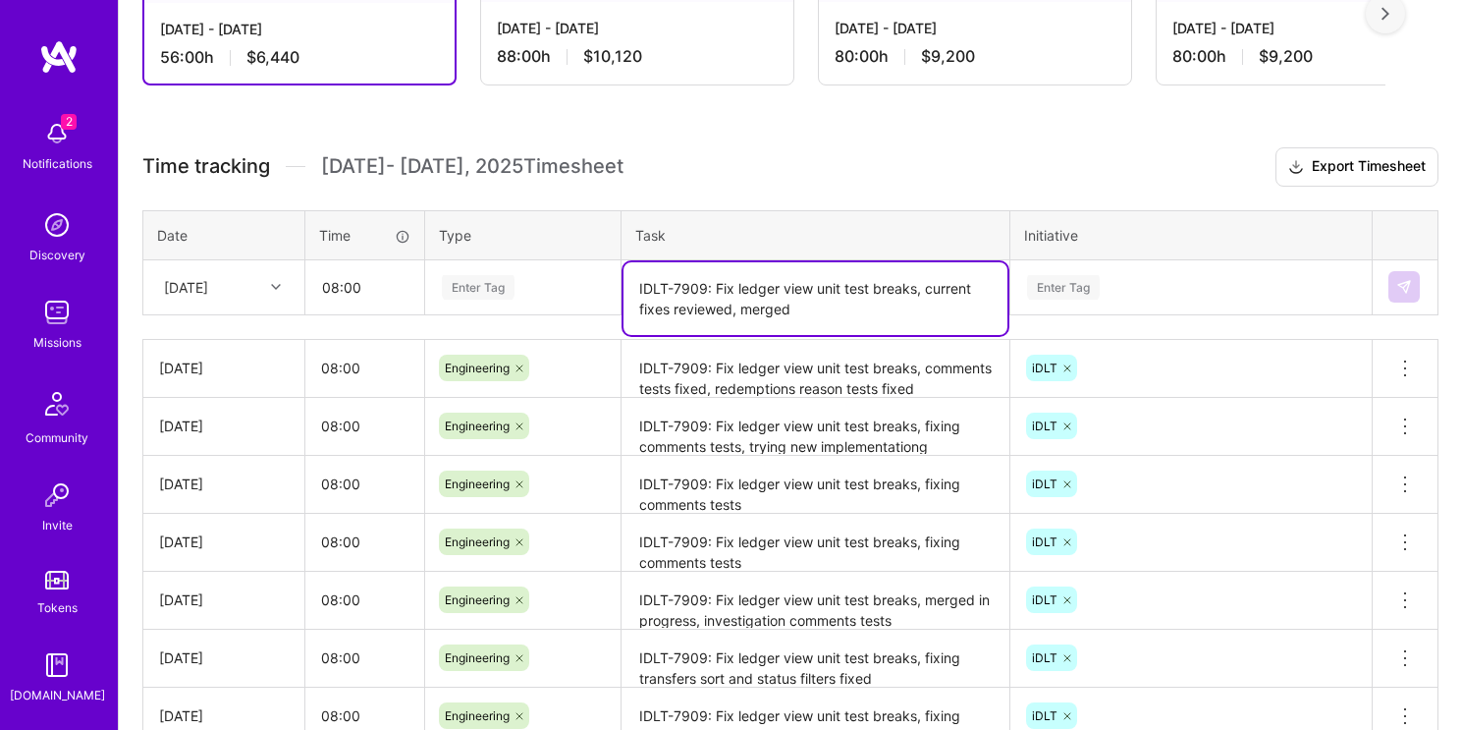
type textarea "IDLT-7909: Fix ledger view unit test breaks, current fixes reviewed, merged"
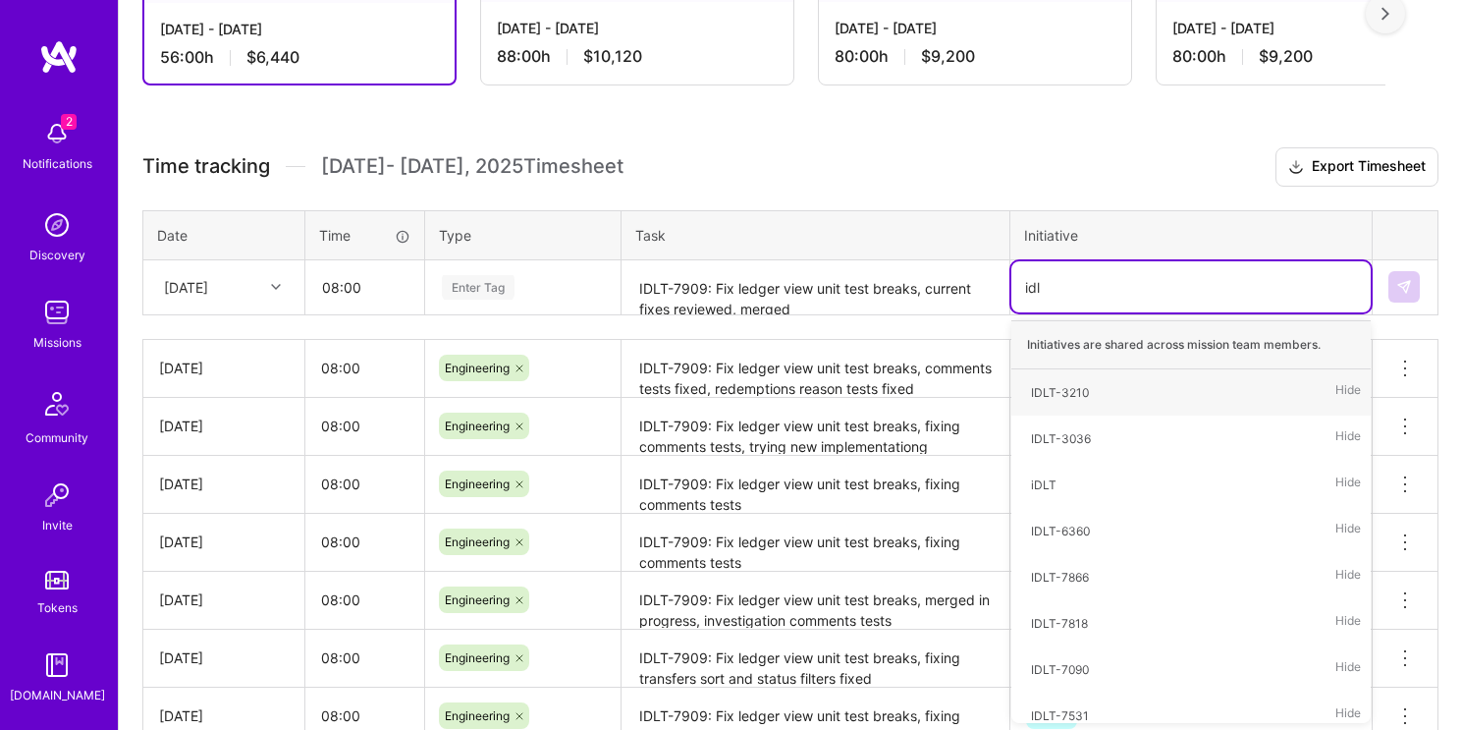
type input "idlt"
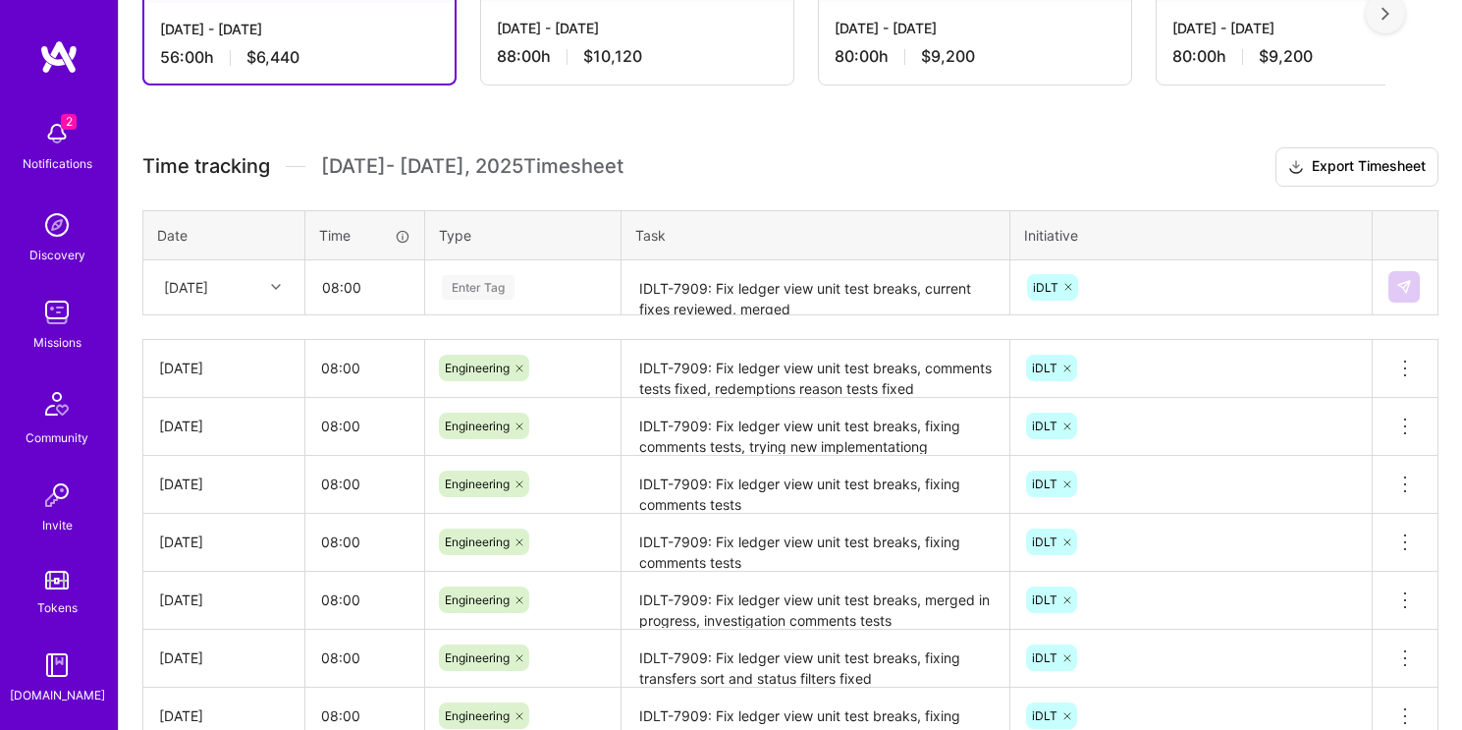
click at [562, 277] on div "Enter Tag" at bounding box center [523, 287] width 166 height 25
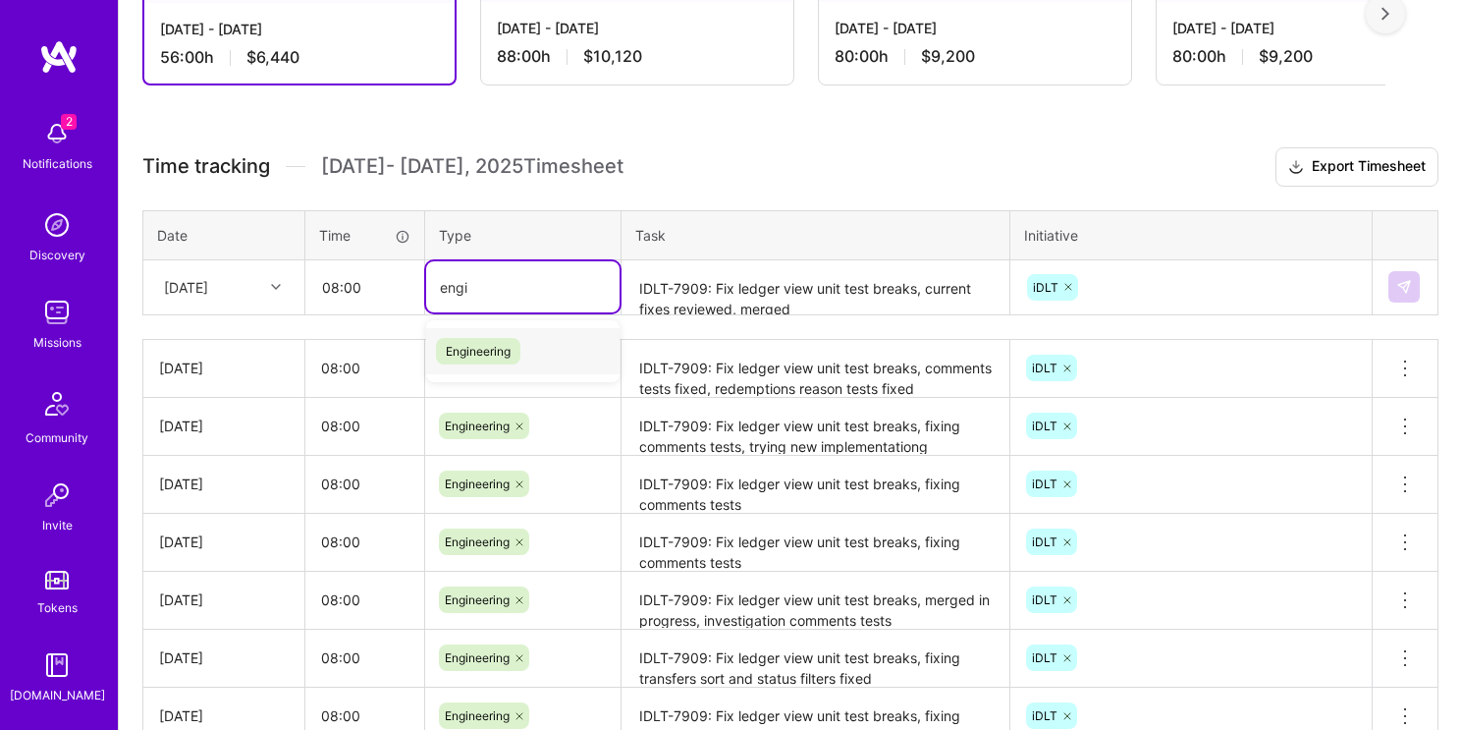
type input "engin"
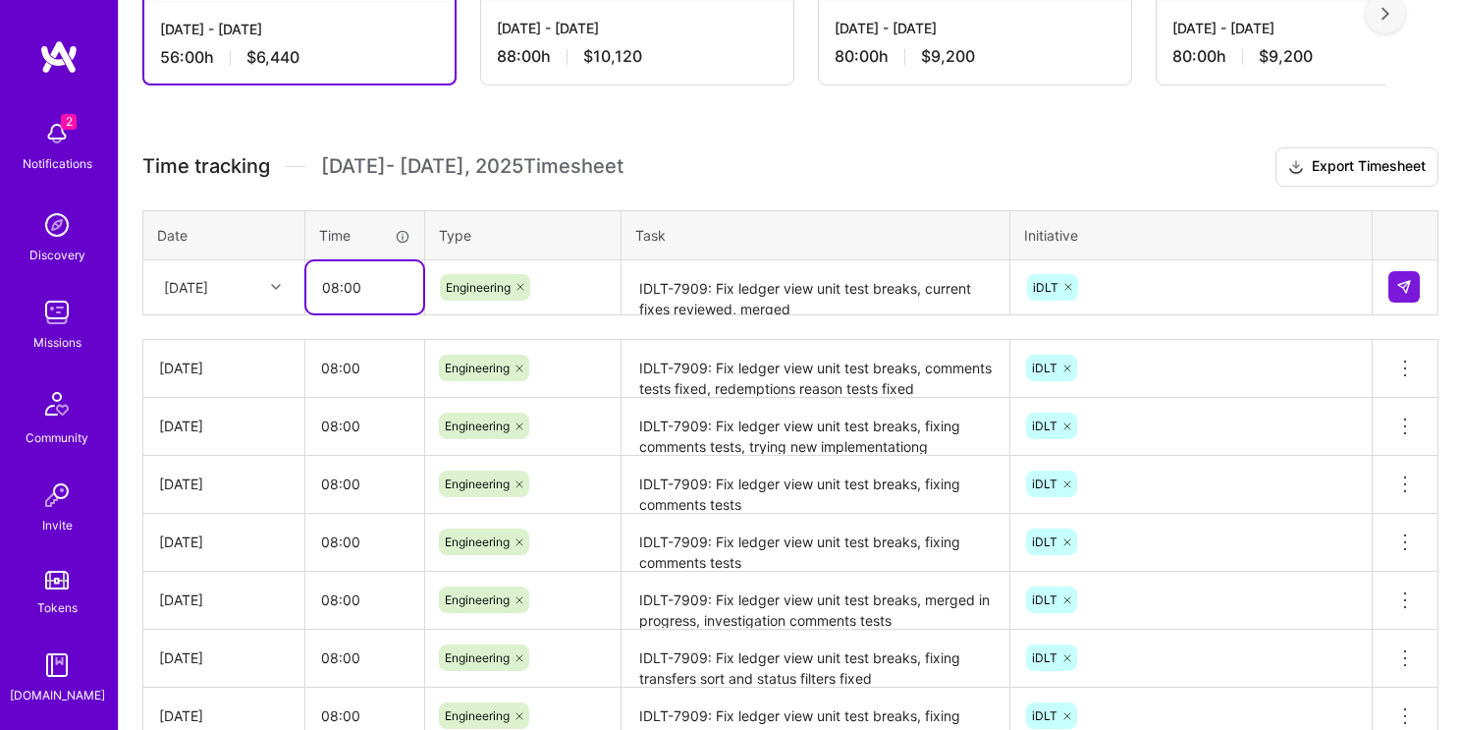
click at [380, 288] on input "08:00" at bounding box center [364, 287] width 117 height 52
type input "03:00"
click at [1409, 287] on img at bounding box center [1405, 287] width 16 height 16
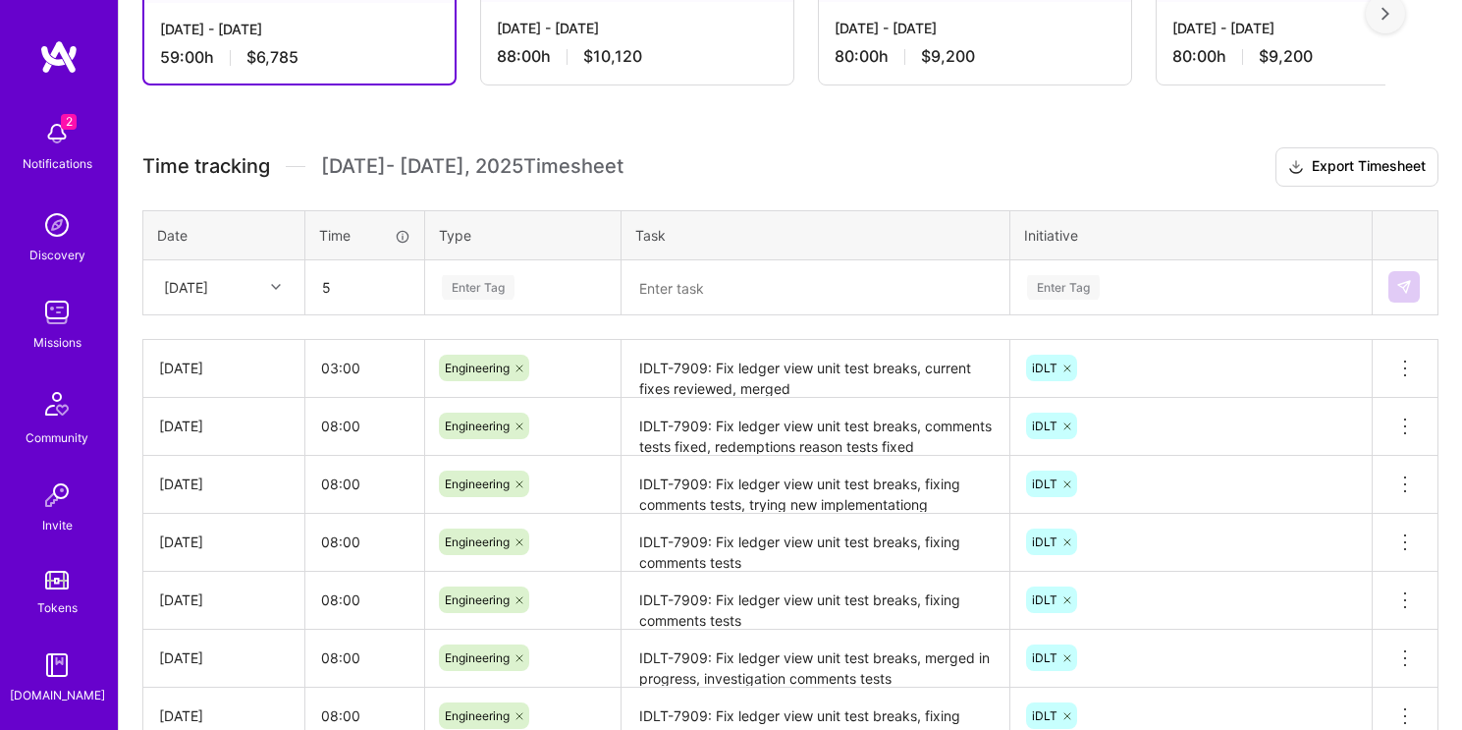
type input "05:00"
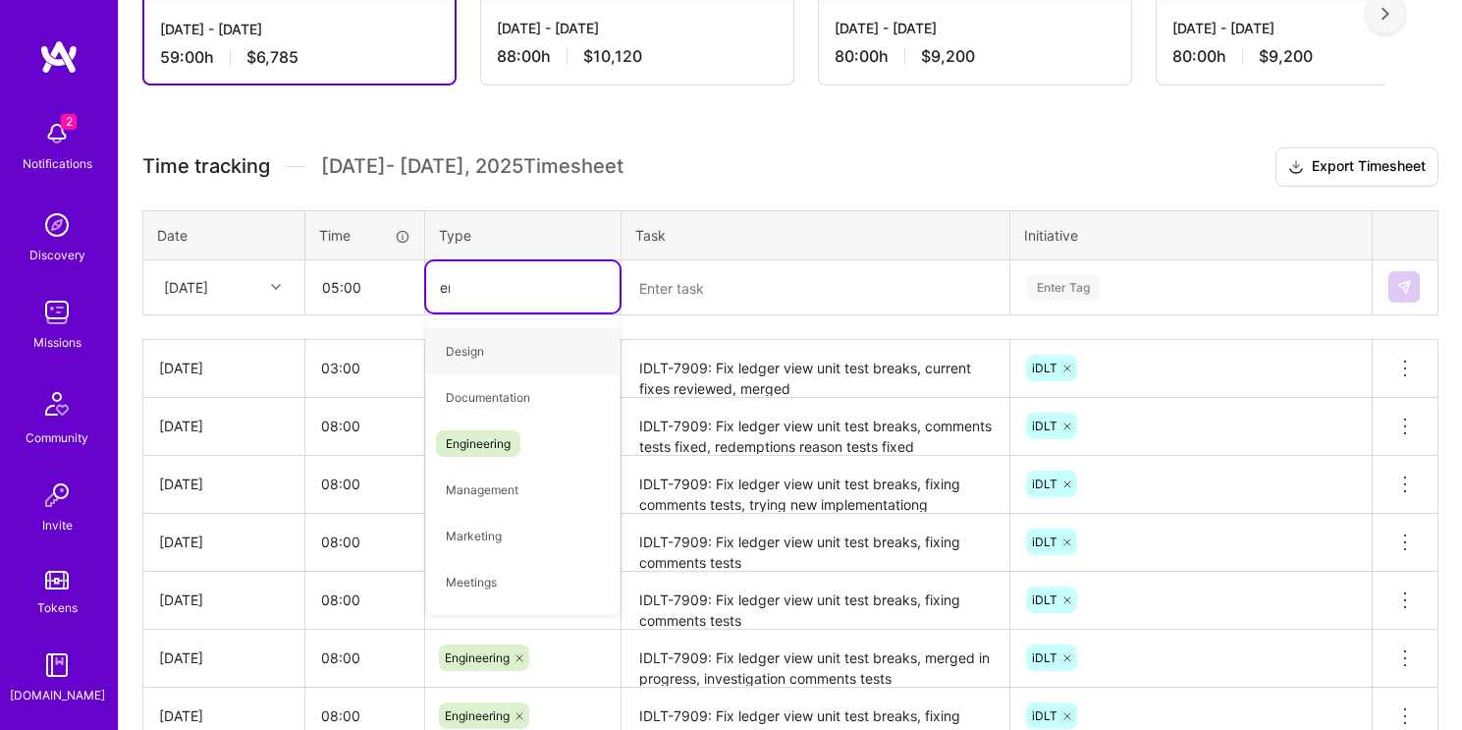
type input "eng"
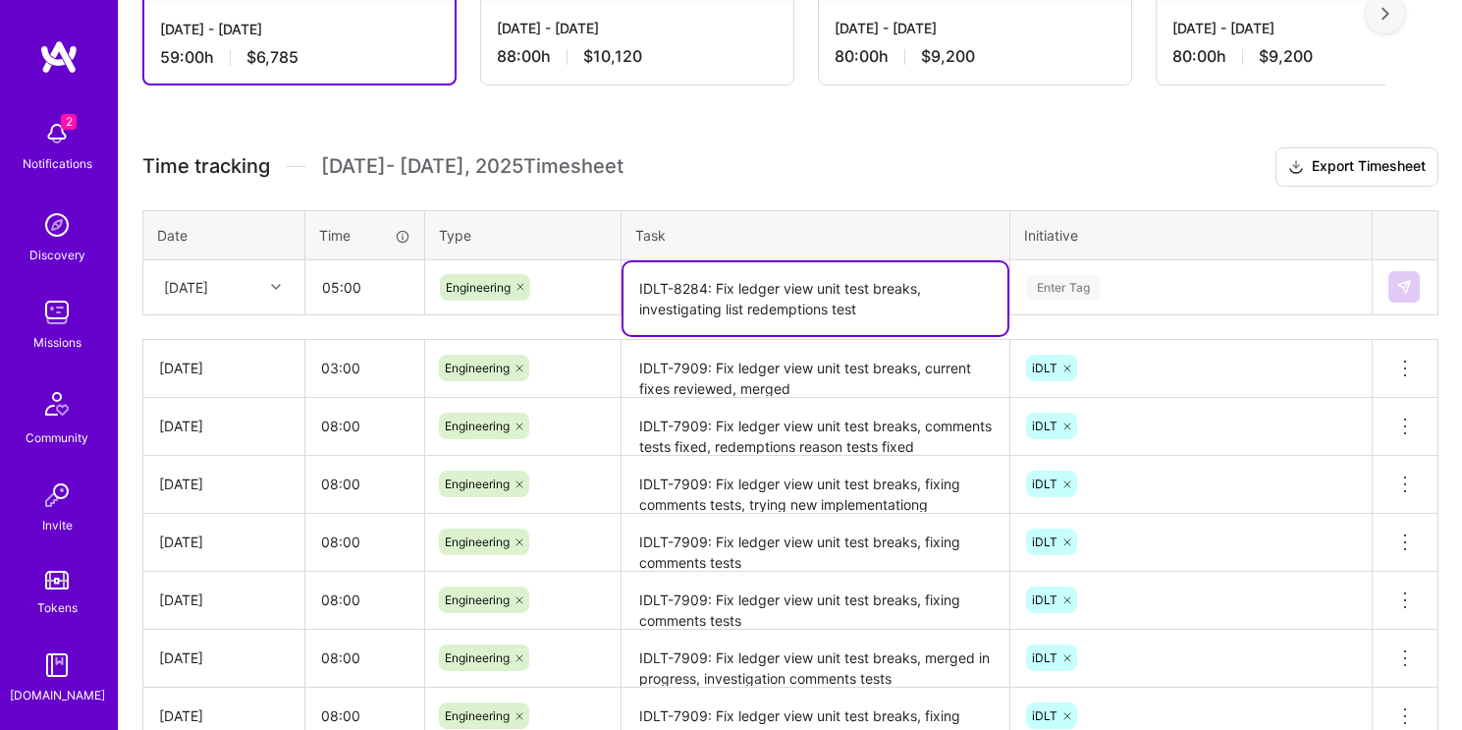
type textarea "IDLT-8284: Fix ledger view unit test breaks, investigating list redemptions test"
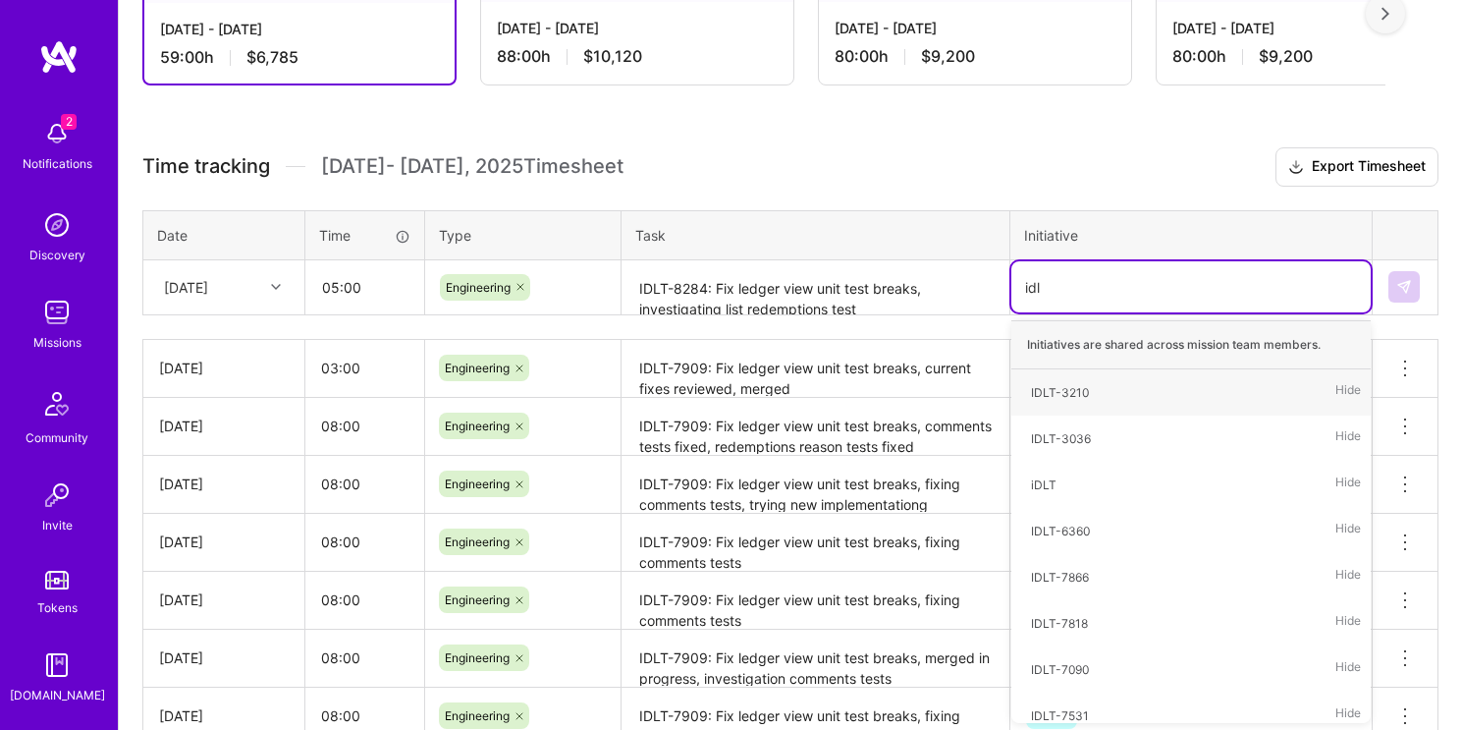
type input "idlt"
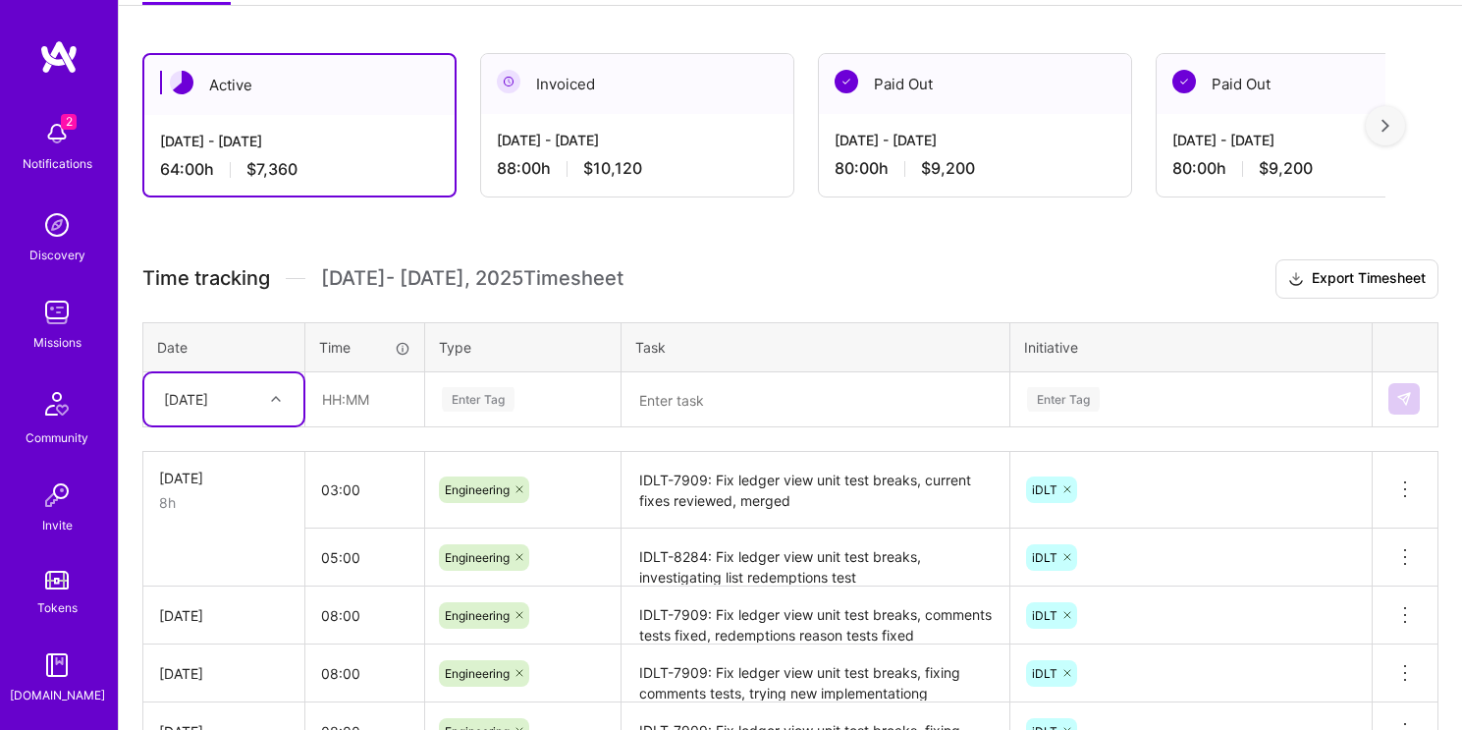
scroll to position [293, 0]
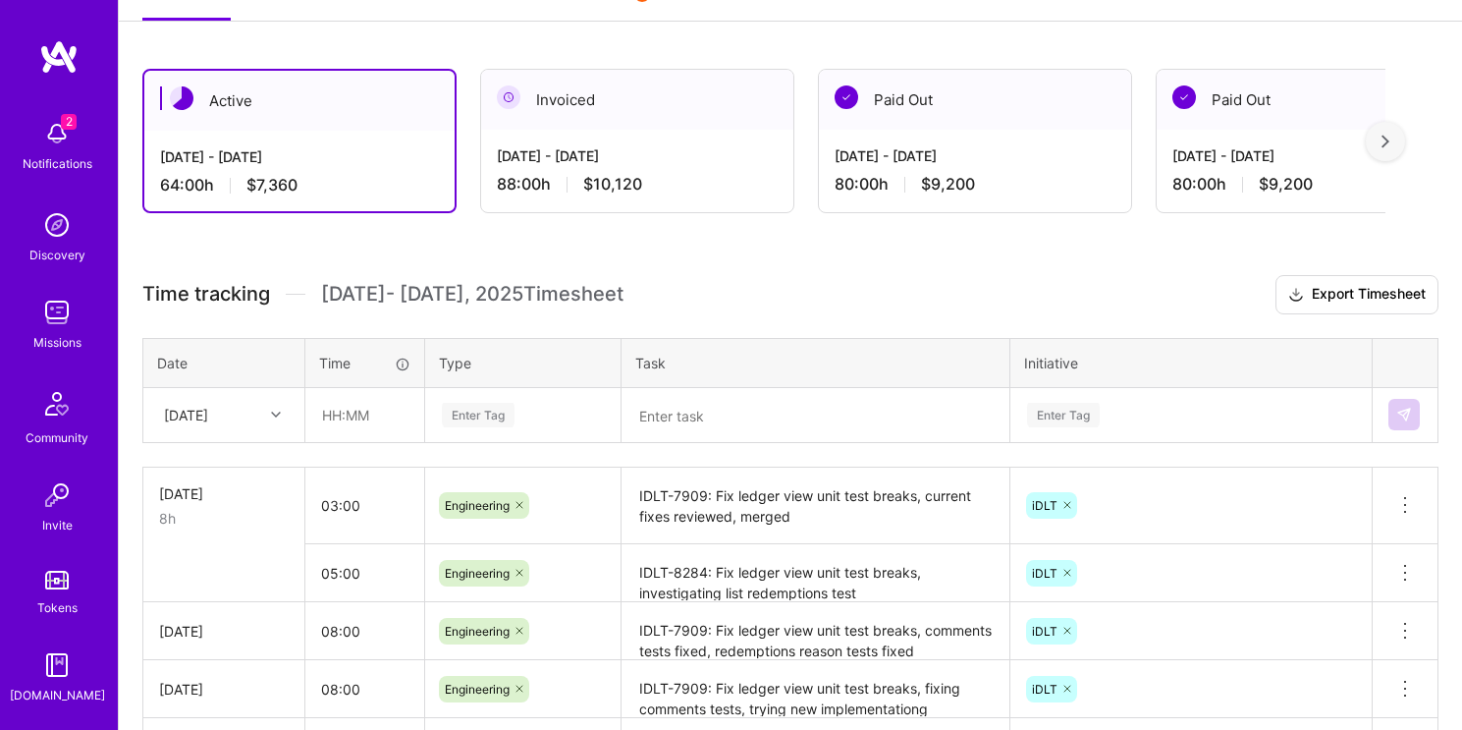
click at [795, 248] on div "Active Oct 1 - Oct 15, 2025 64:00 h $7,360 Invoiced Sep 16 - Sep 30, 2025 88:00…" at bounding box center [791, 601] width 1344 height 1112
click at [819, 279] on h3 "Time tracking Oct 1 - Oct 15 , 2025 Timesheet Export Timesheet" at bounding box center [790, 294] width 1296 height 39
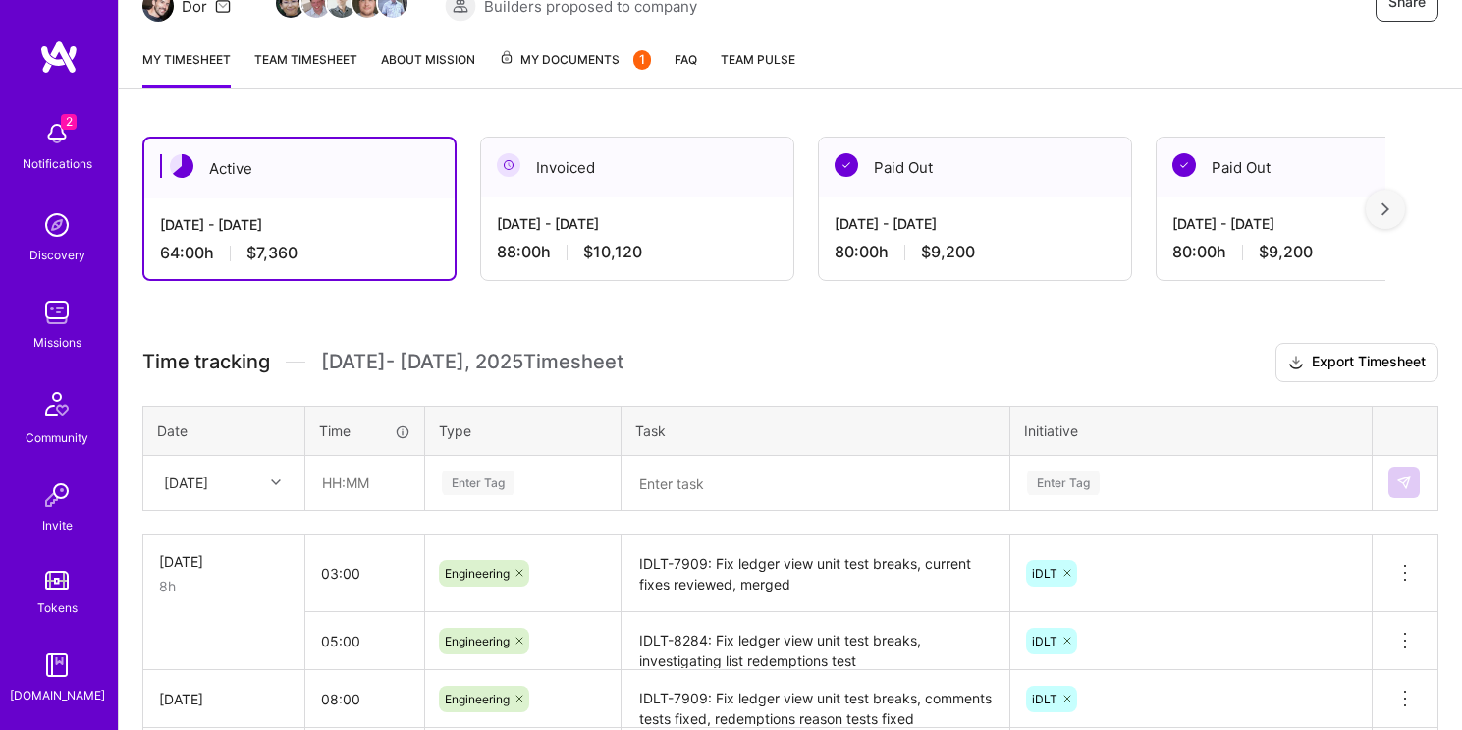
scroll to position [136, 0]
